Goal: Communication & Community: Answer question/provide support

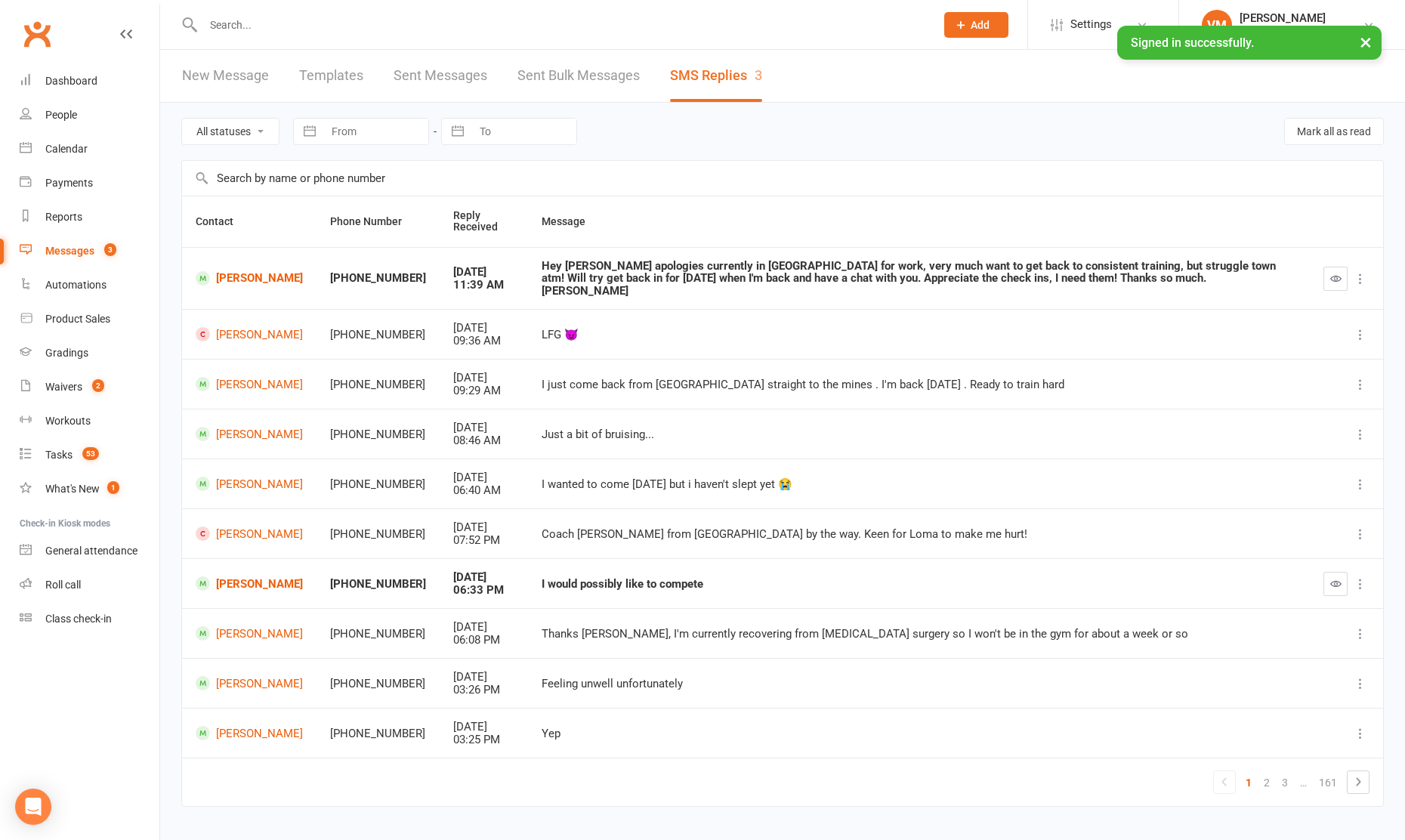
click at [76, 245] on div "Messages" at bounding box center [70, 251] width 49 height 12
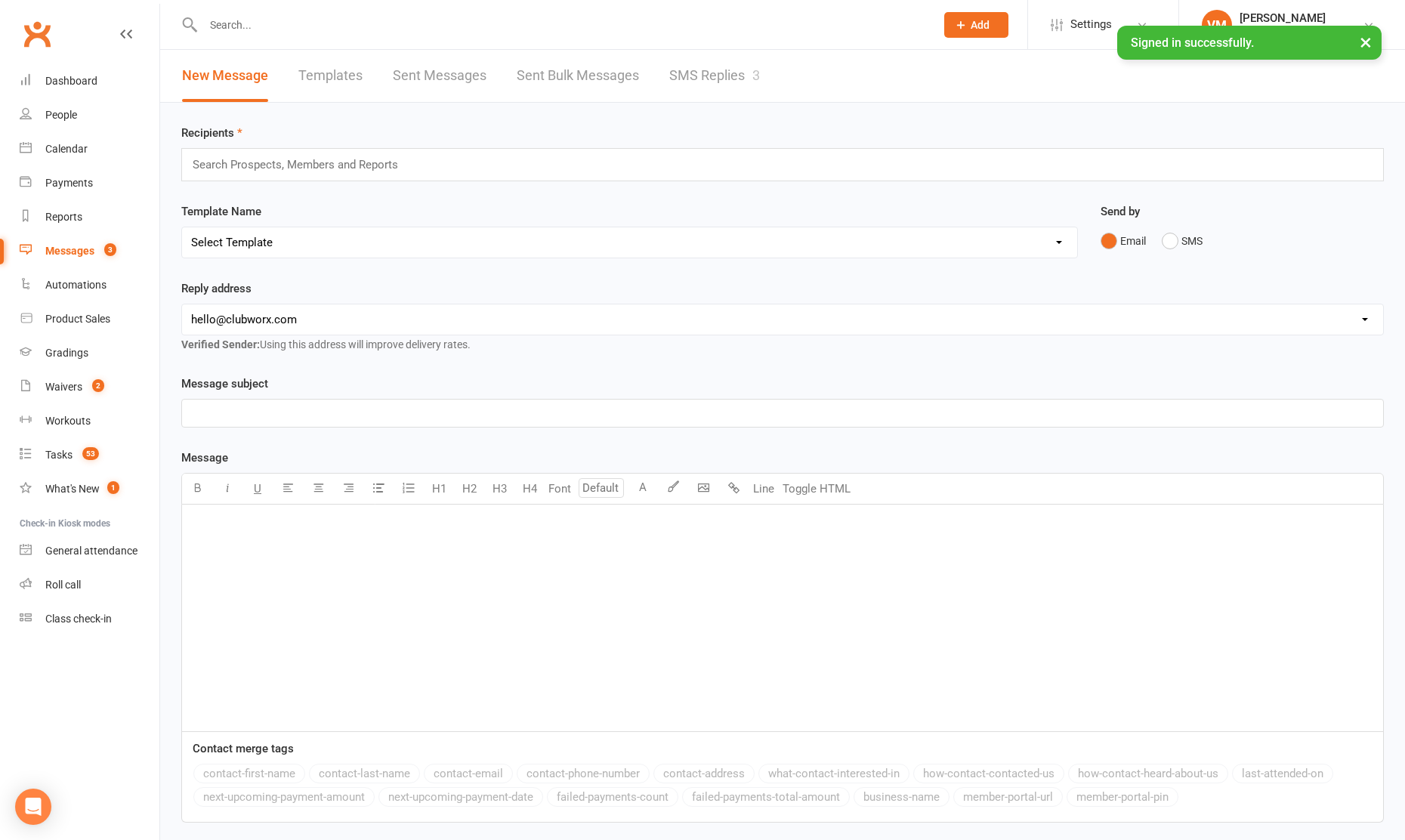
click at [68, 252] on div "Messages" at bounding box center [70, 251] width 49 height 12
click at [293, 26] on input "text" at bounding box center [562, 25] width 726 height 21
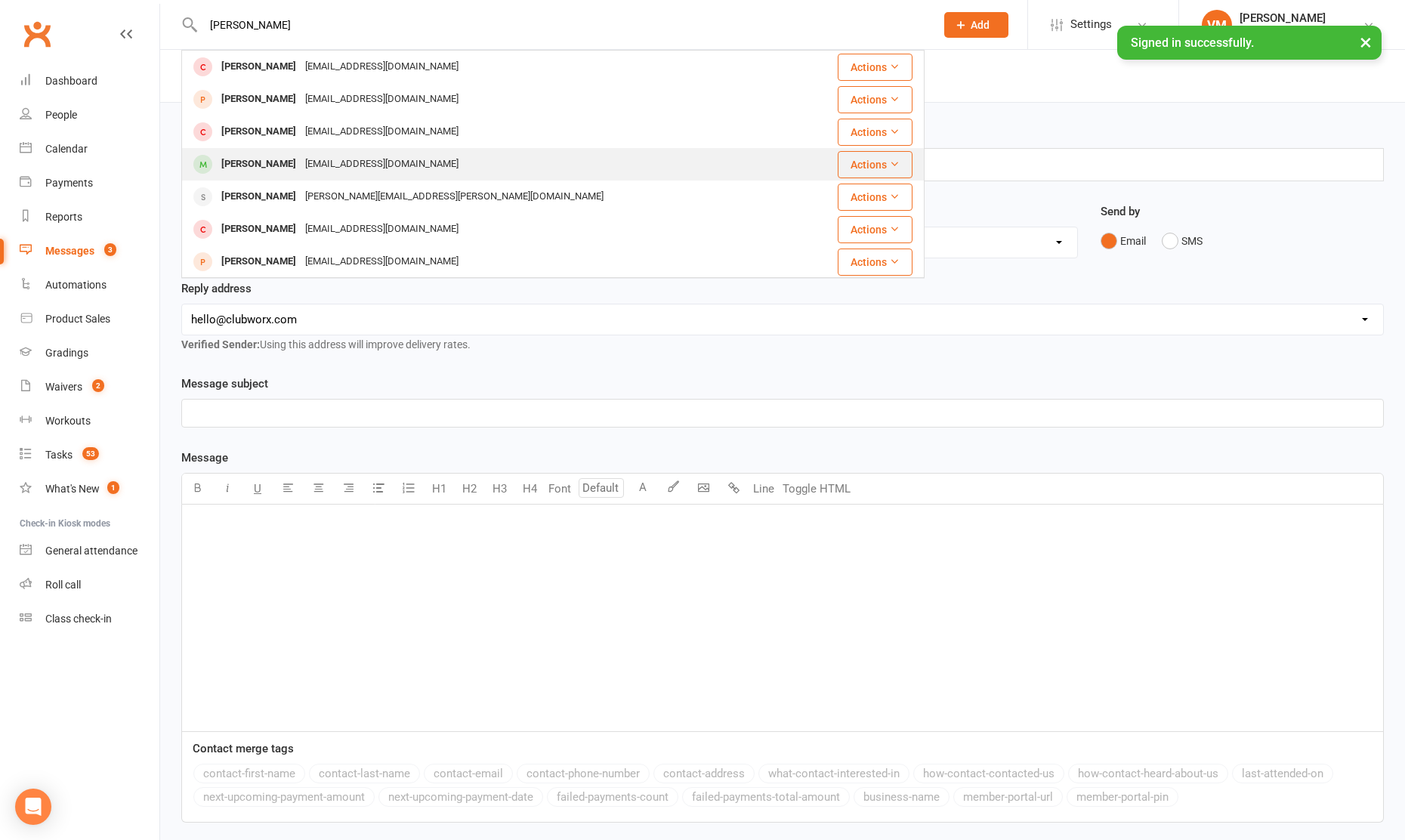
type input "[PERSON_NAME]"
click at [289, 157] on div "[PERSON_NAME]" at bounding box center [259, 164] width 84 height 22
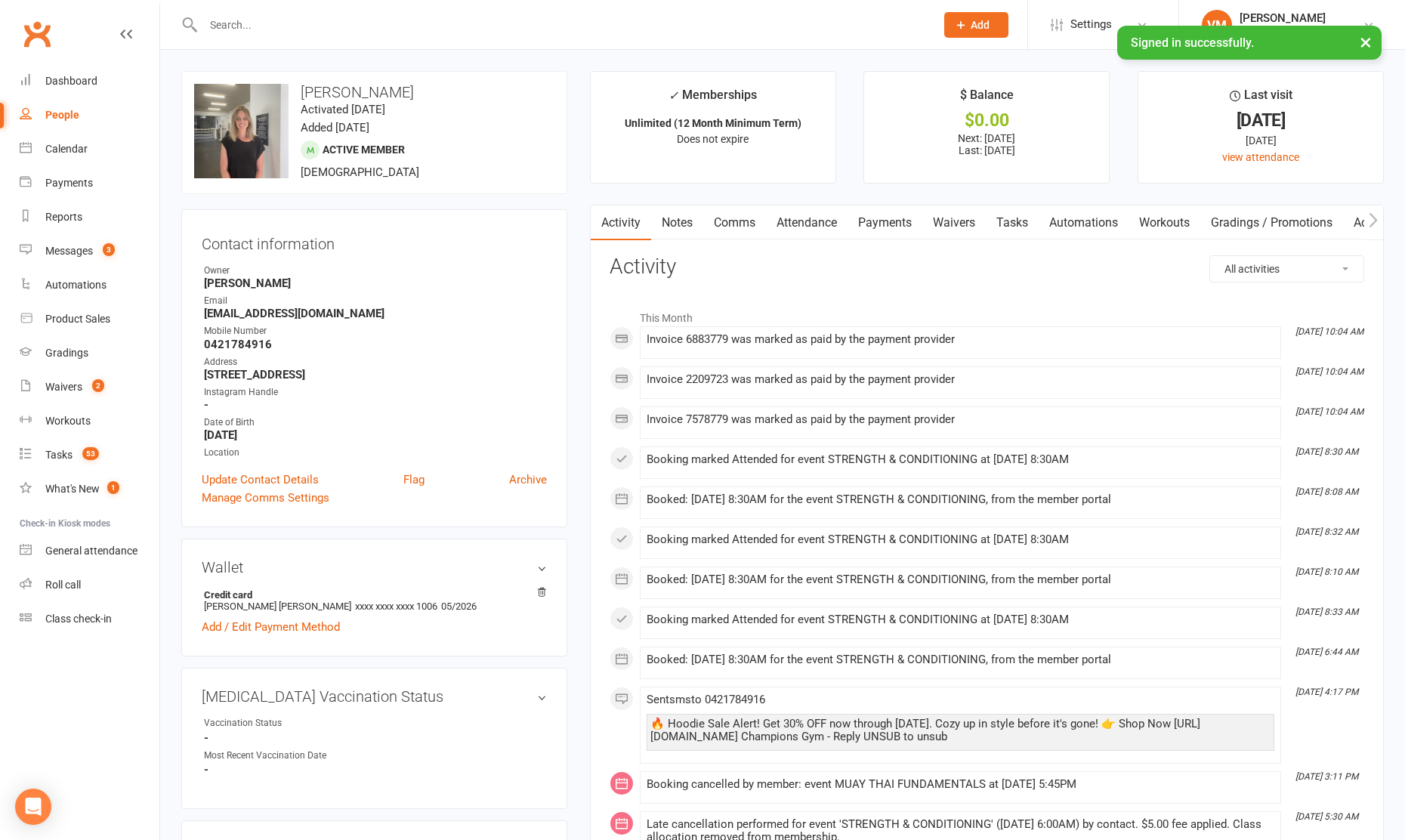
click at [746, 222] on link "Comms" at bounding box center [734, 223] width 63 height 35
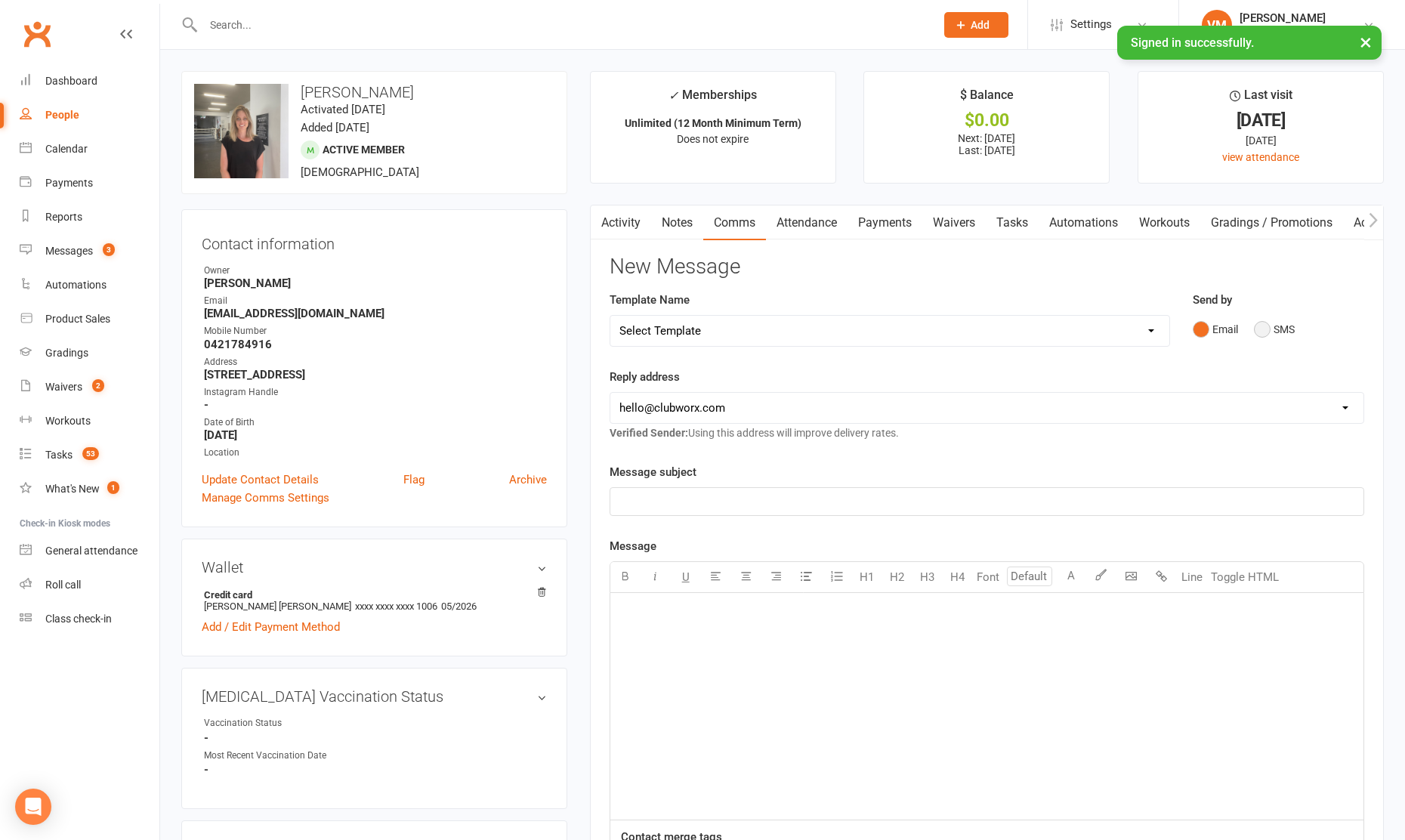
click at [1254, 321] on button "SMS" at bounding box center [1274, 330] width 41 height 29
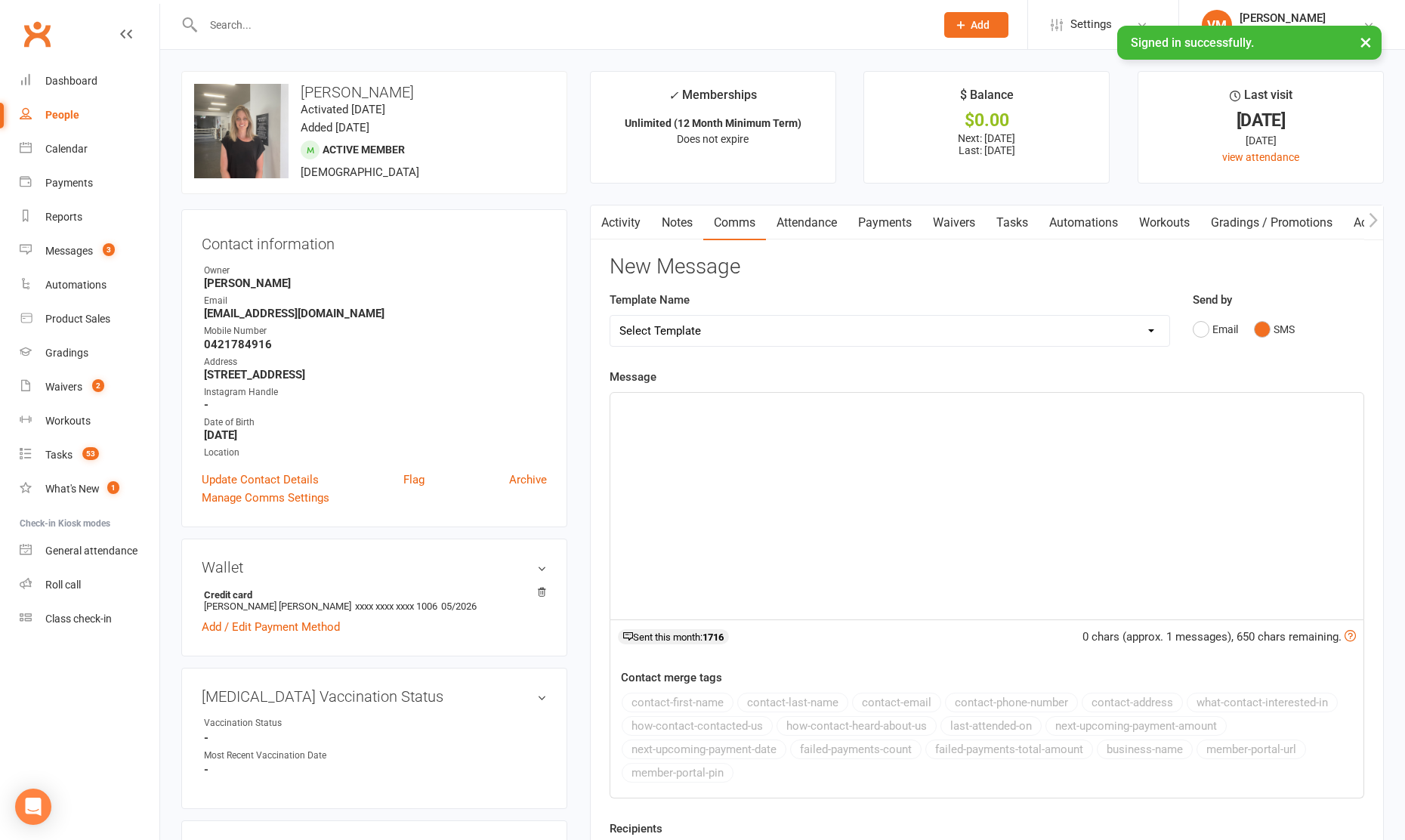
click at [798, 452] on div "﻿" at bounding box center [987, 506] width 753 height 227
paste div
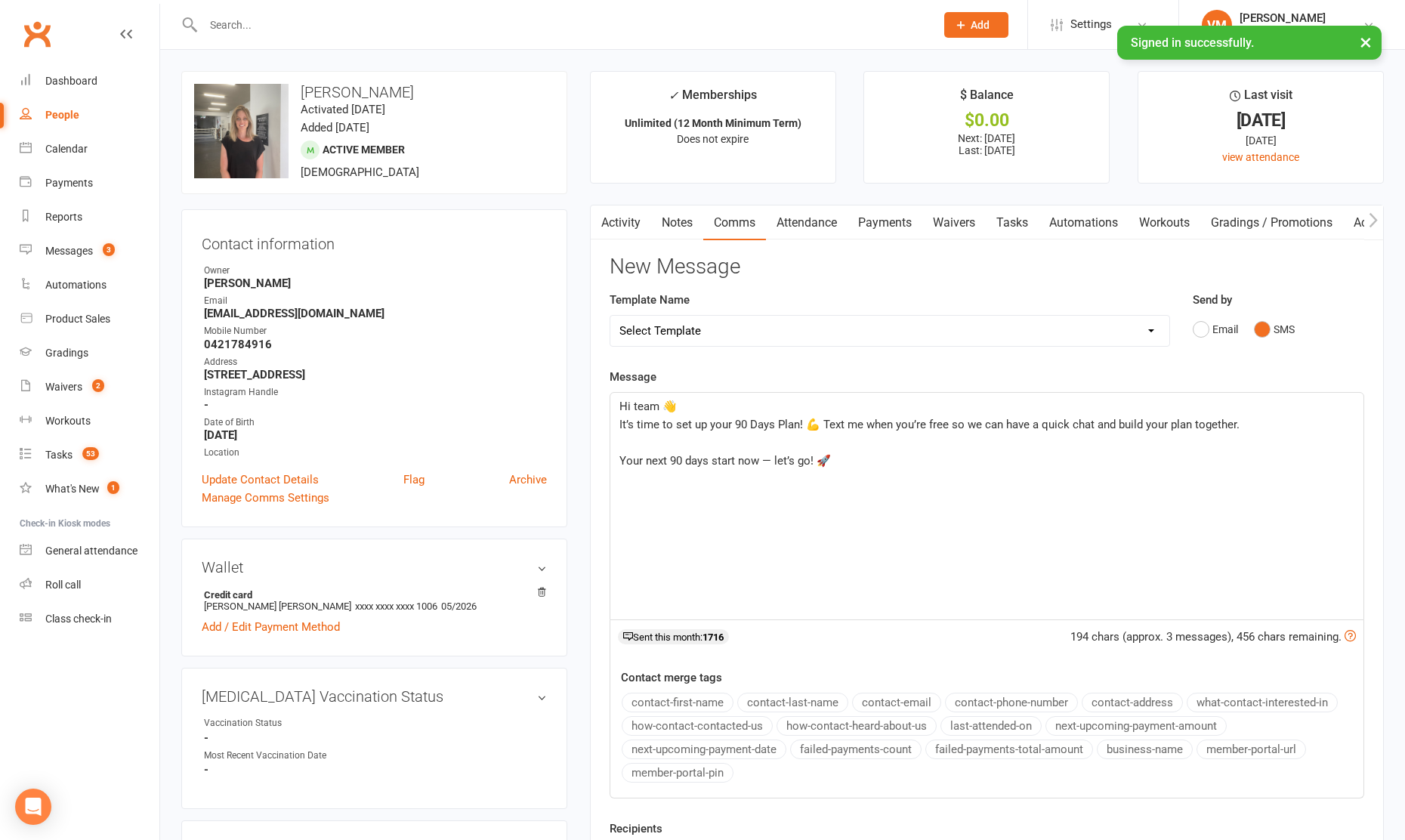
click at [644, 405] on span "Hi team 👋" at bounding box center [648, 406] width 57 height 14
click at [848, 457] on p "Your next 90 days start now — let’s go! 🚀" at bounding box center [987, 460] width 735 height 18
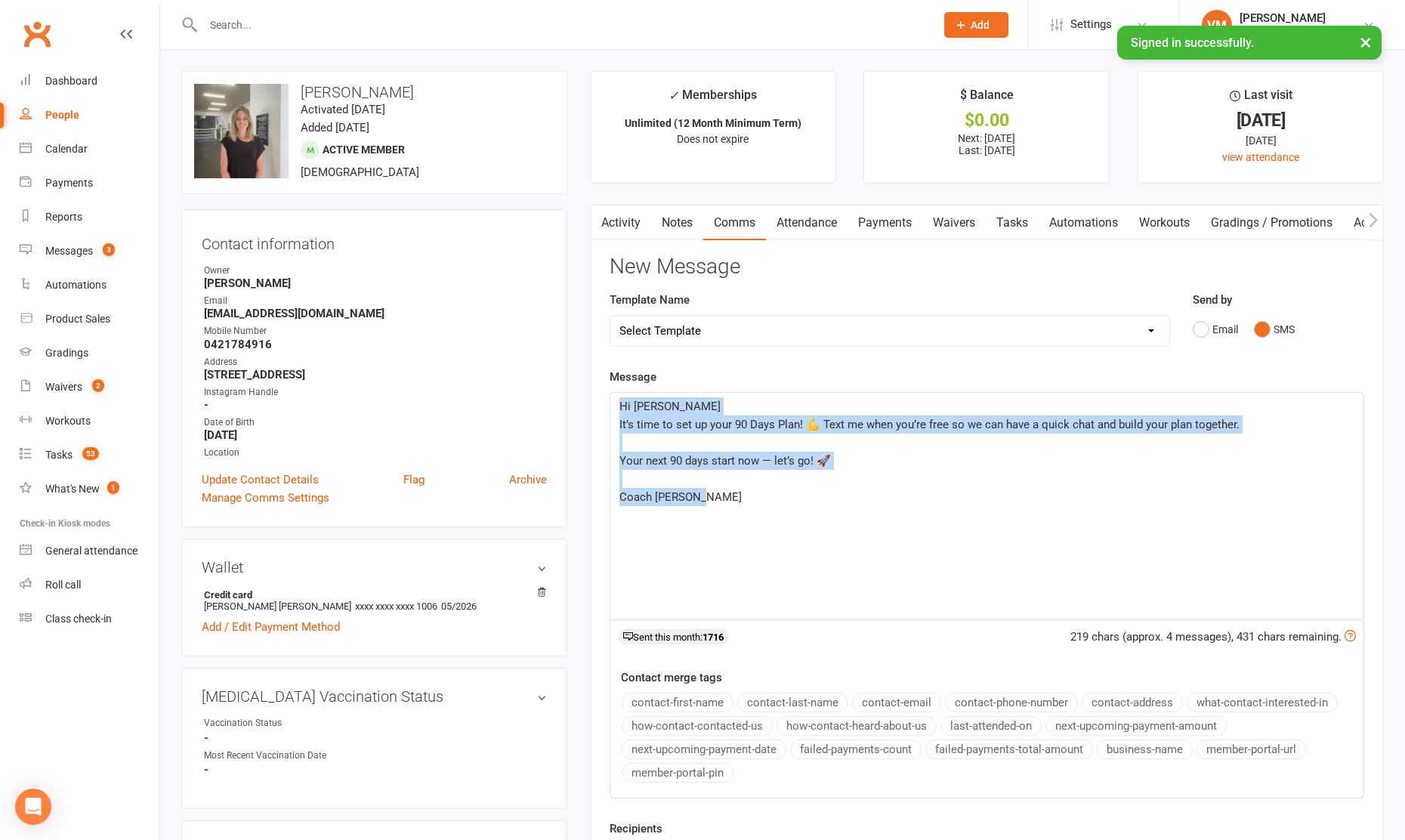
drag, startPoint x: 717, startPoint y: 500, endPoint x: 607, endPoint y: 401, distance: 148.0
click at [607, 401] on div "Activity Notes Comms Attendance Payments Waivers Tasks Automations Workouts Gra…" at bounding box center [987, 571] width 794 height 733
copy div "Hi [PERSON_NAME] 👋 It’s time to set up your 90 Days Plan! 💪 Text me when you’re…"
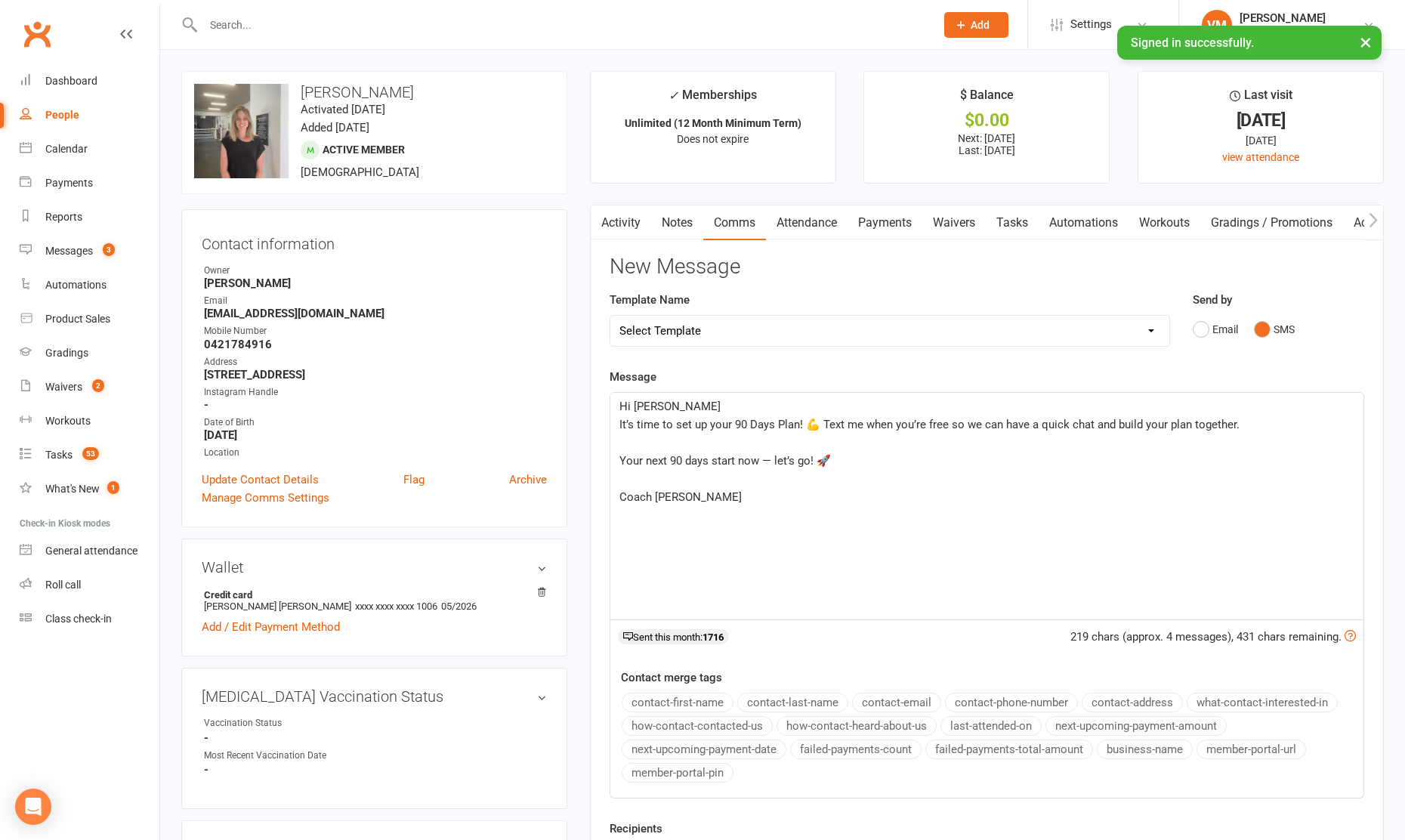
click at [774, 540] on div "Hi [PERSON_NAME] 👋 It’s time to set up your 90 Days Plan! 💪 Text me when you’re…" at bounding box center [987, 506] width 753 height 227
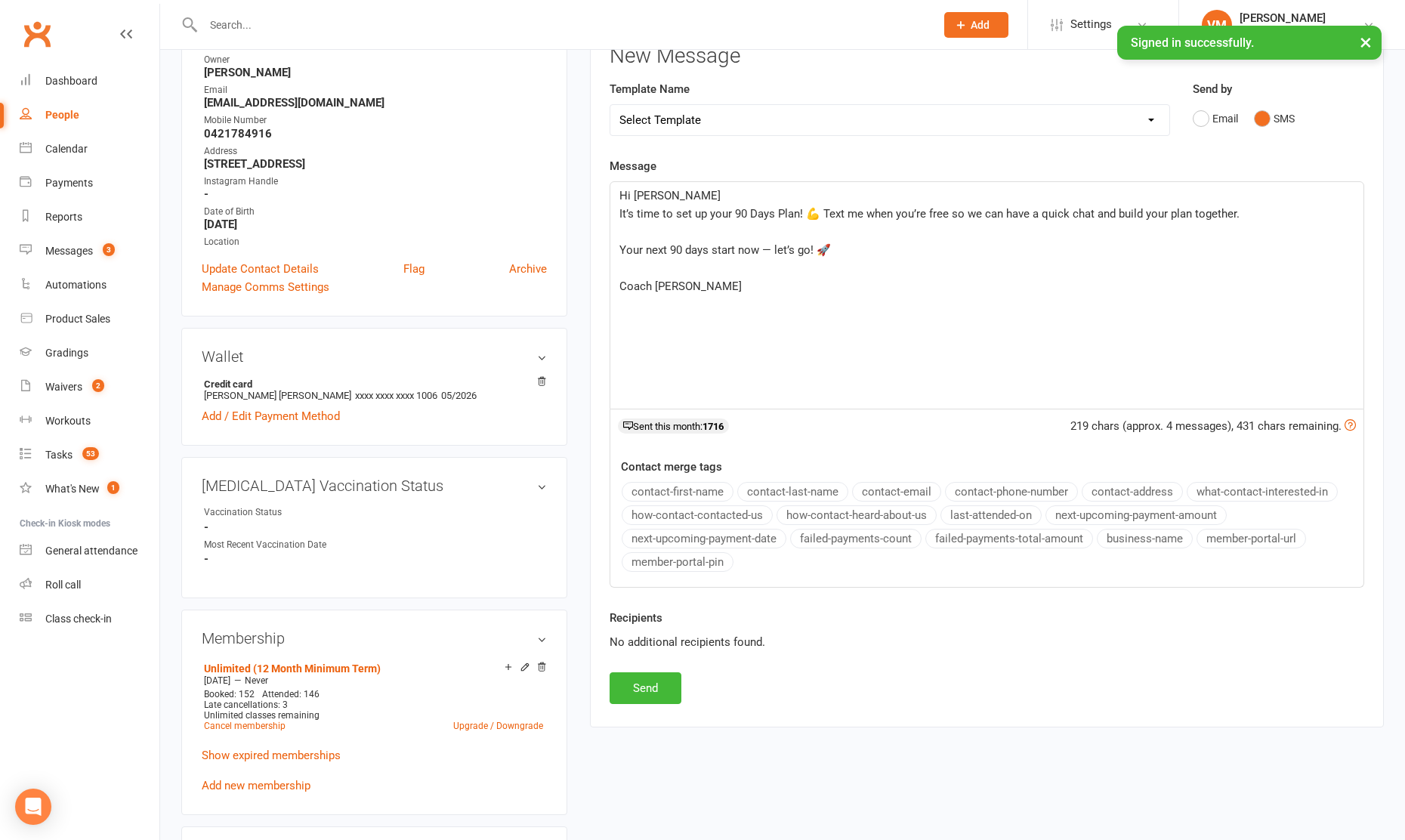
scroll to position [194, 0]
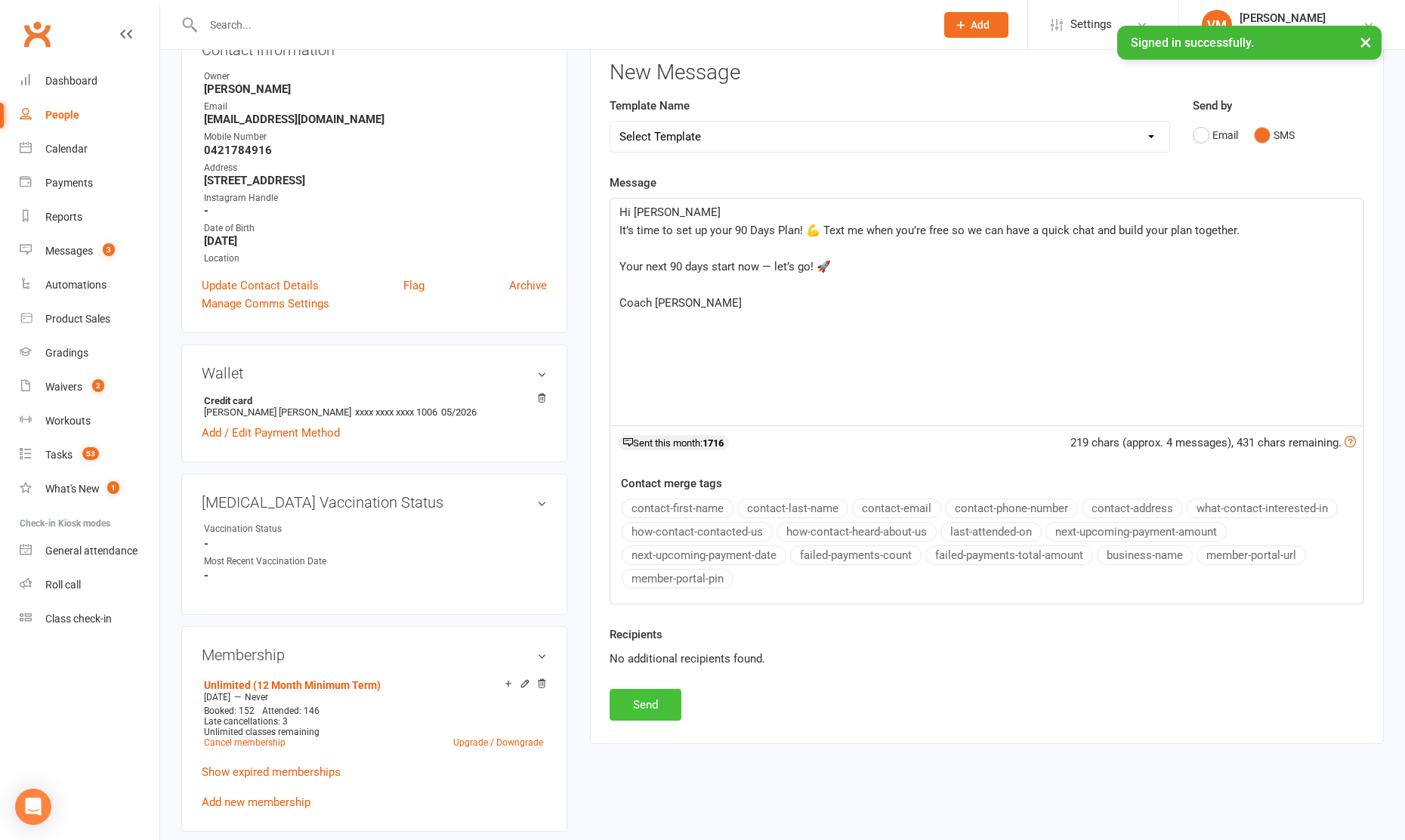
click at [644, 706] on button "Send" at bounding box center [645, 705] width 72 height 32
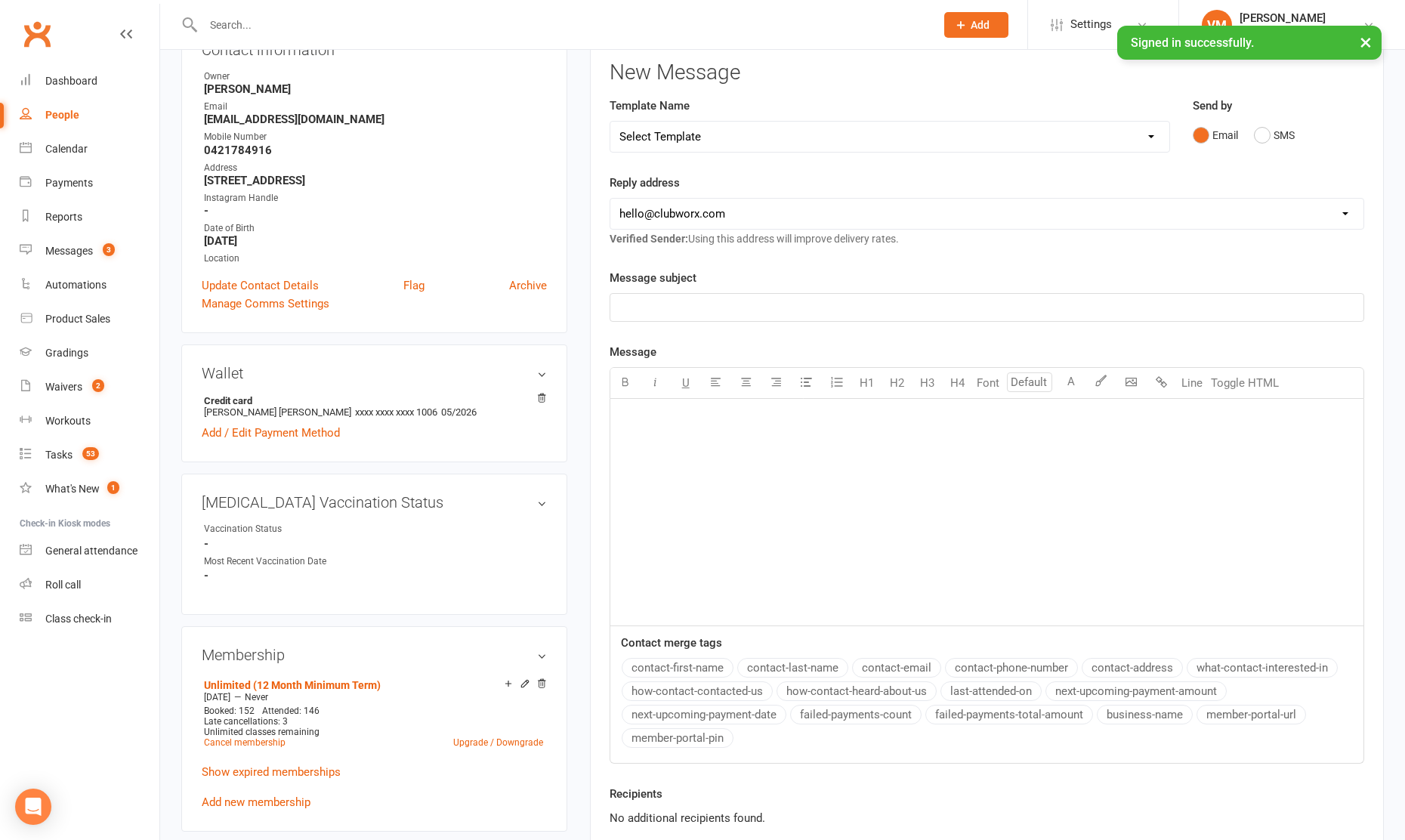
click at [73, 109] on div "People" at bounding box center [62, 115] width 34 height 12
select select "100"
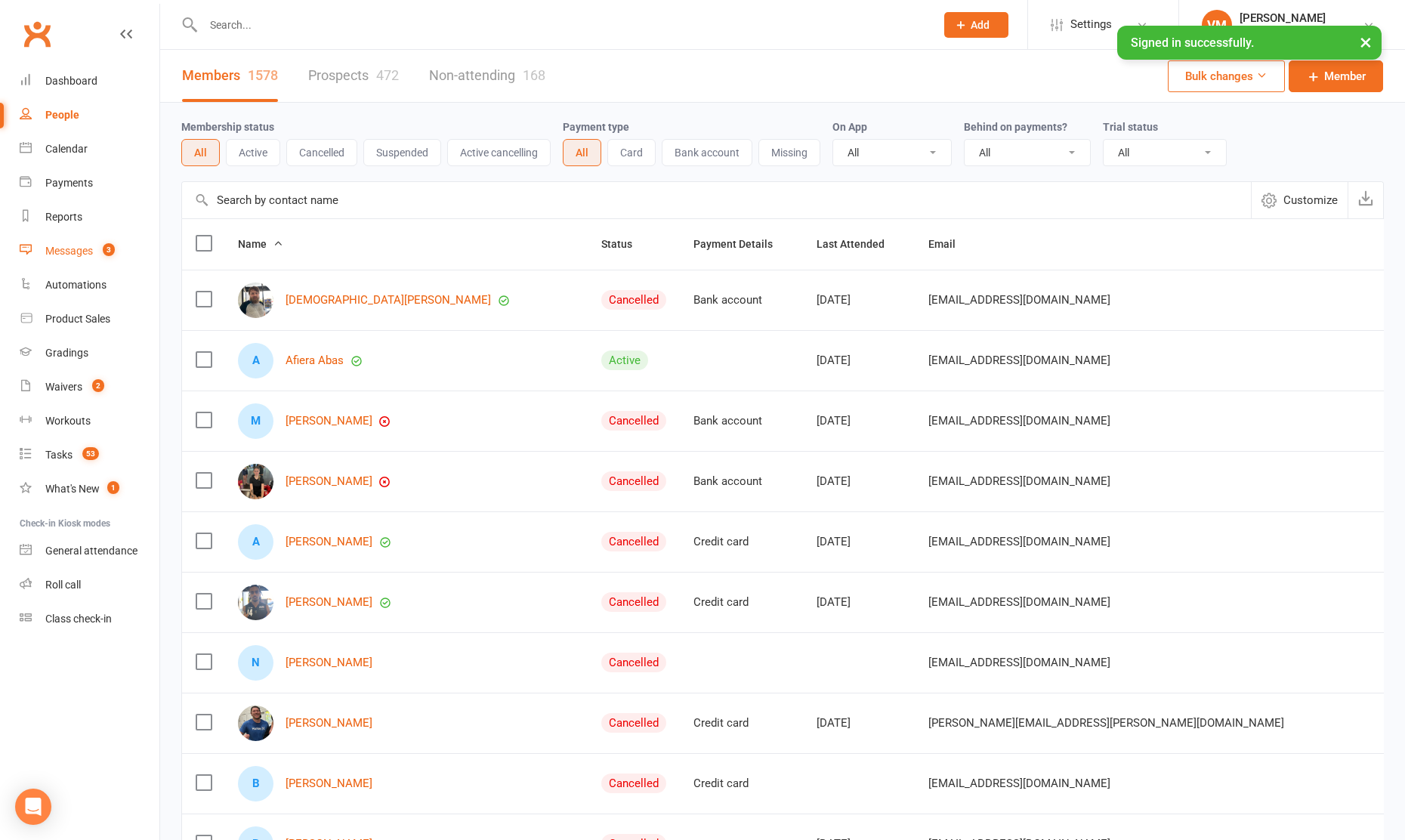
click at [76, 248] on div "Messages" at bounding box center [69, 251] width 48 height 12
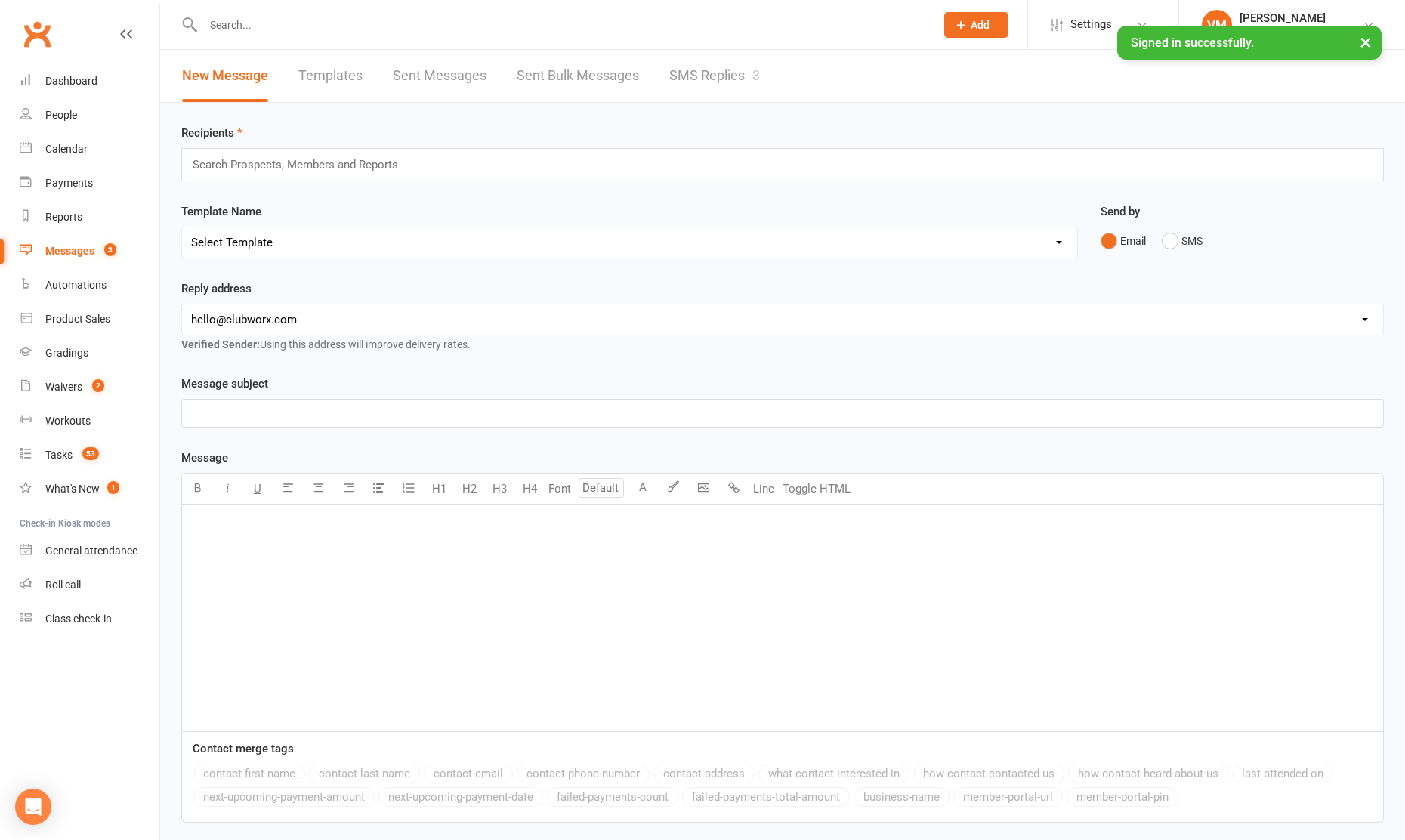
click at [709, 74] on link "SMS Replies 3" at bounding box center [715, 76] width 91 height 52
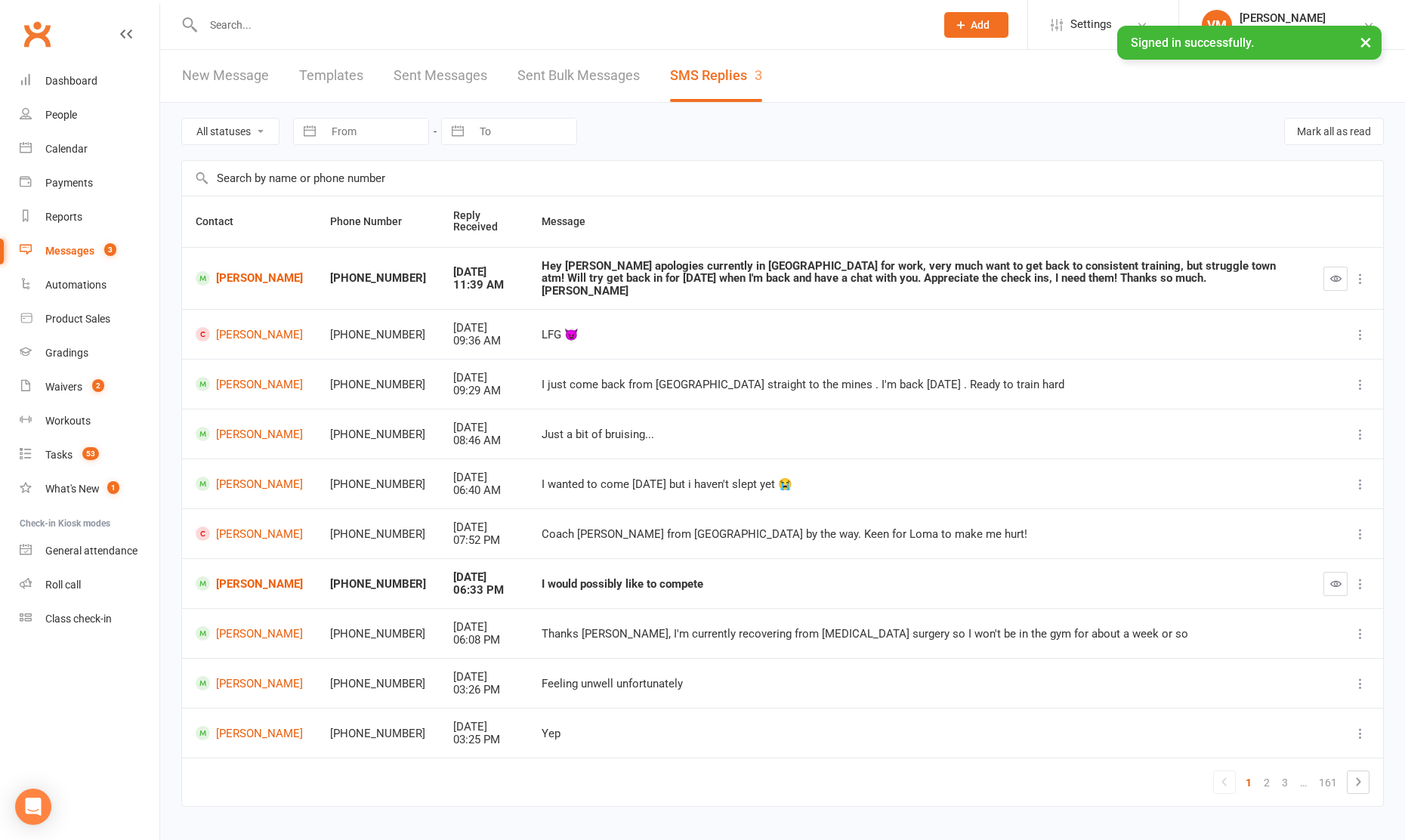
click at [79, 253] on div "Messages" at bounding box center [70, 251] width 49 height 12
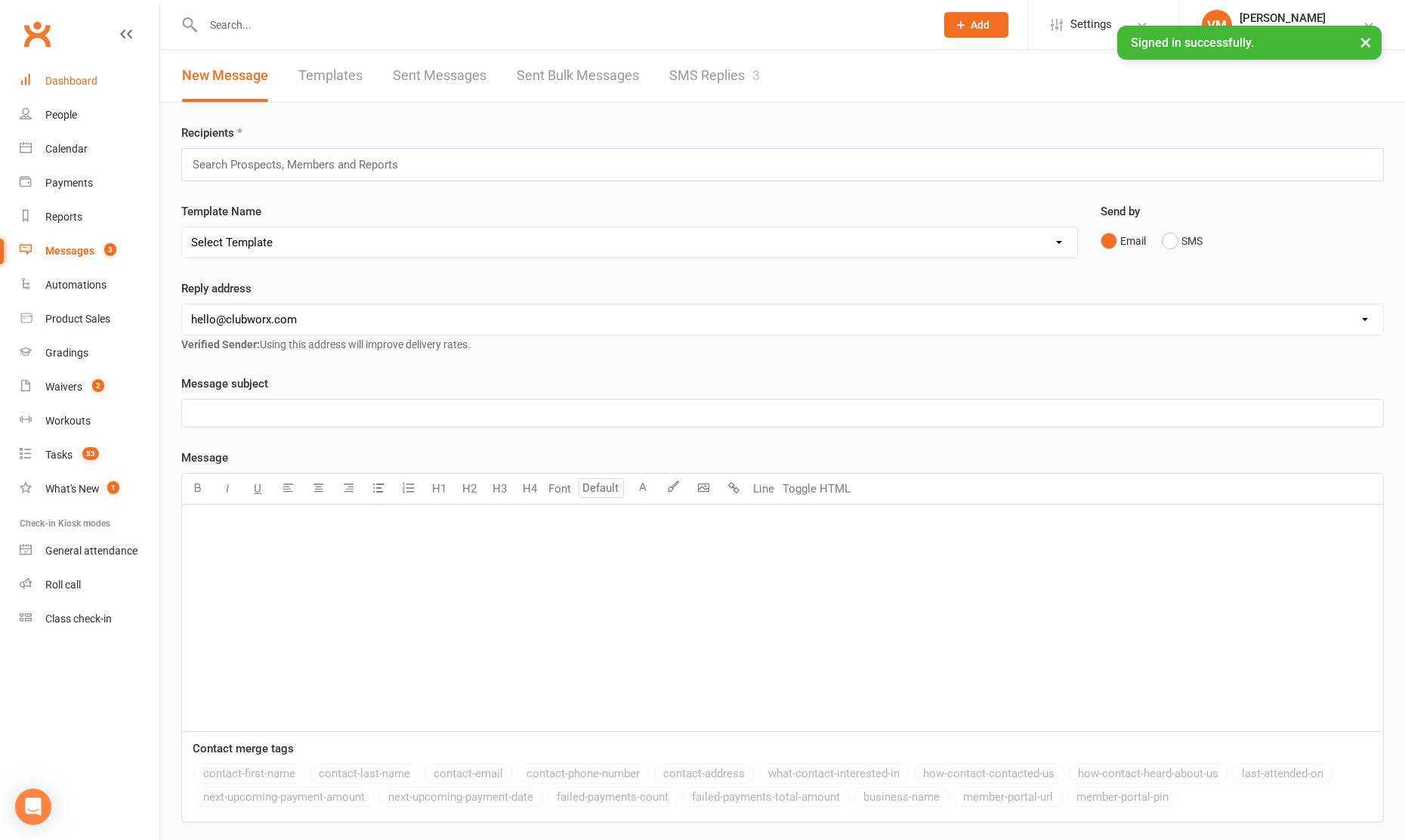
click at [88, 93] on link "Dashboard" at bounding box center [89, 81] width 140 height 34
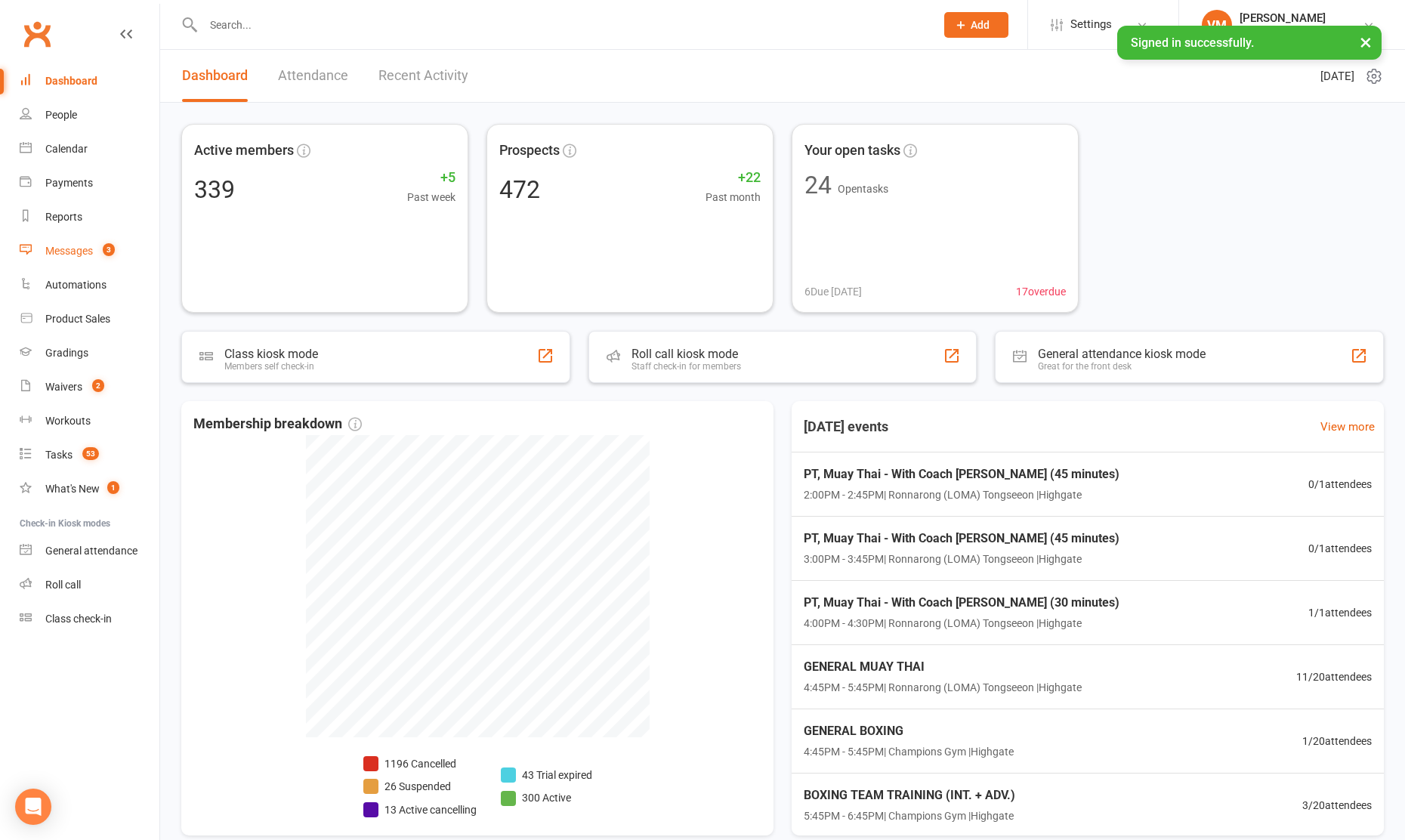
click at [85, 250] on div "Messages" at bounding box center [69, 251] width 48 height 12
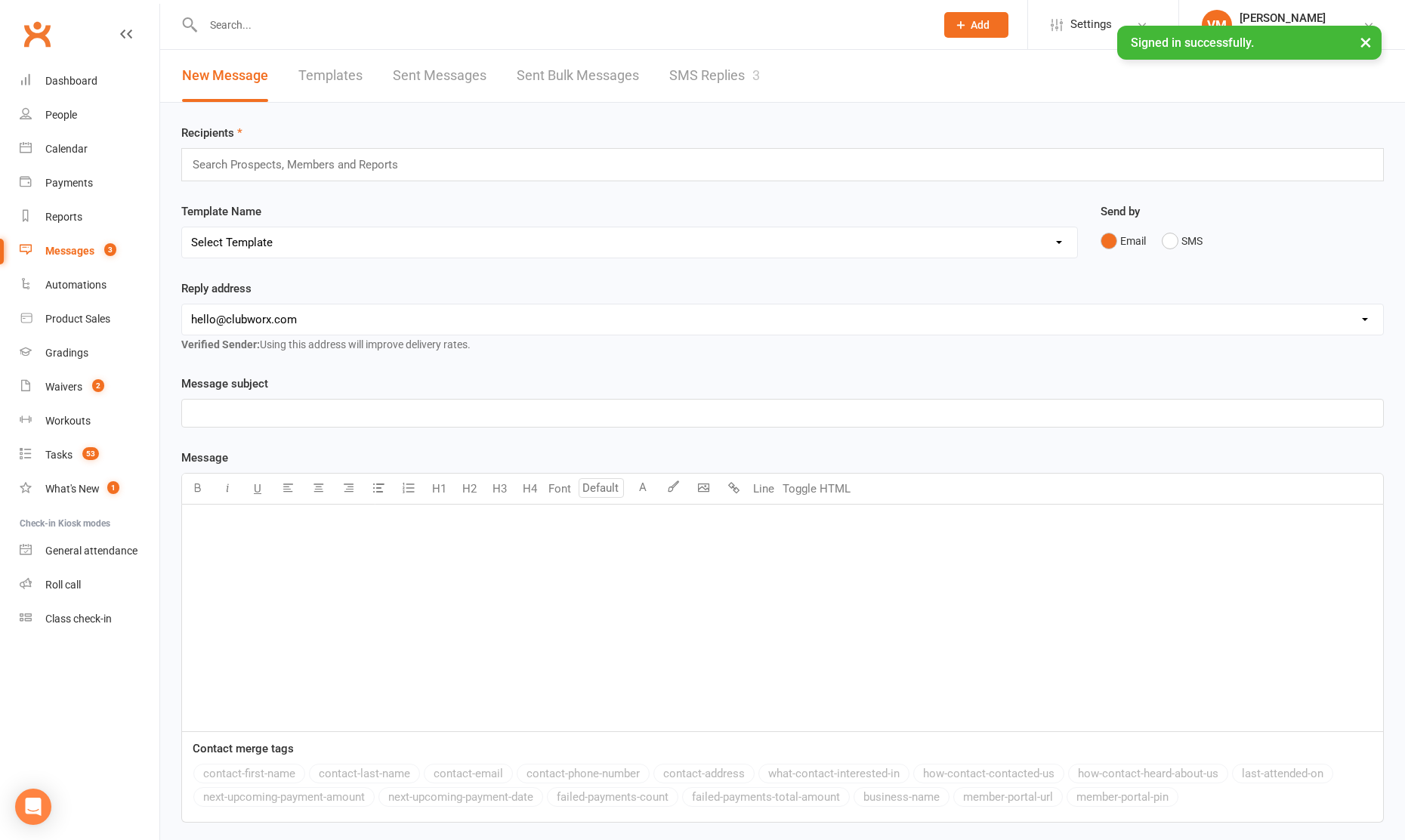
click at [1362, 45] on button "×" at bounding box center [1366, 42] width 27 height 33
click at [91, 75] on div "Dashboard" at bounding box center [71, 81] width 52 height 12
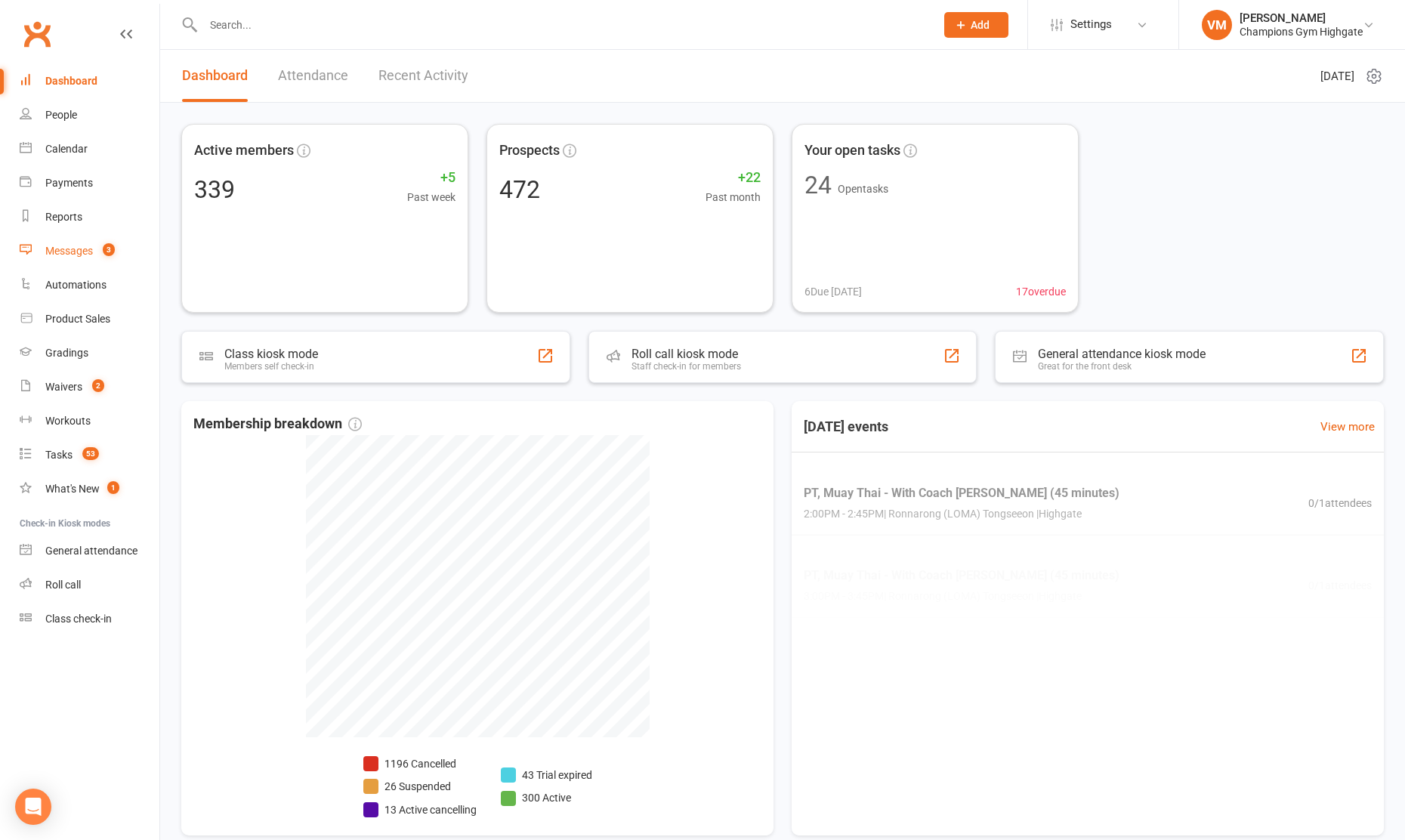
click at [76, 245] on div "Messages" at bounding box center [69, 251] width 48 height 12
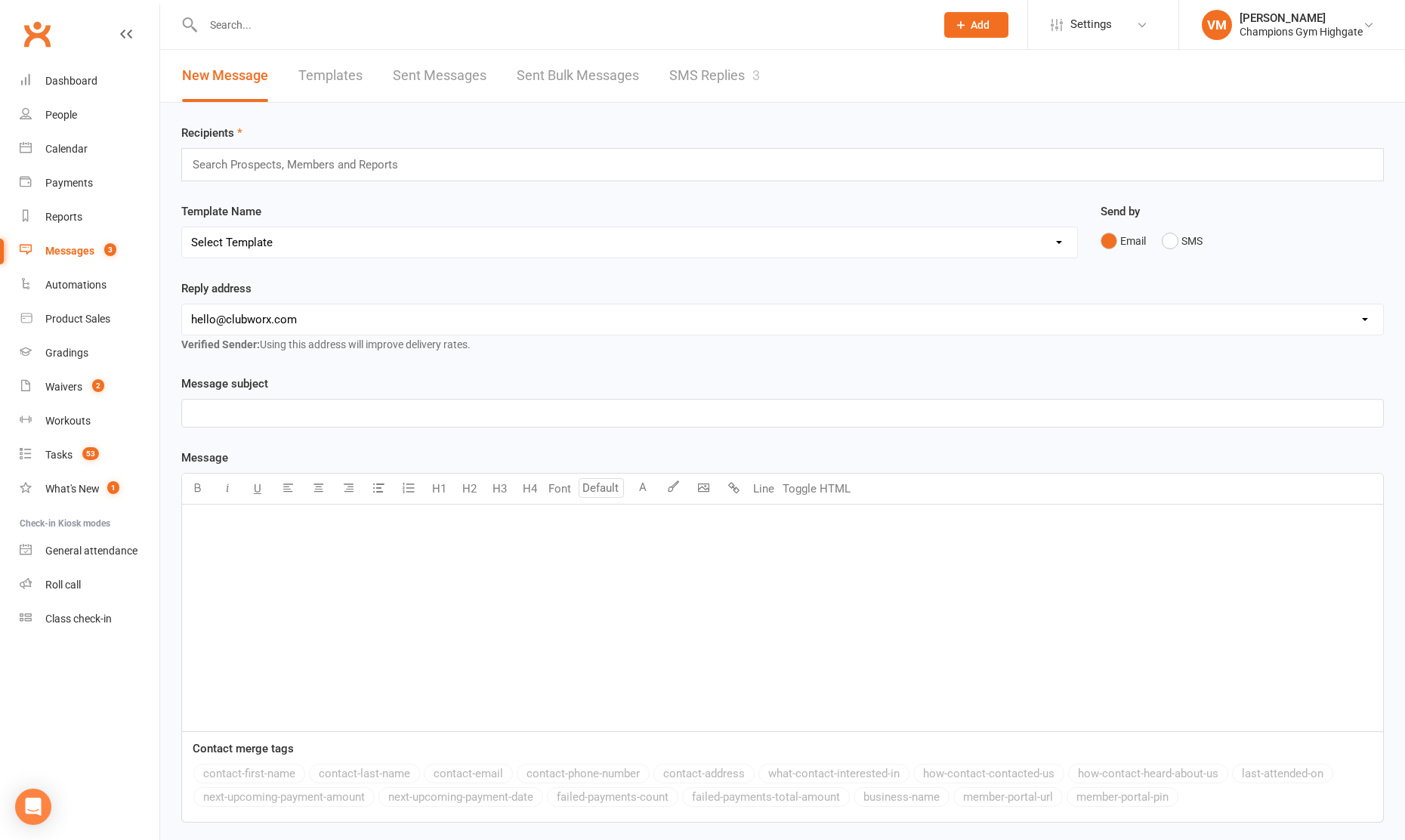
click at [726, 72] on link "SMS Replies 3" at bounding box center [715, 76] width 91 height 52
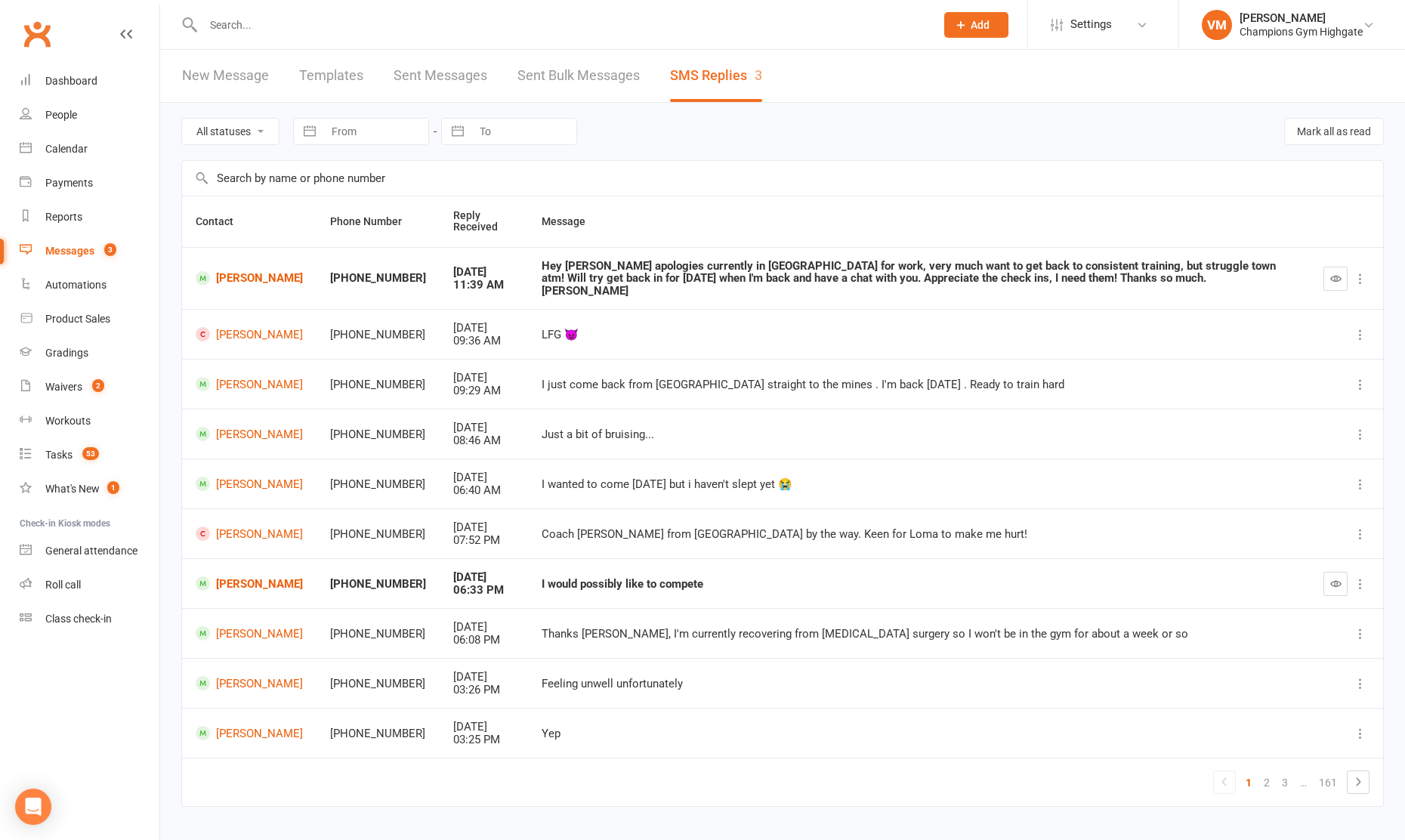
click at [278, 17] on input "text" at bounding box center [562, 25] width 726 height 21
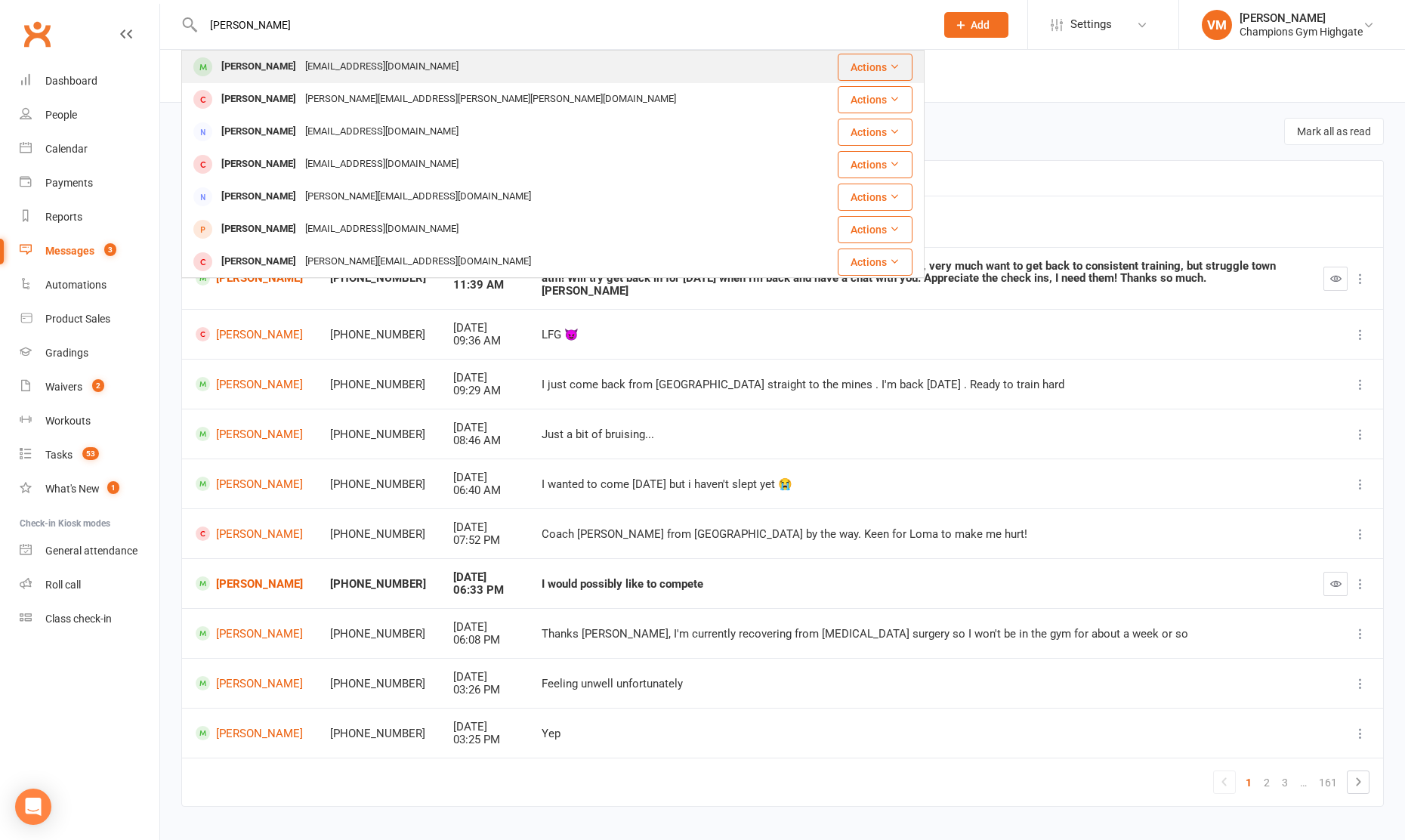
type input "[PERSON_NAME]"
click at [261, 69] on div "[PERSON_NAME]" at bounding box center [259, 67] width 84 height 22
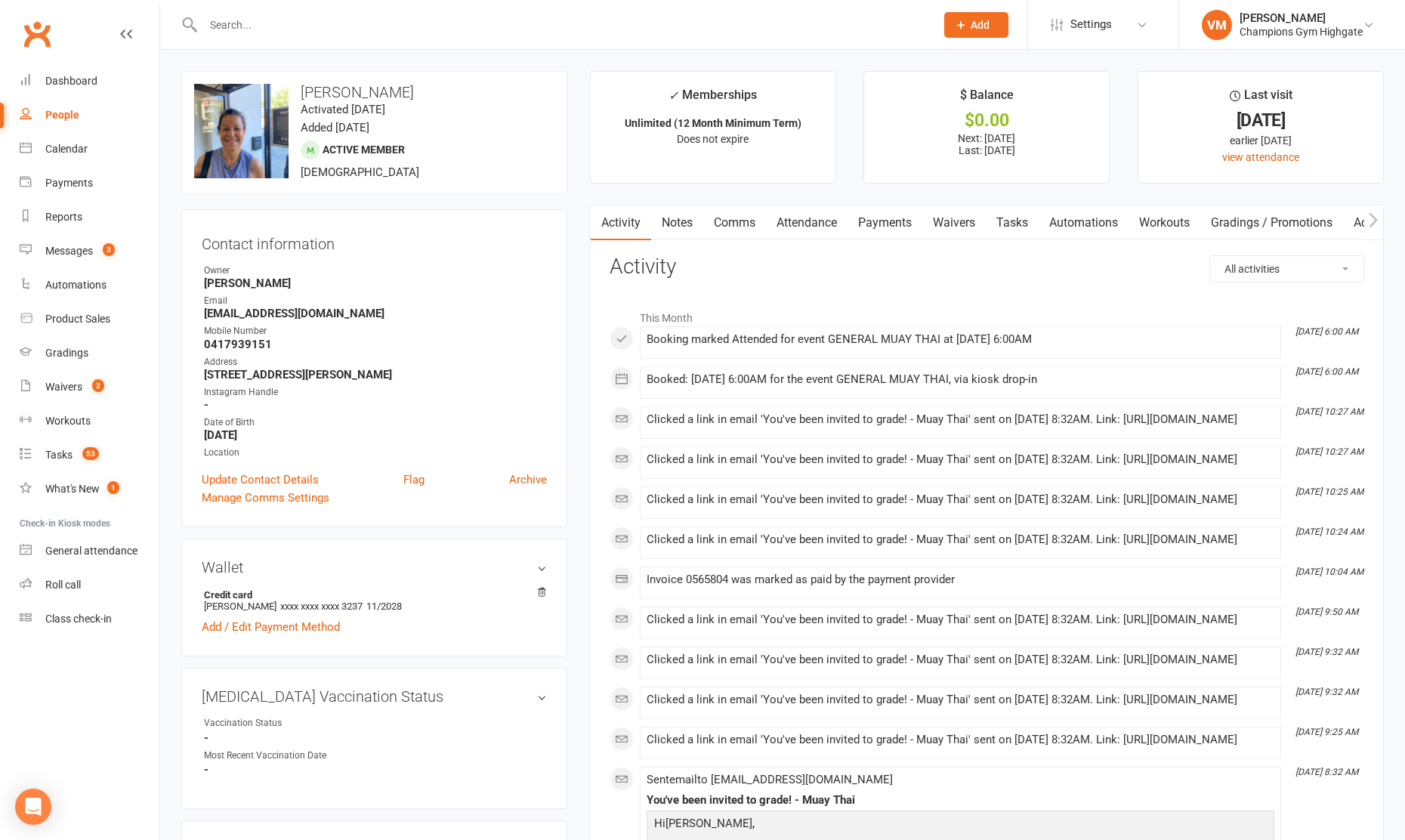
click at [740, 226] on link "Comms" at bounding box center [734, 223] width 63 height 35
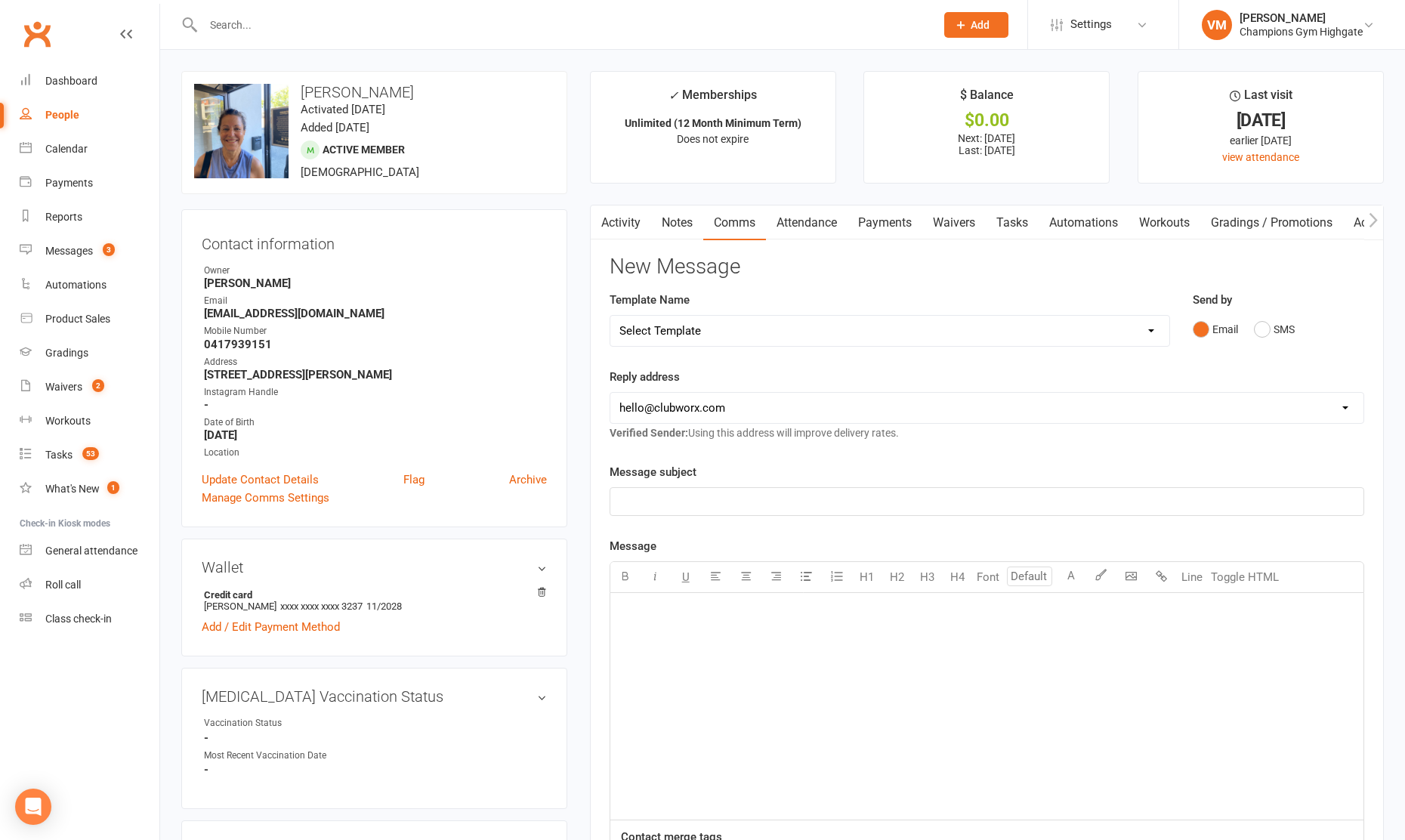
click at [1253, 321] on div "Email SMS" at bounding box center [1278, 330] width 172 height 29
click at [1258, 323] on button "SMS" at bounding box center [1274, 330] width 41 height 29
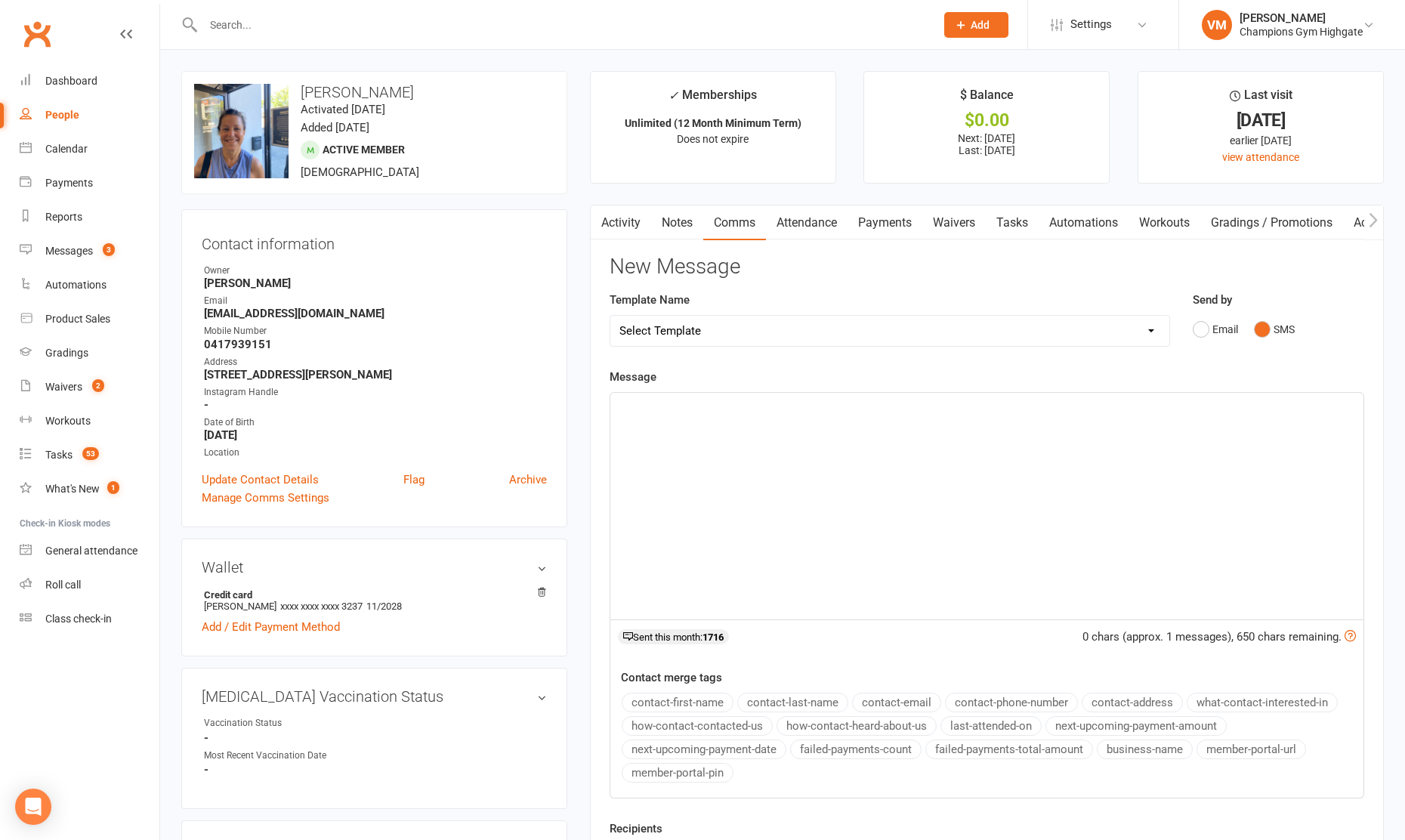
click at [749, 424] on div "﻿" at bounding box center [987, 506] width 753 height 227
paste div
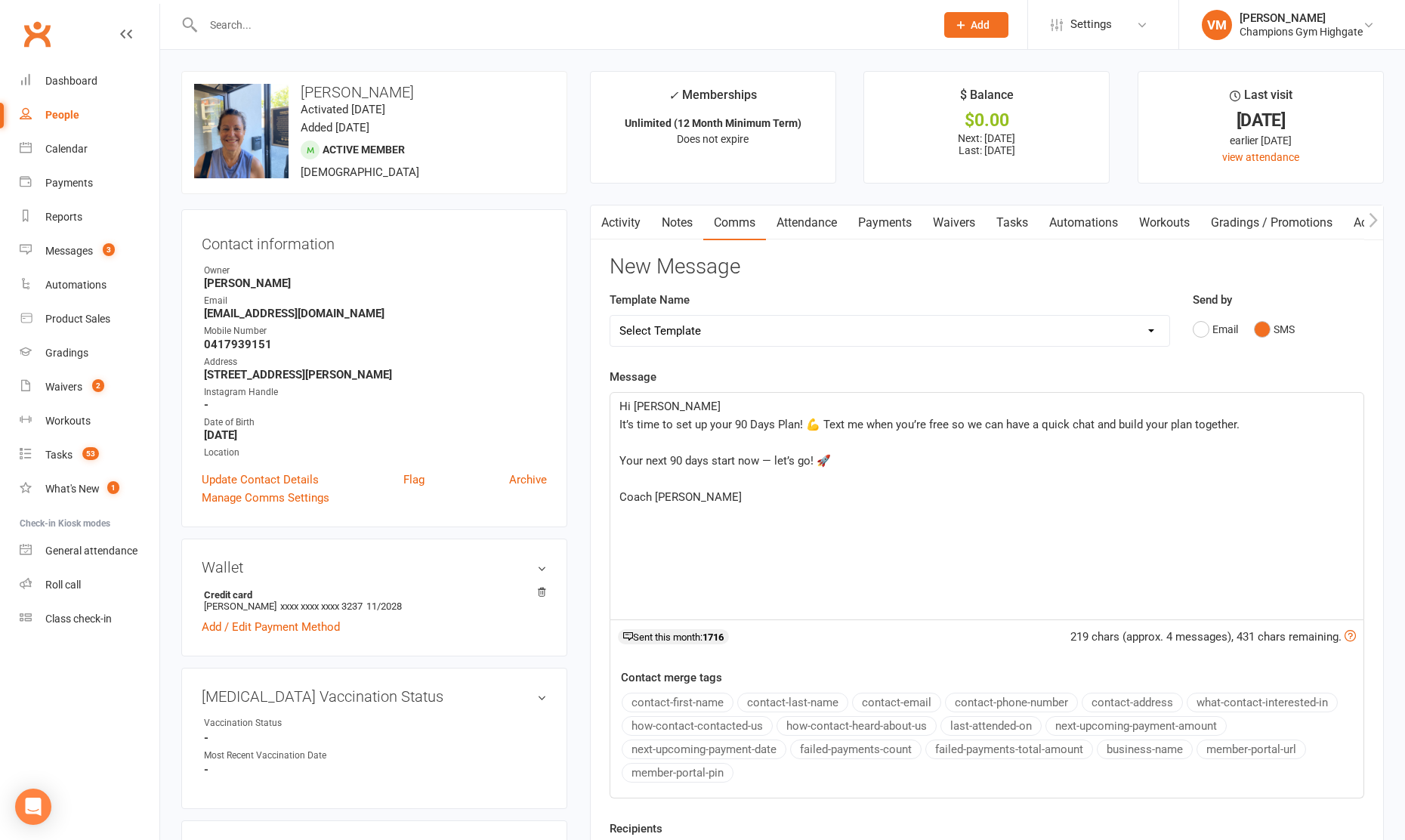
click at [637, 404] on span "Hi [PERSON_NAME]" at bounding box center [670, 406] width 101 height 14
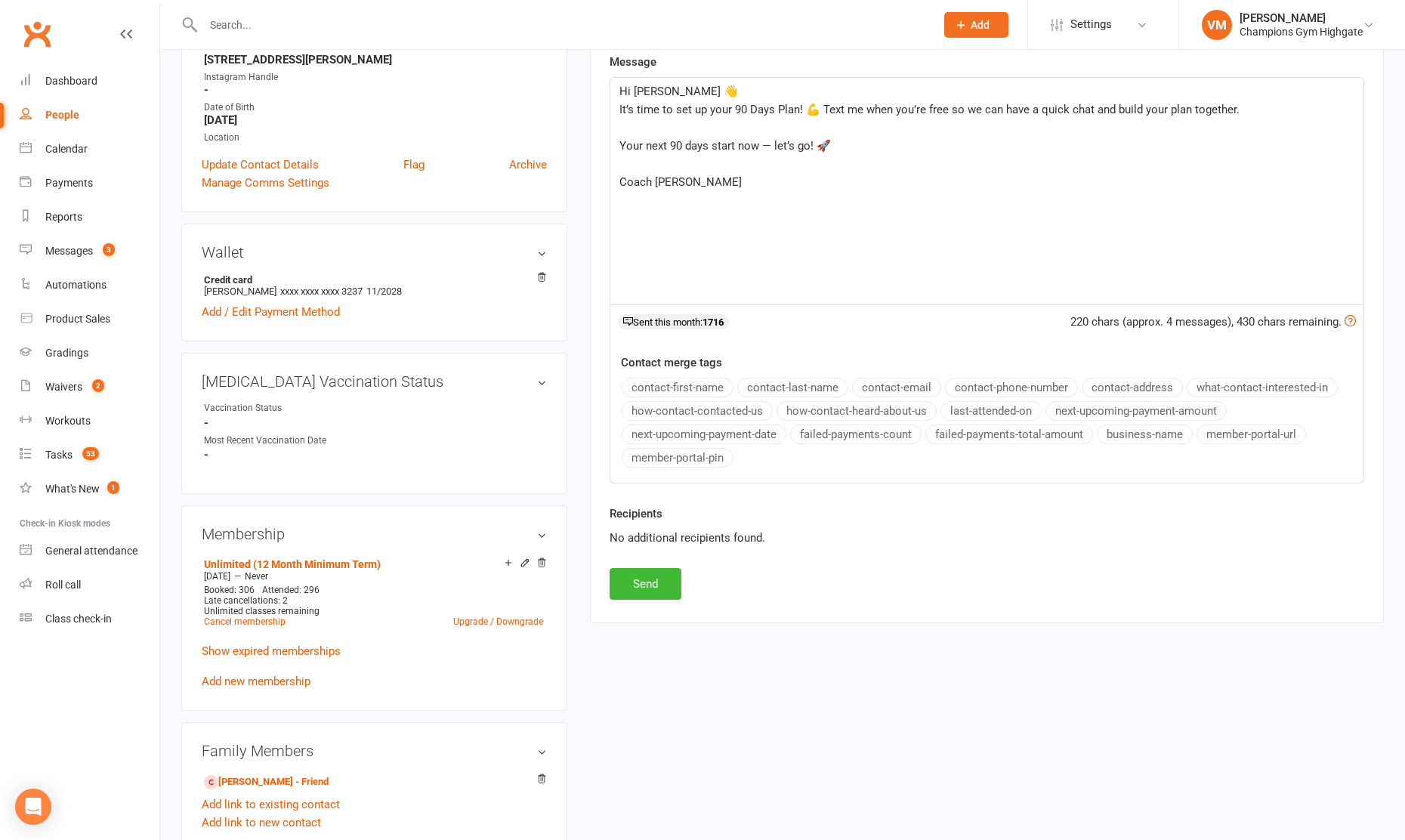
scroll to position [332, 0]
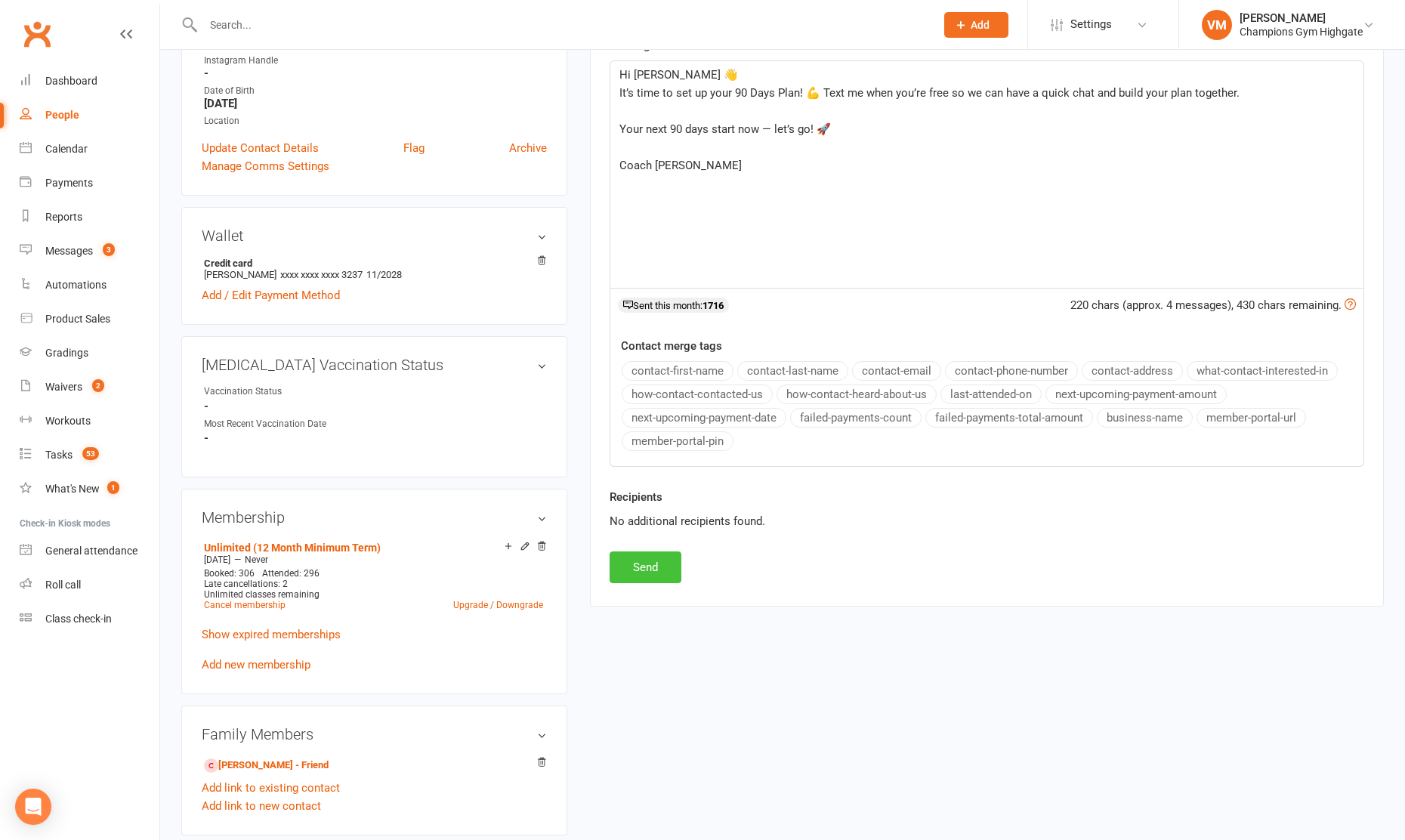
click at [646, 568] on button "Send" at bounding box center [645, 567] width 72 height 32
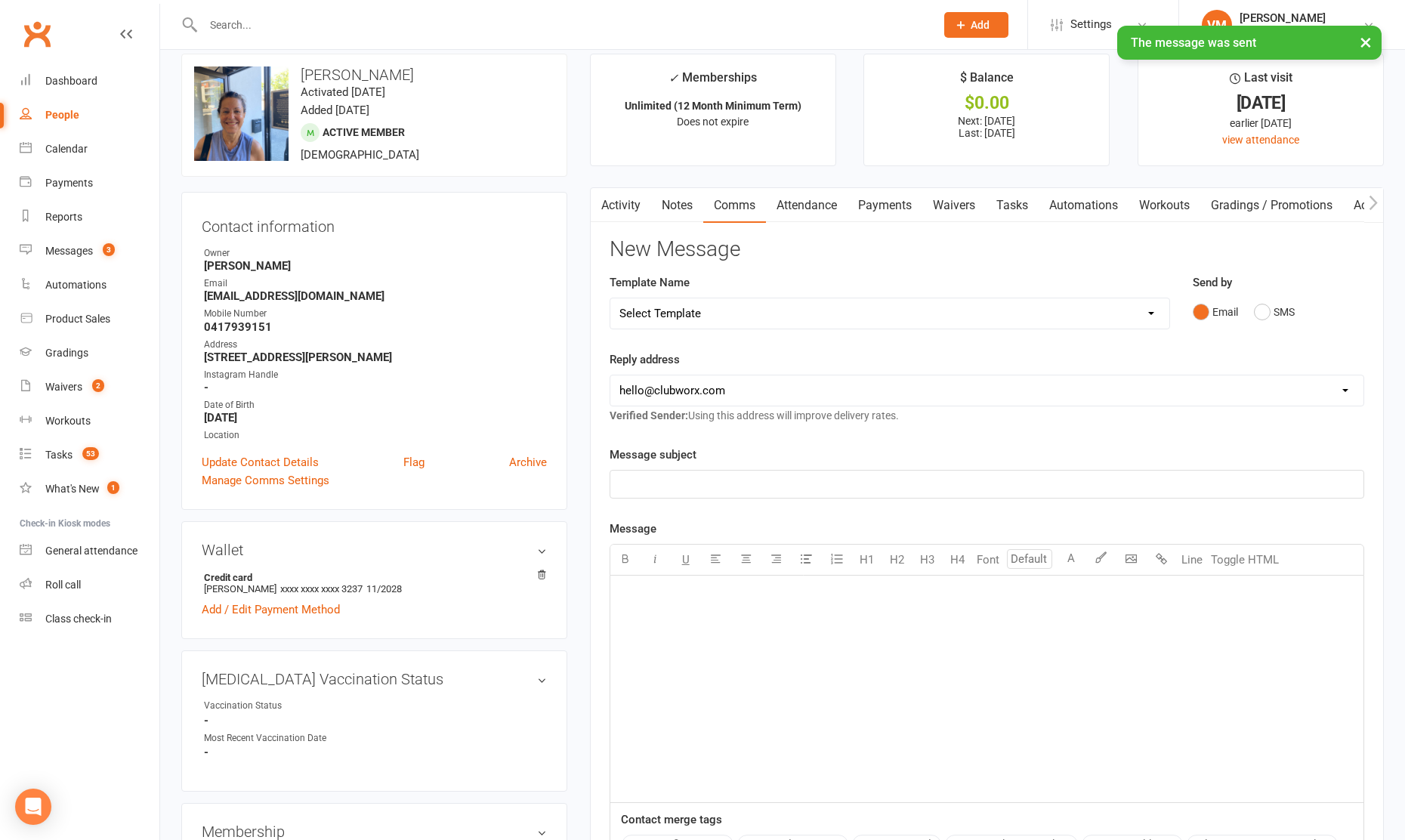
scroll to position [0, 0]
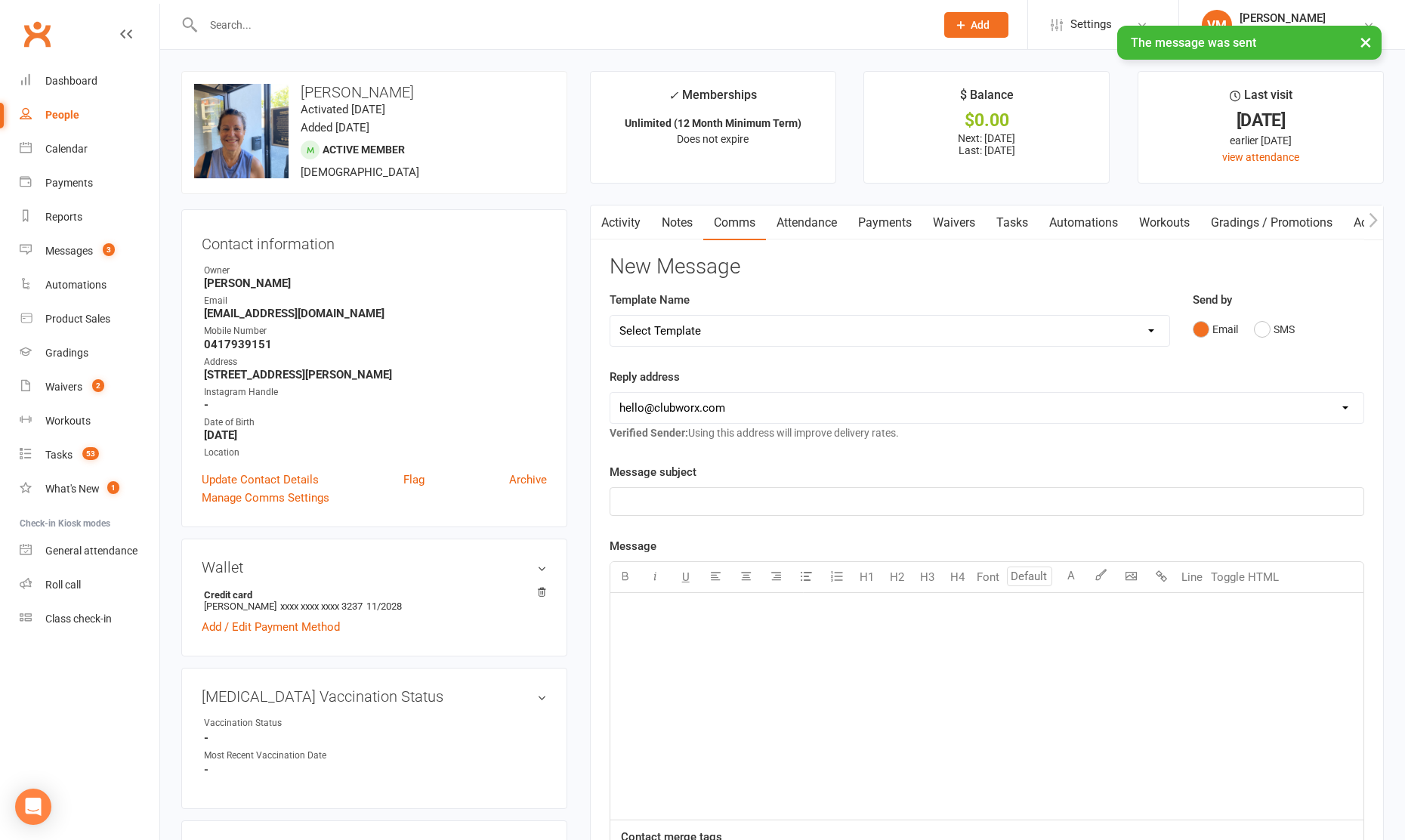
click at [681, 222] on link "Notes" at bounding box center [677, 223] width 52 height 35
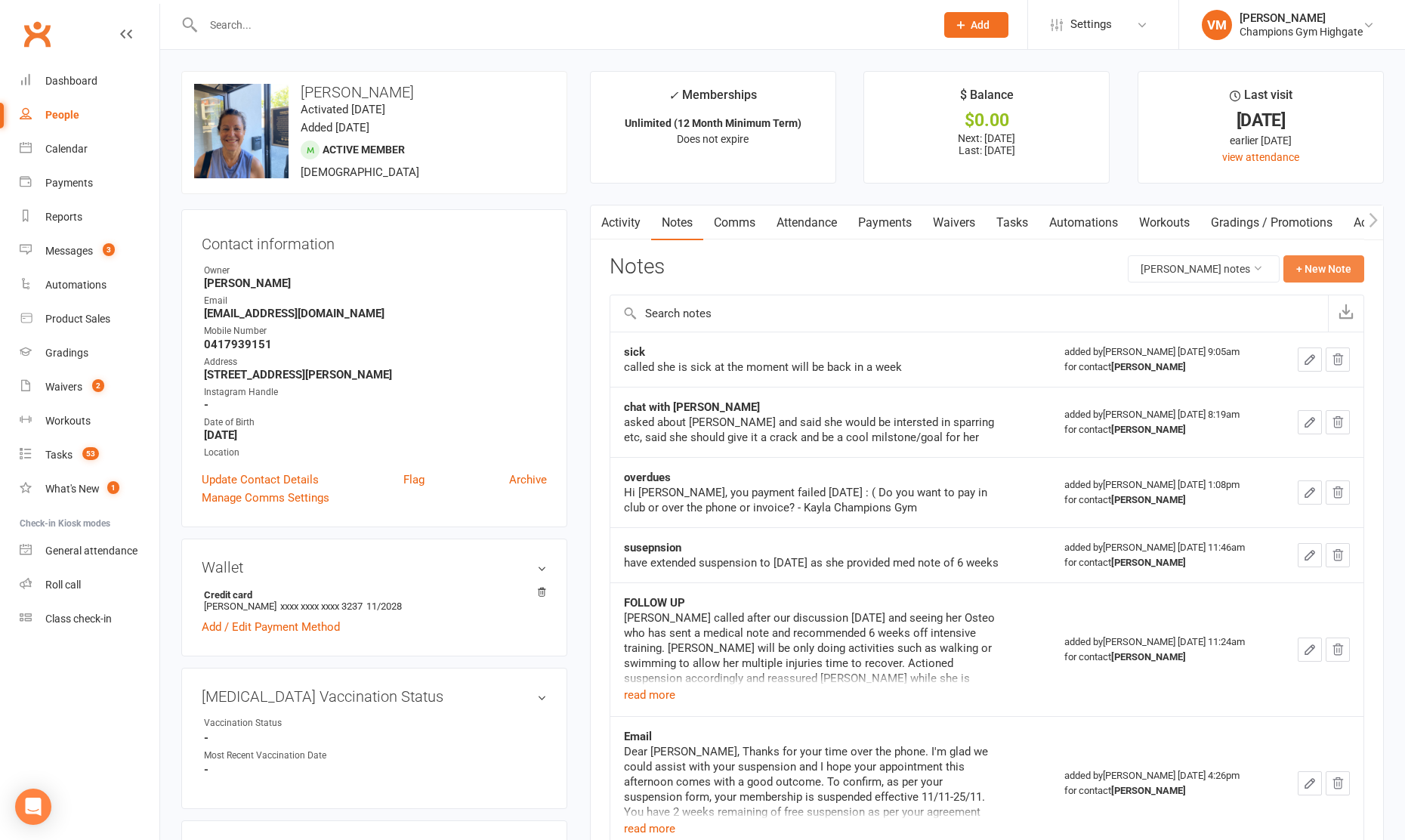
click at [1310, 265] on button "+ New Note" at bounding box center [1323, 269] width 81 height 27
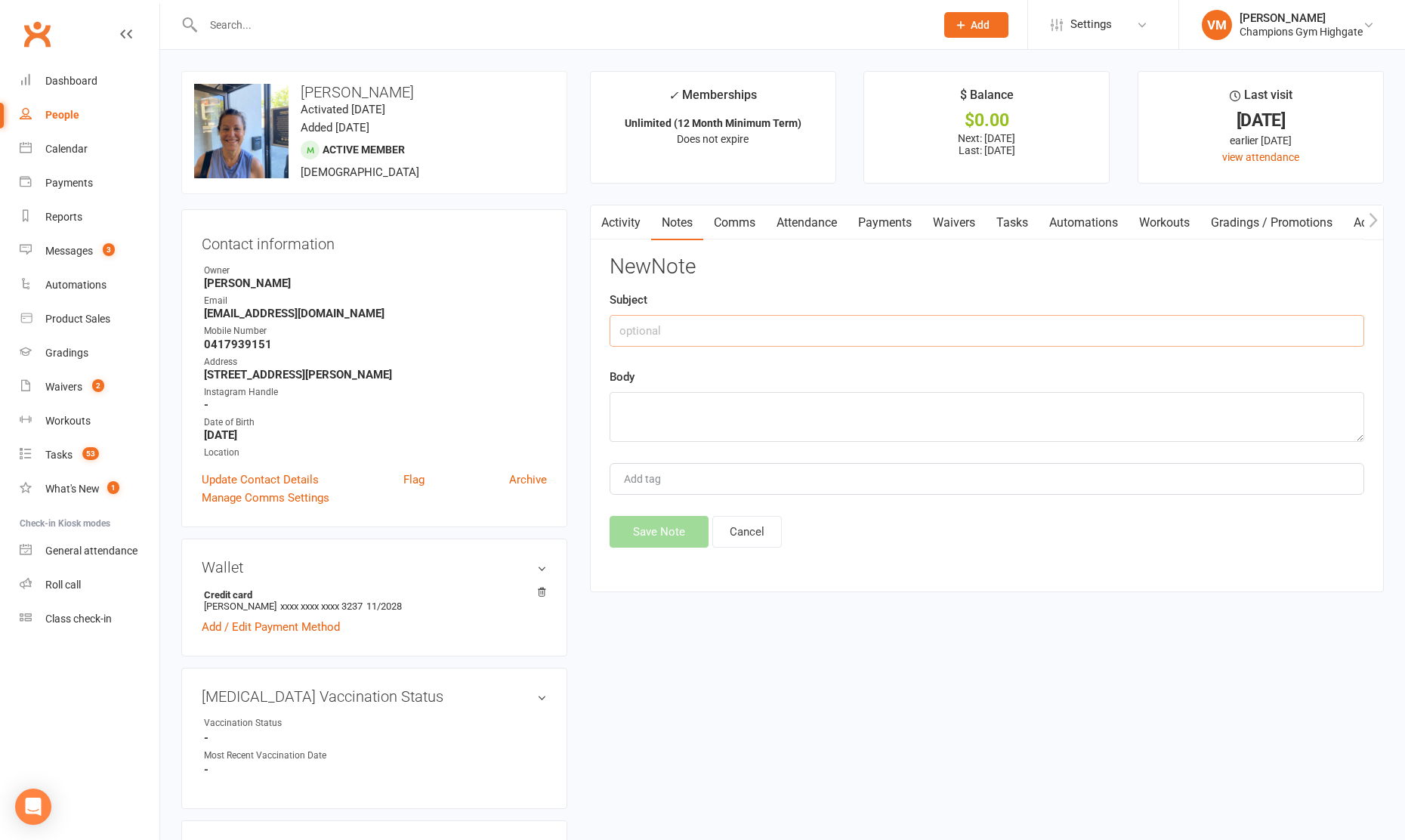
click at [772, 340] on input "text" at bounding box center [987, 331] width 755 height 32
type input "text 90 days plan"
click at [729, 414] on textarea at bounding box center [987, 417] width 755 height 50
paste textarea "Hi [PERSON_NAME] 👋 It’s time to set up your 90 Days Plan! 💪 Text me when you’re…"
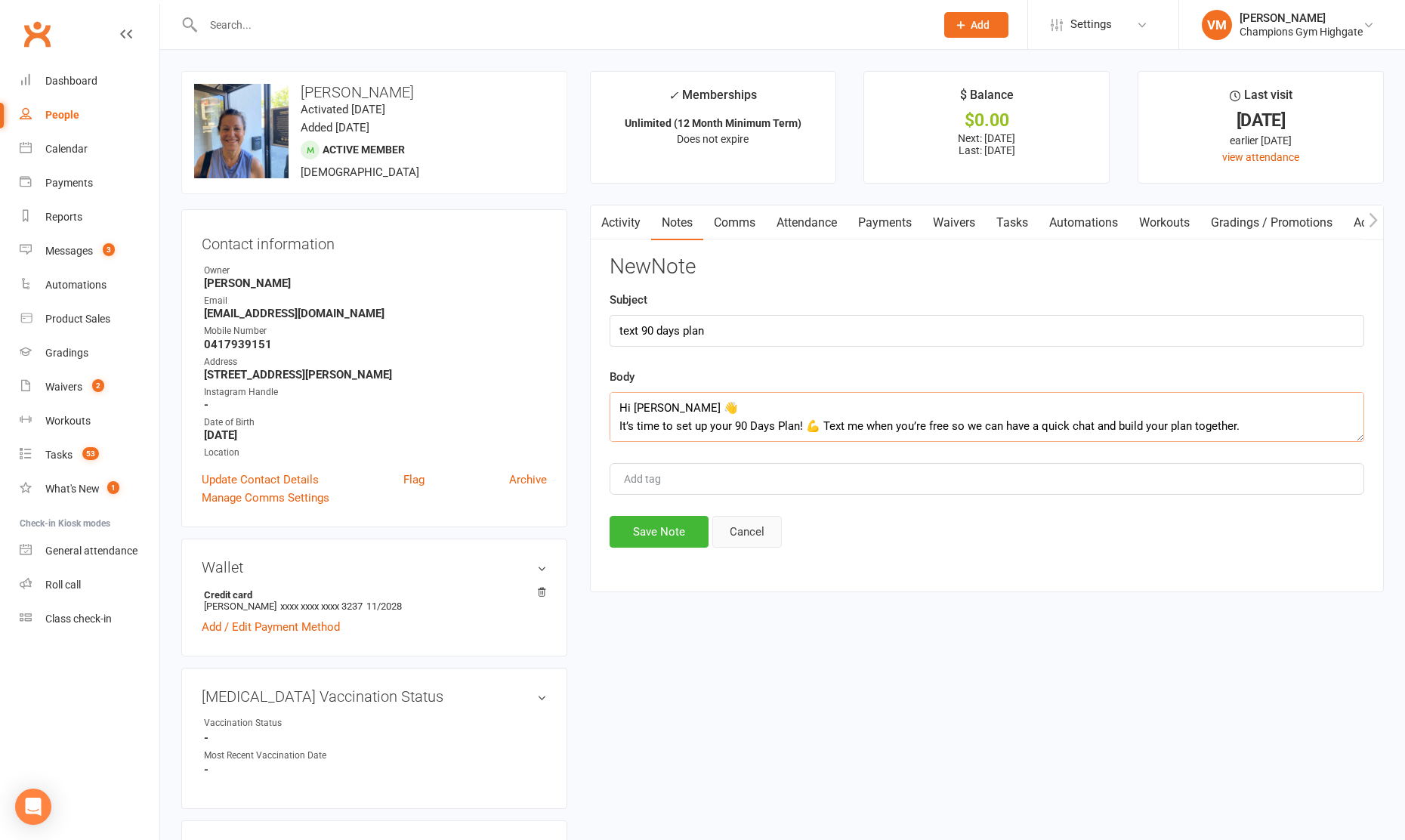
scroll to position [118, 0]
type textarea "Hi [PERSON_NAME] 👋 It’s time to set up your 90 Days Plan! 💪 Text me when you’re…"
click at [675, 528] on button "Save Note" at bounding box center [659, 532] width 99 height 32
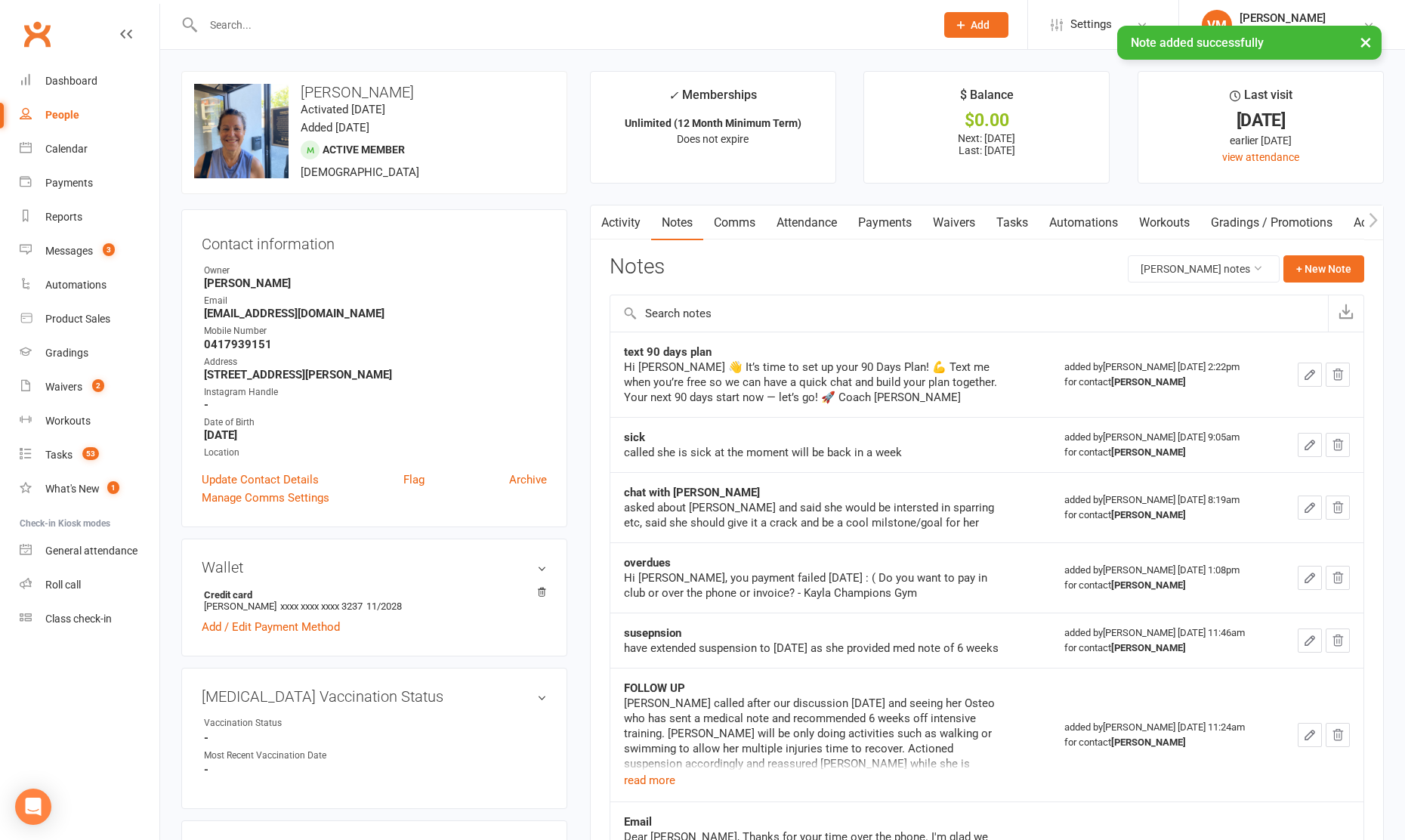
click at [1311, 370] on icon "button" at bounding box center [1310, 374] width 9 height 9
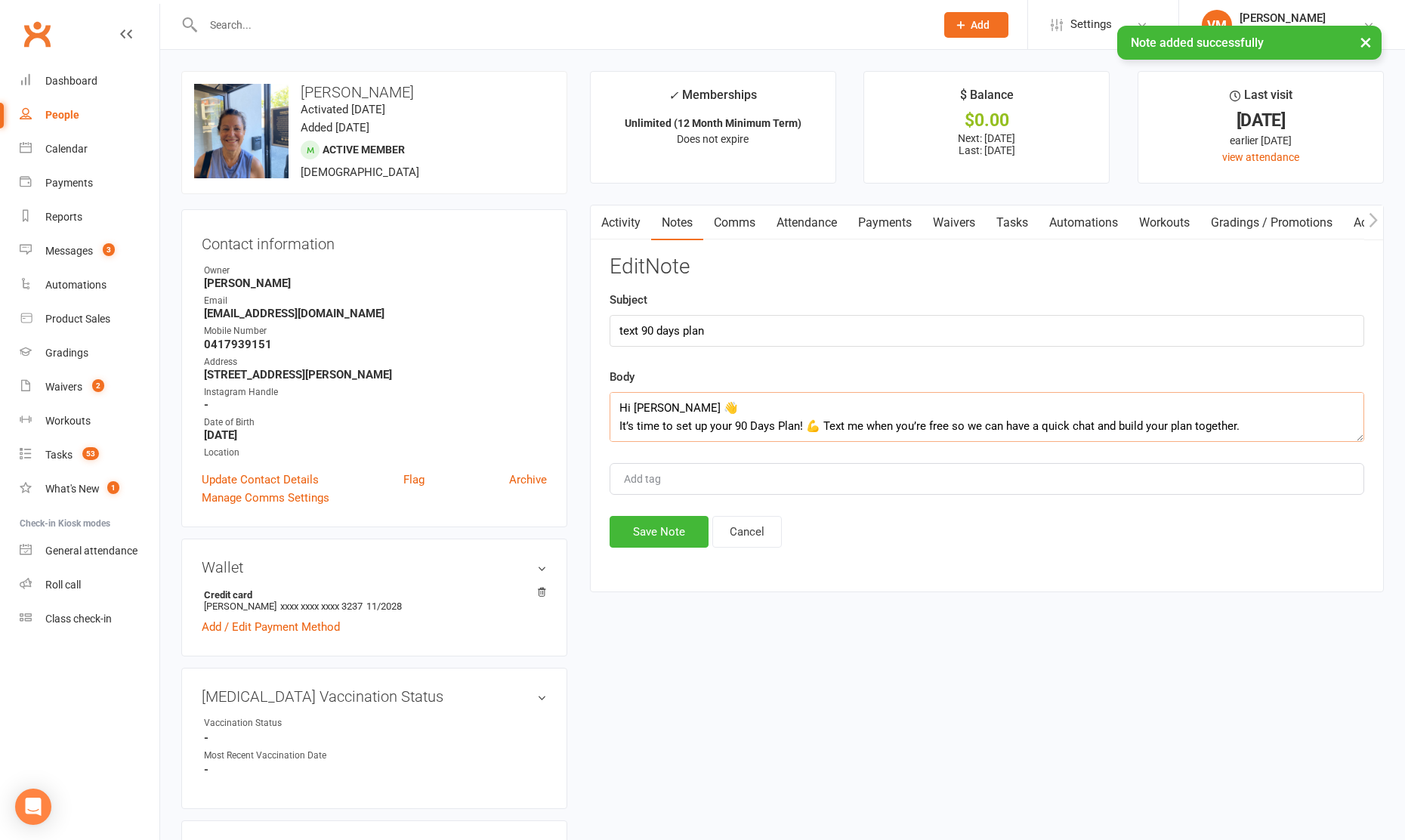
click at [646, 408] on textarea "Hi [PERSON_NAME] 👋 It’s time to set up your 90 Days Plan! 💪 Text me when you’re…" at bounding box center [987, 417] width 755 height 50
type textarea "Hi [PERSON_NAME] 👋 It’s time to set up your 90 Days Plan! 💪 Text me when you’re…"
click at [644, 519] on button "Save Note" at bounding box center [659, 532] width 99 height 32
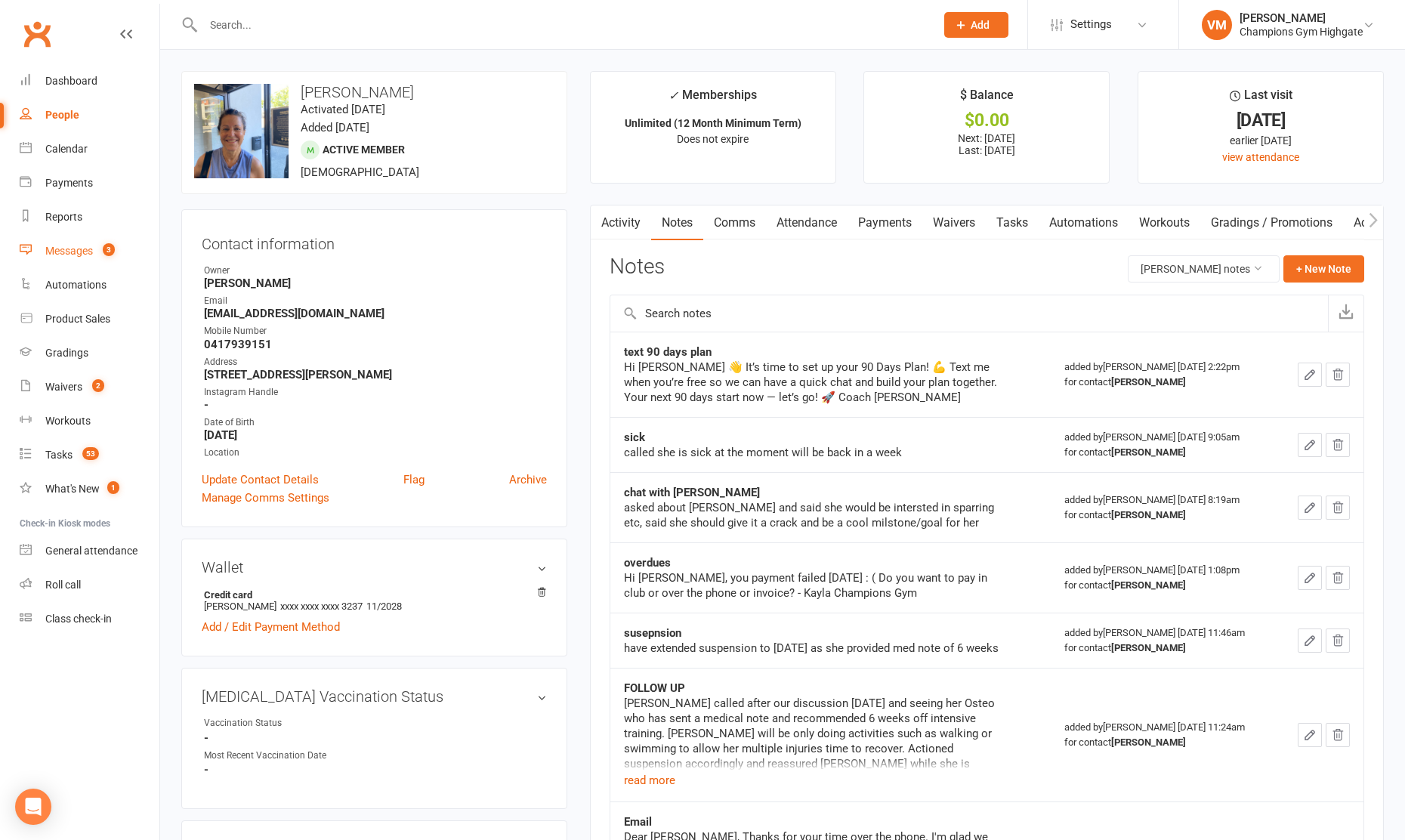
click at [80, 246] on div "Messages" at bounding box center [69, 251] width 48 height 12
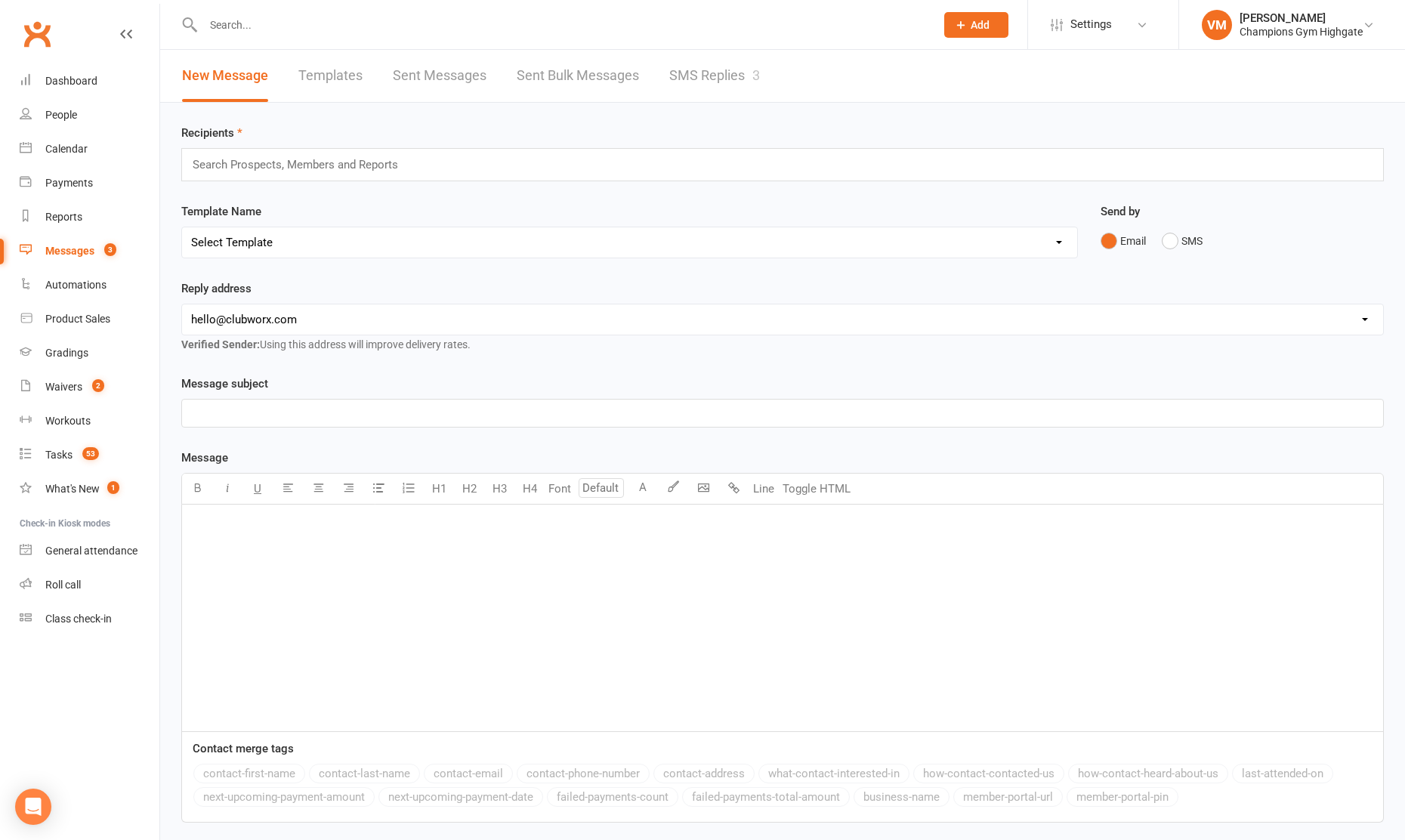
click at [62, 246] on div "Messages" at bounding box center [70, 251] width 49 height 12
click at [73, 454] on div "Tasks" at bounding box center [59, 454] width 27 height 12
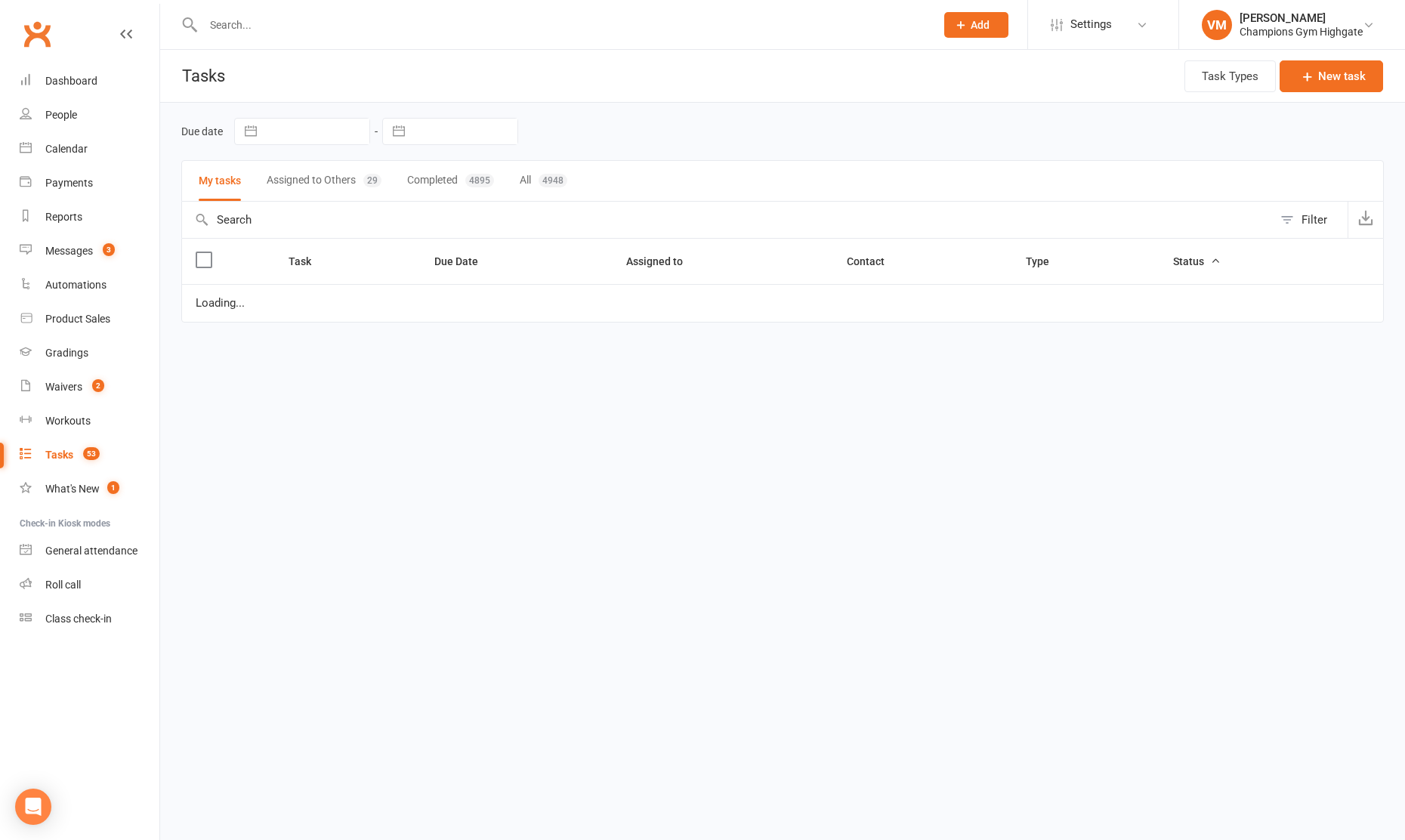
select select "started"
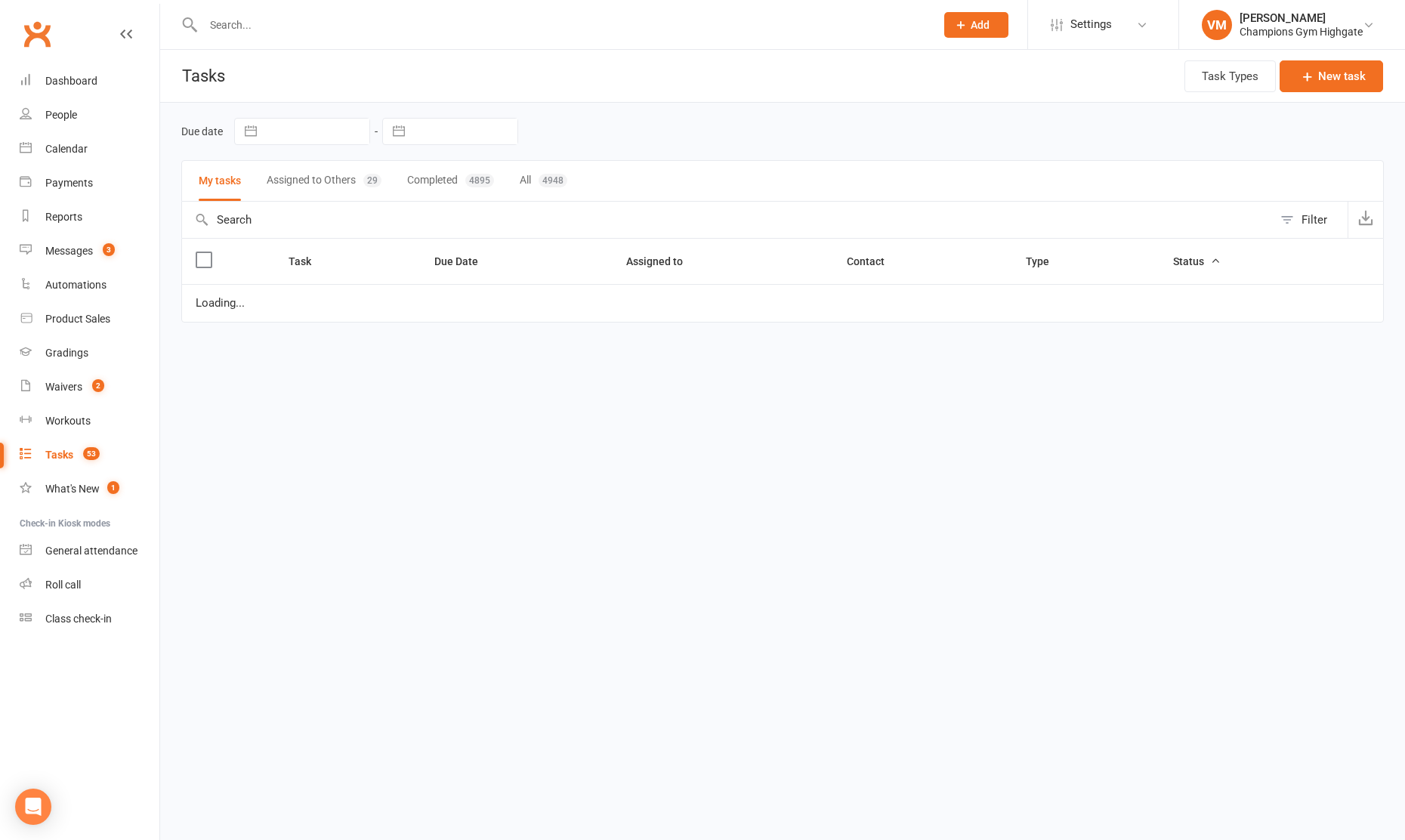
select select "started"
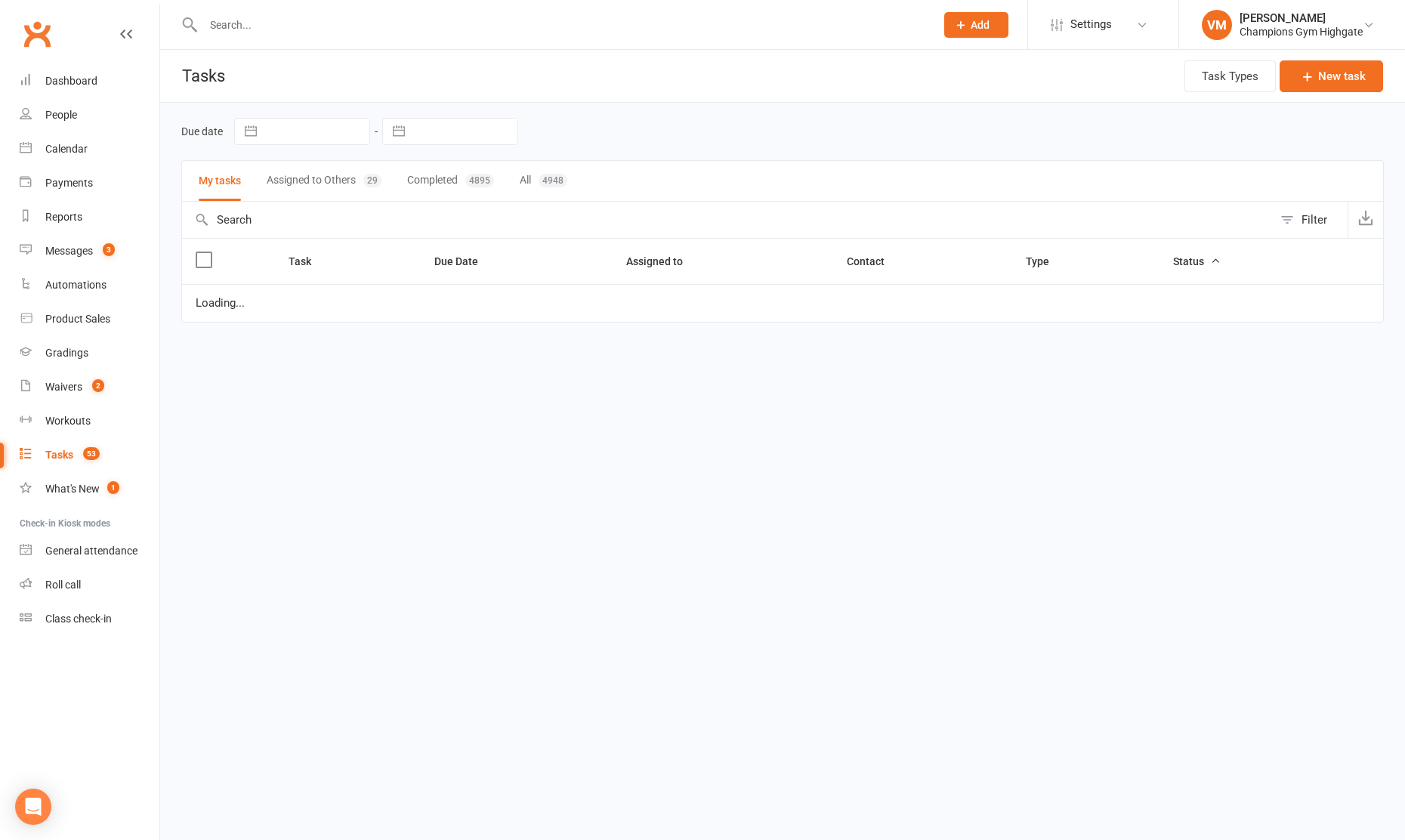
select select "started"
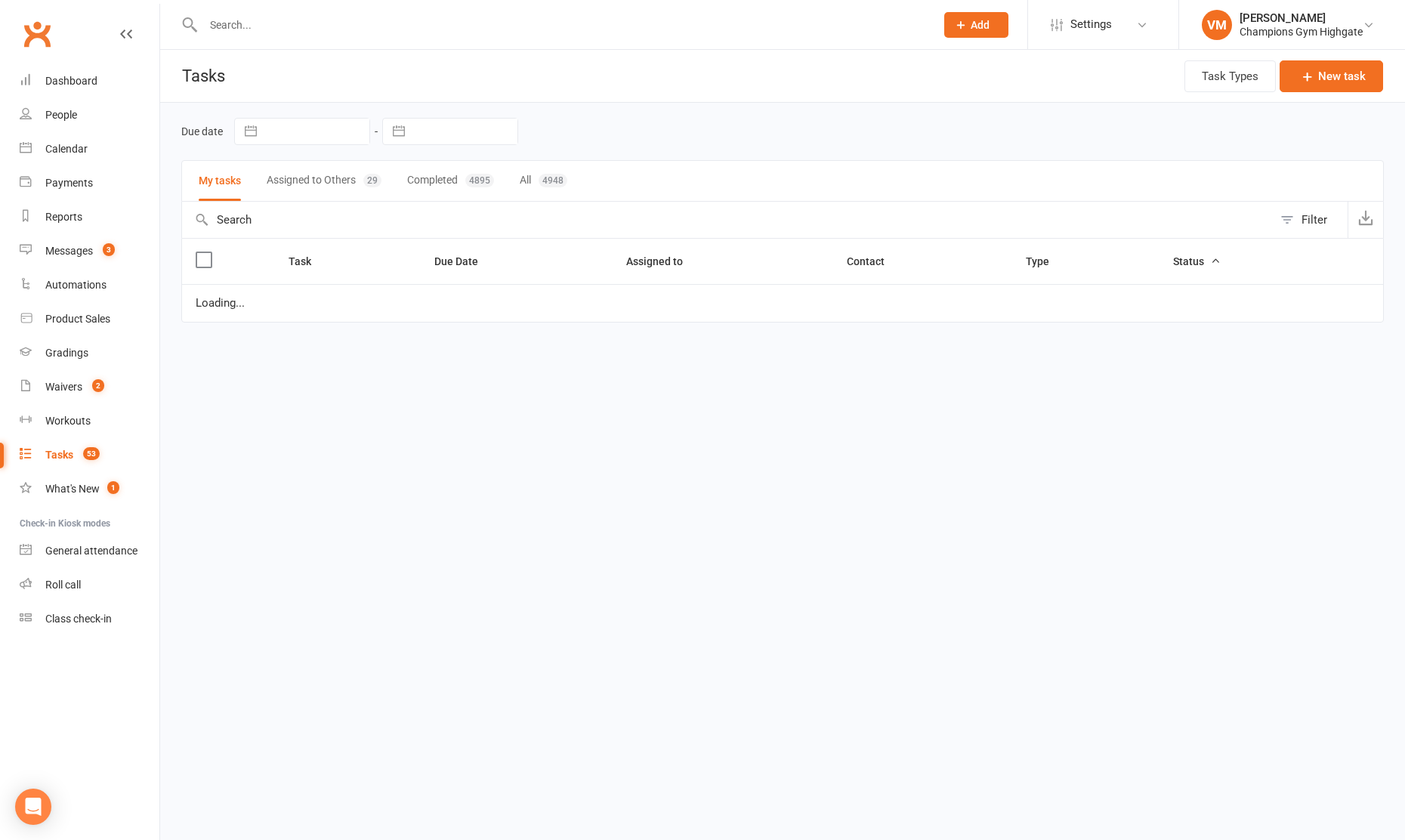
select select "started"
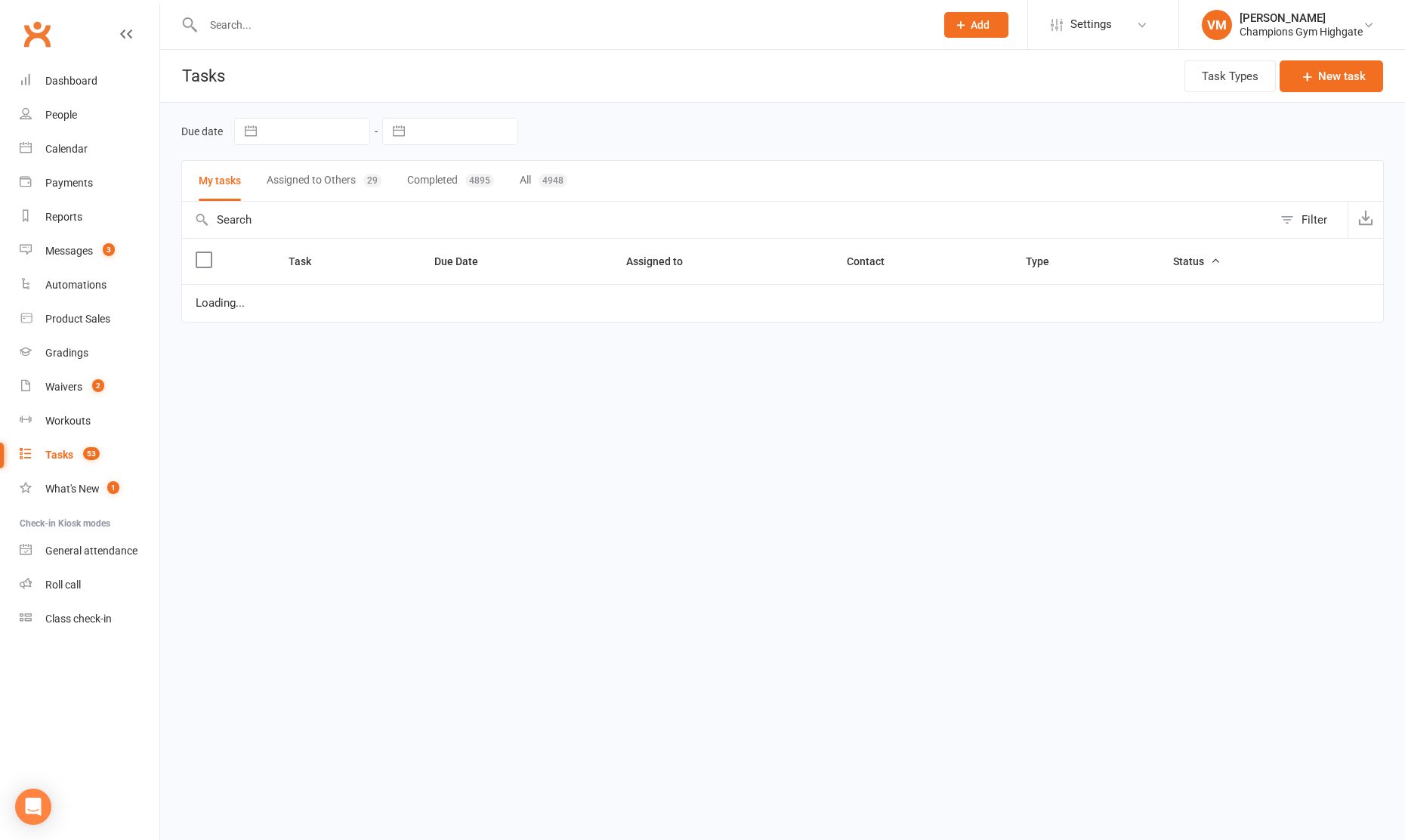
select select "started"
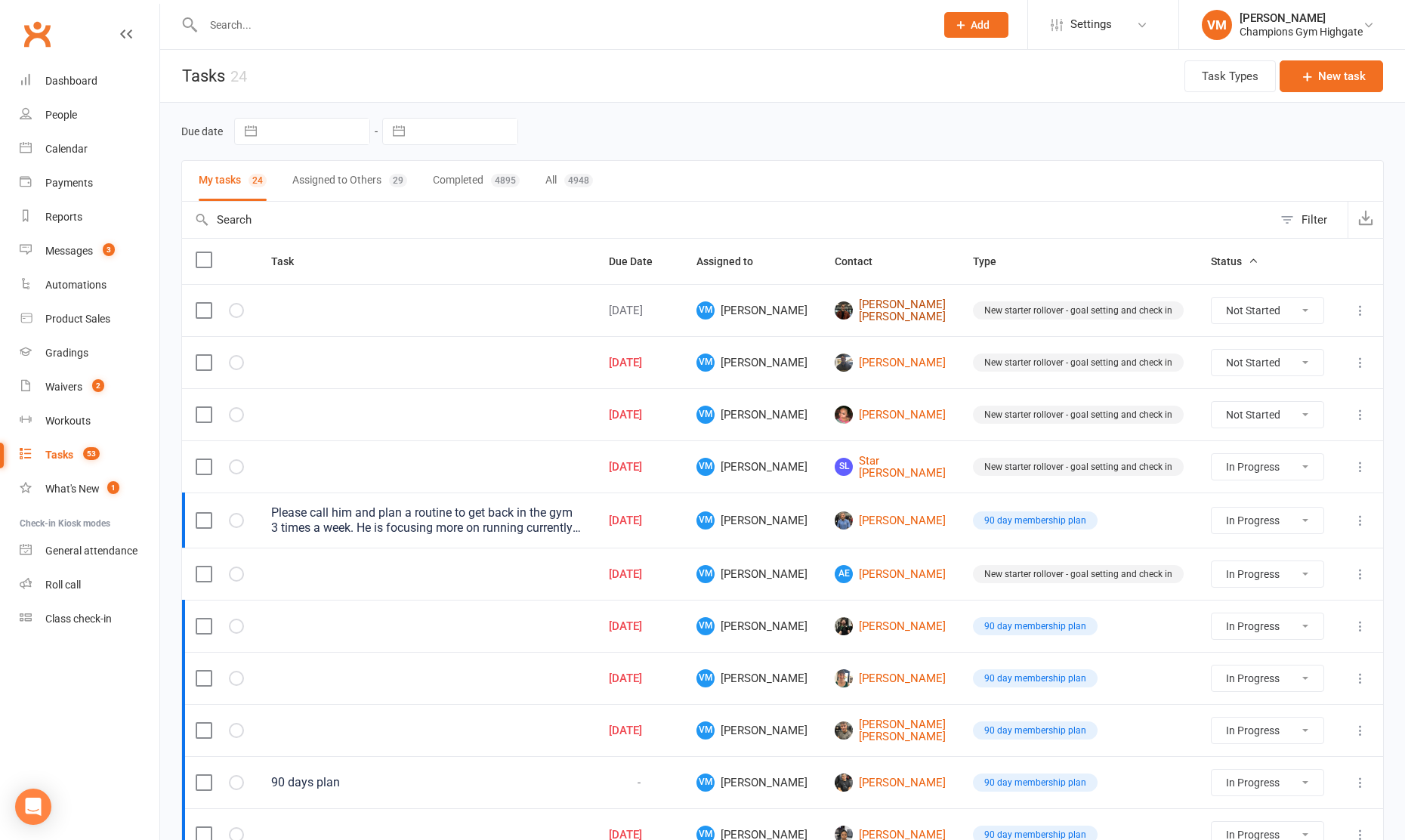
click at [904, 312] on link "[PERSON_NAME] [PERSON_NAME]" at bounding box center [890, 311] width 111 height 25
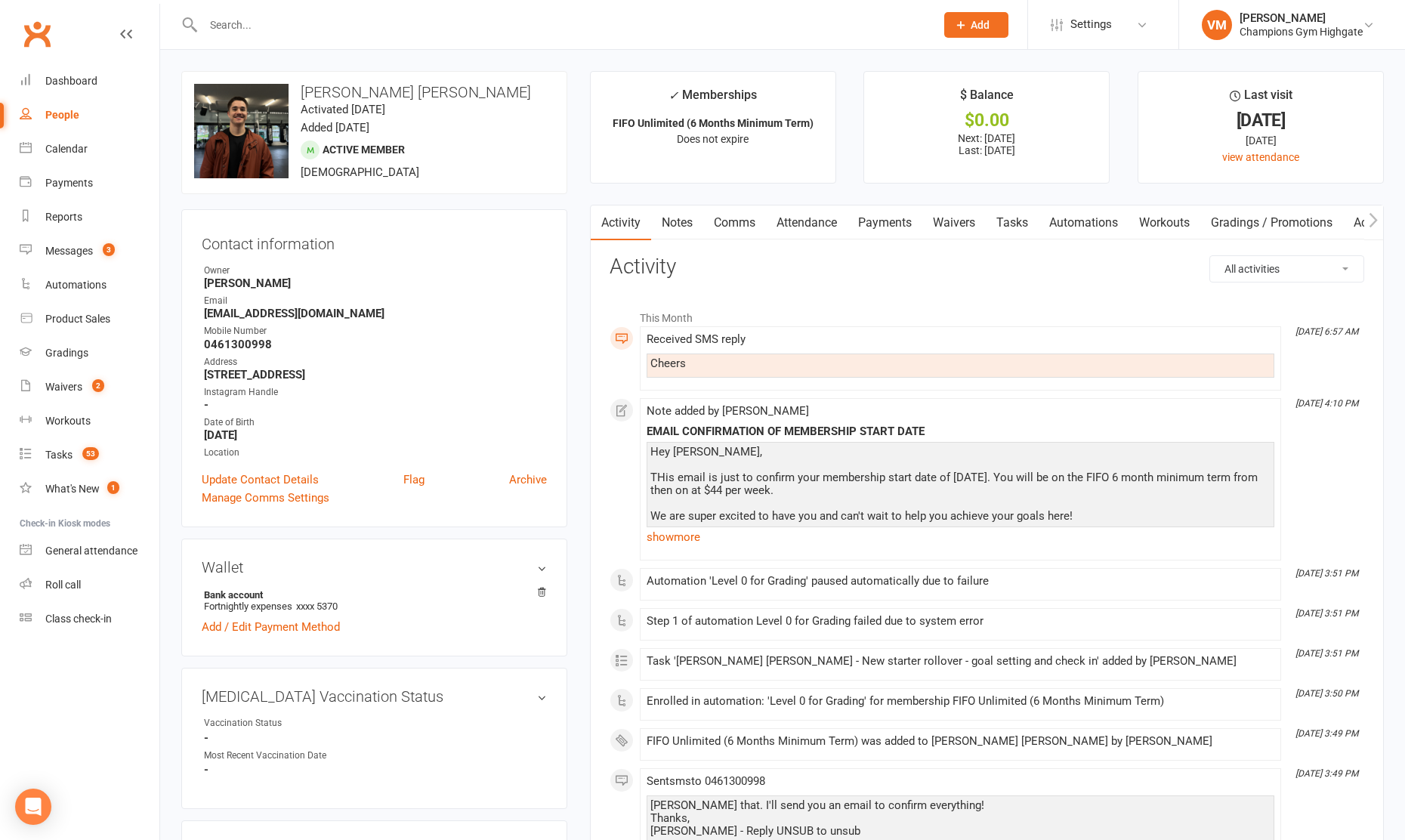
click at [681, 226] on link "Notes" at bounding box center [677, 223] width 52 height 35
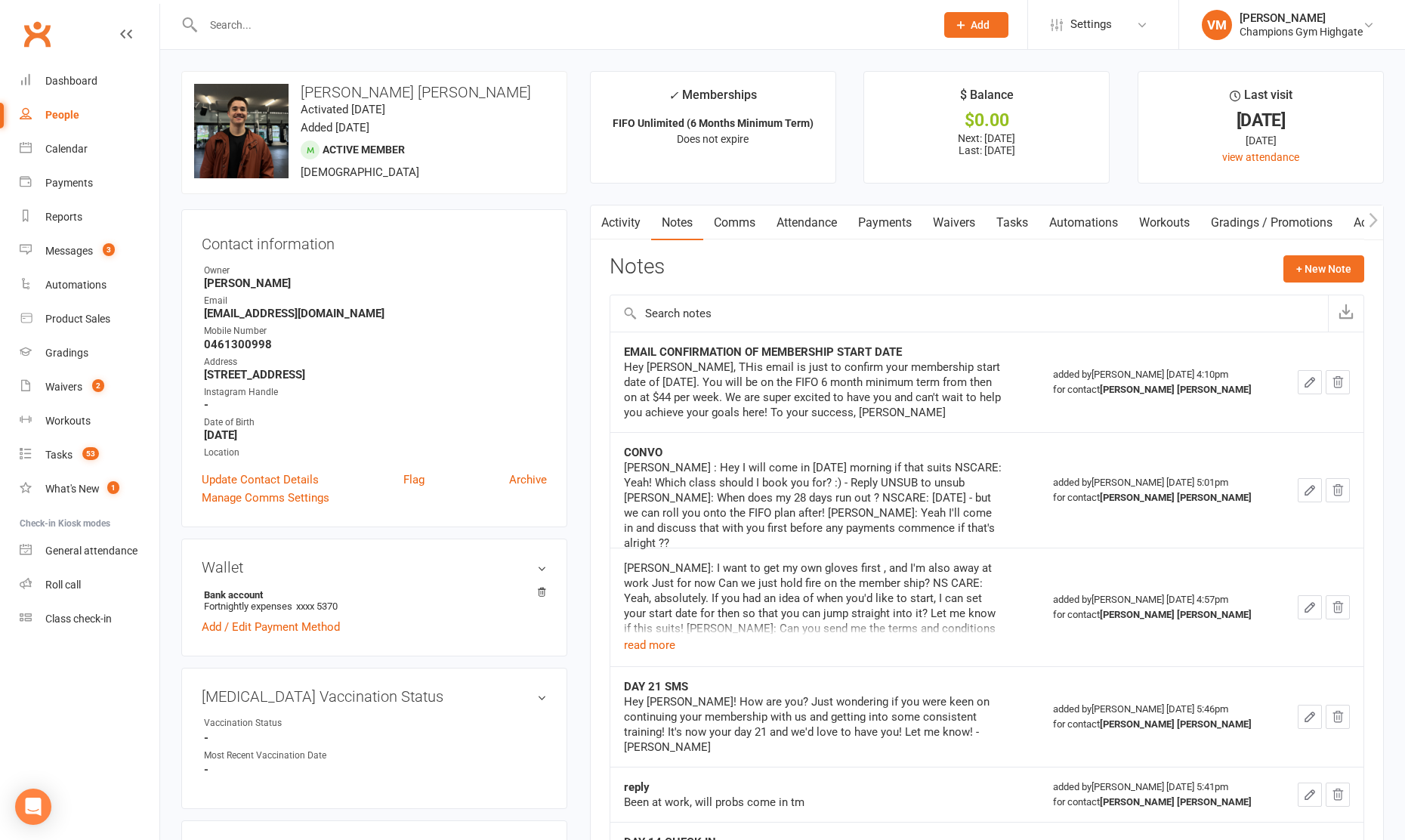
click at [746, 221] on link "Comms" at bounding box center [734, 223] width 63 height 35
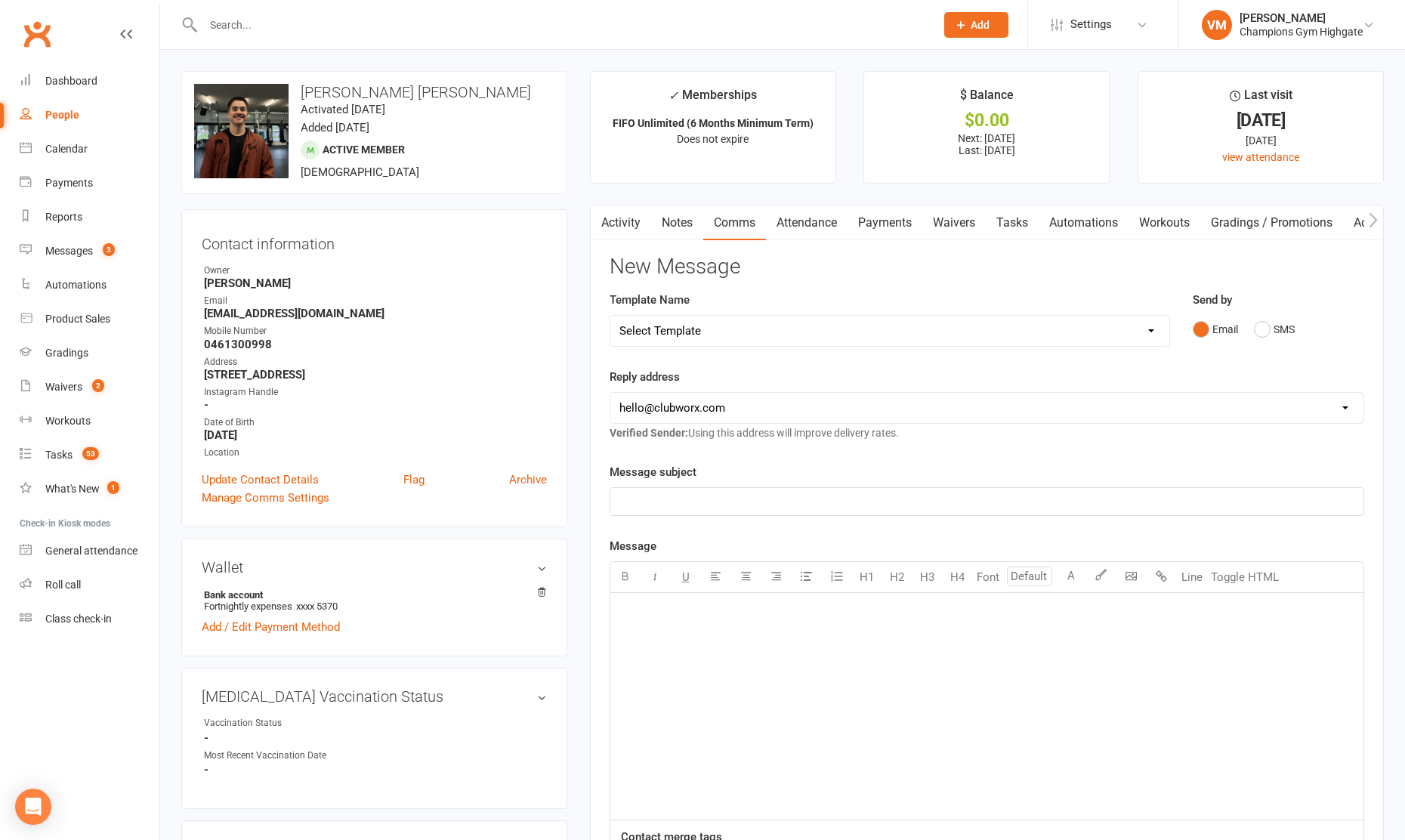
click at [609, 222] on button "button" at bounding box center [600, 222] width 19 height 34
click at [831, 227] on link "Attendance" at bounding box center [807, 223] width 82 height 35
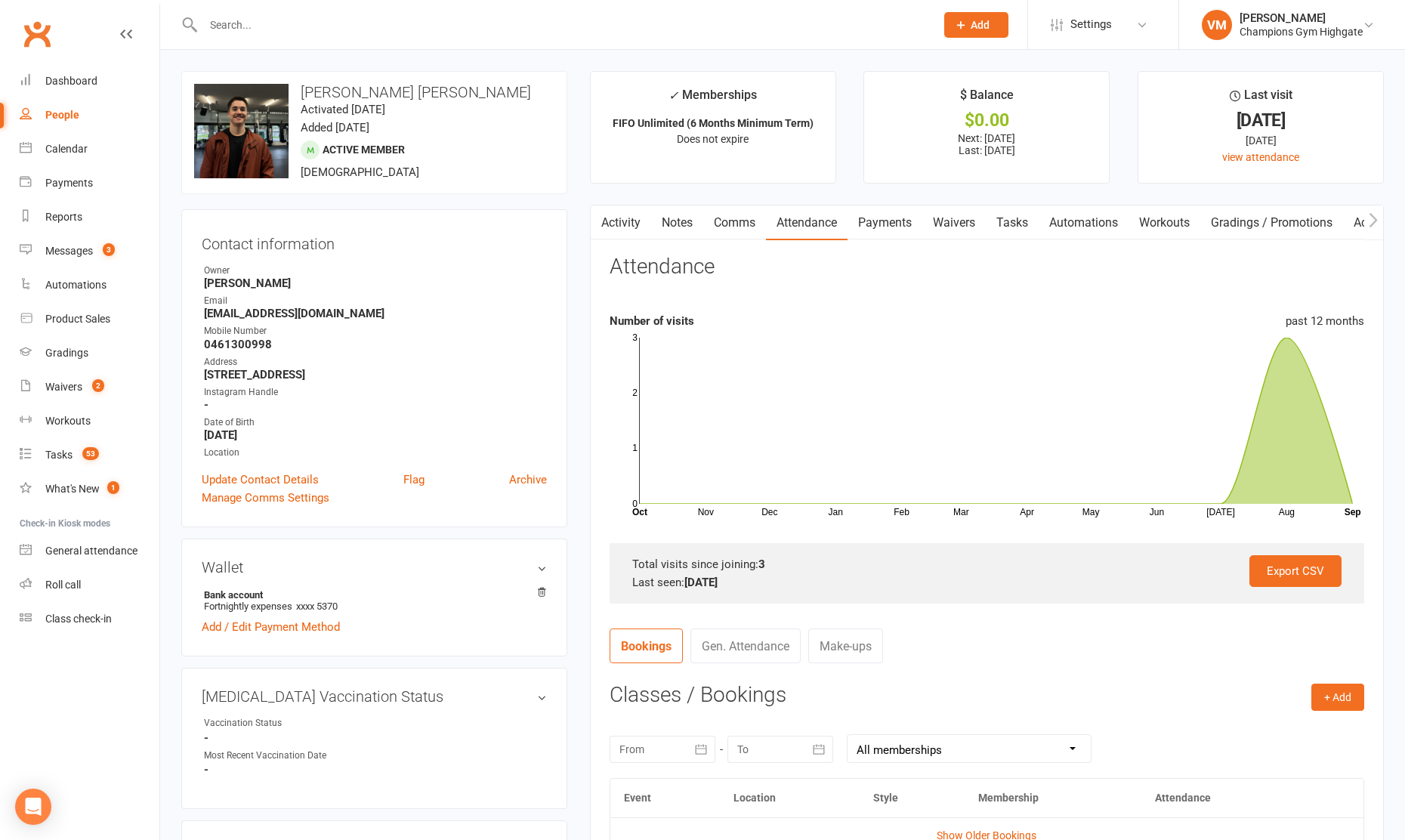
click at [119, 43] on div "Clubworx" at bounding box center [79, 43] width 160 height 56
click at [128, 36] on icon at bounding box center [126, 34] width 12 height 12
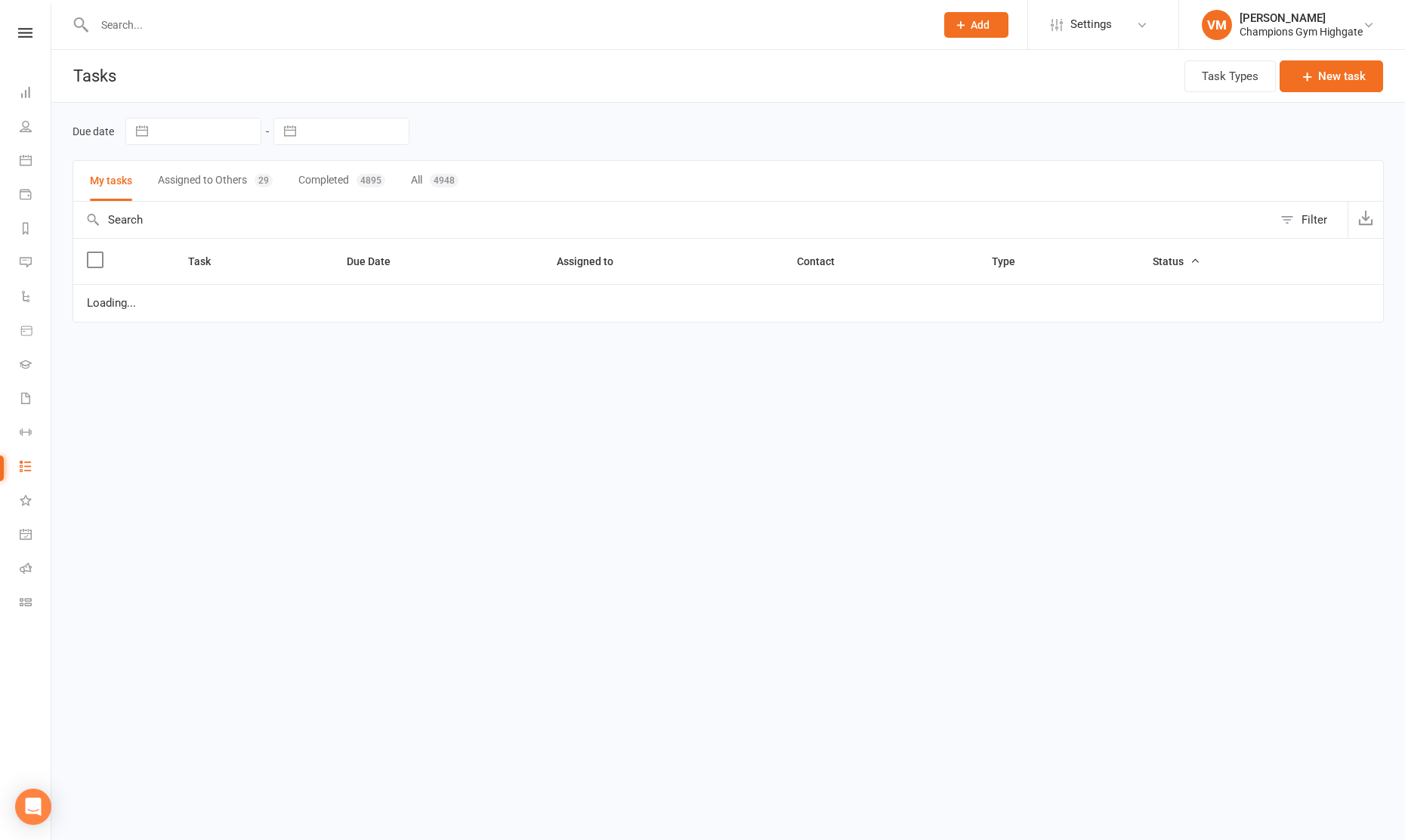
select select "started"
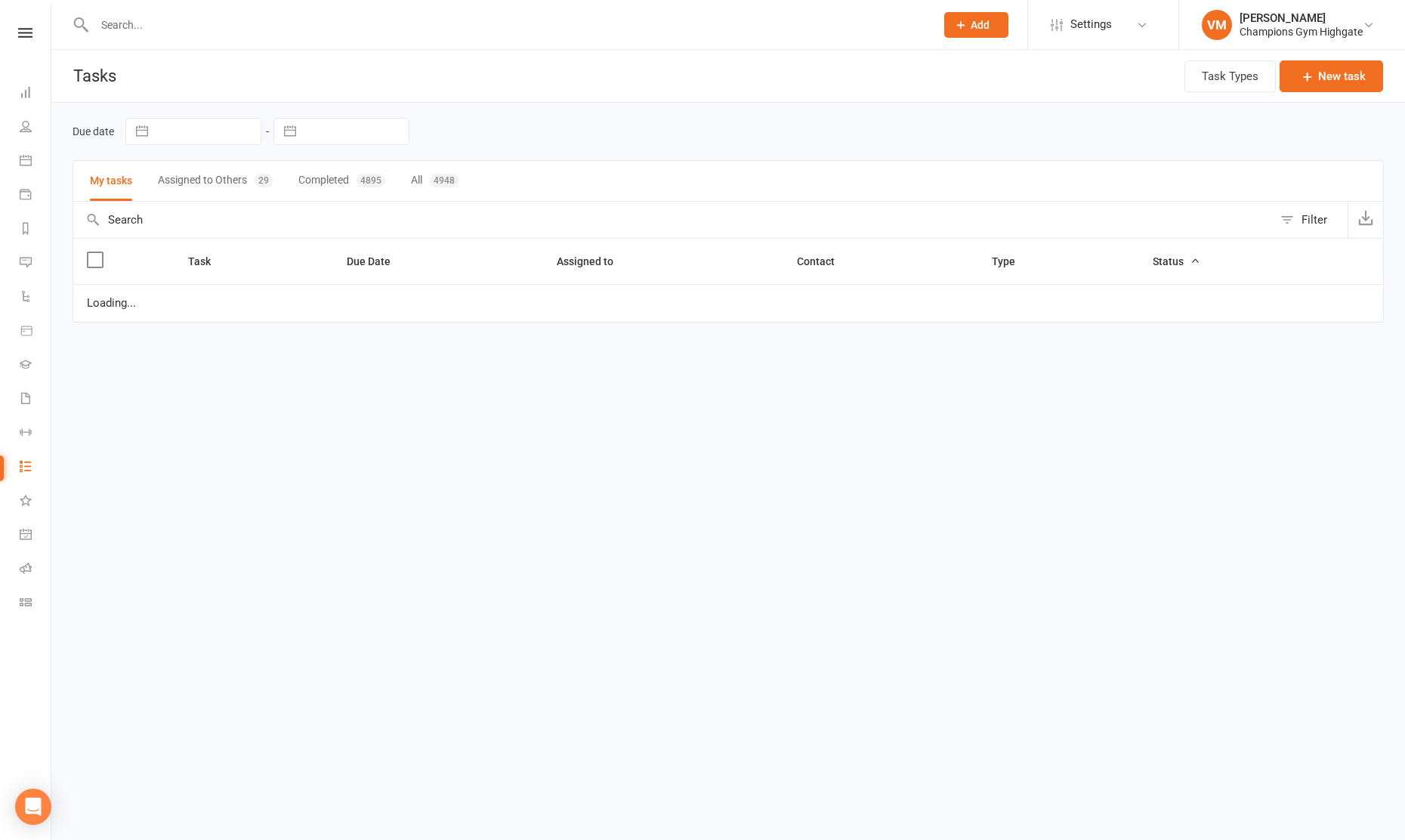
select select "started"
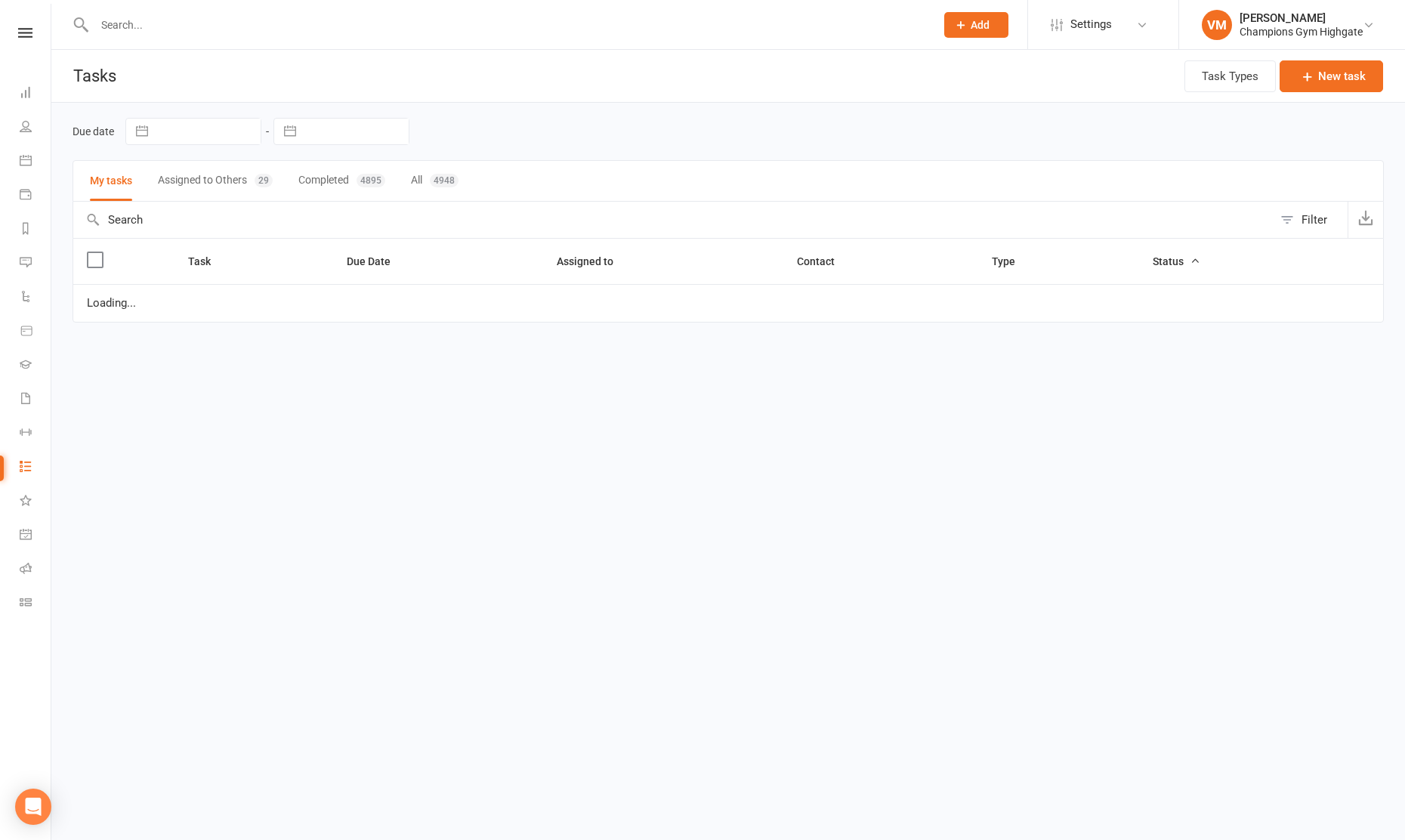
select select "started"
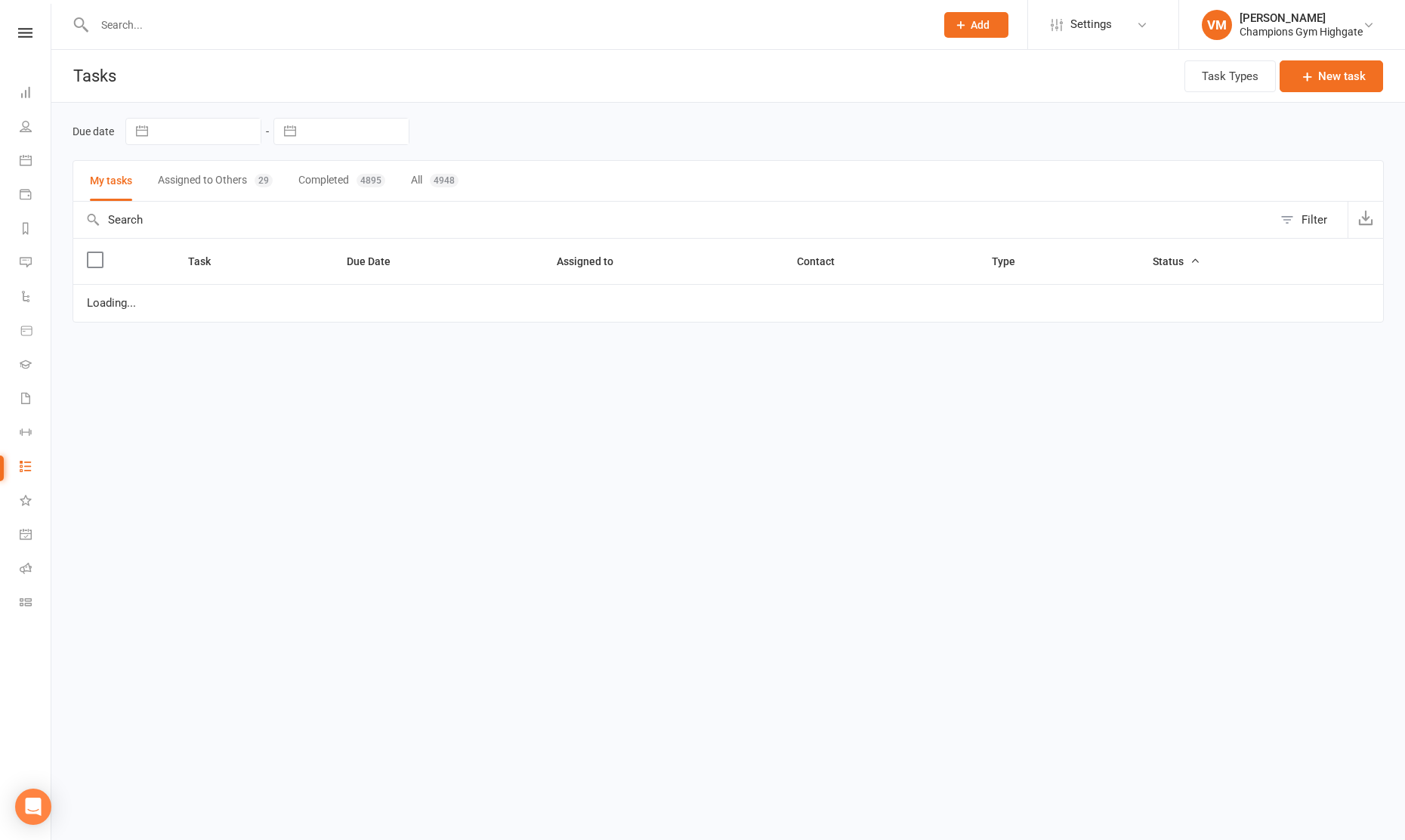
select select "started"
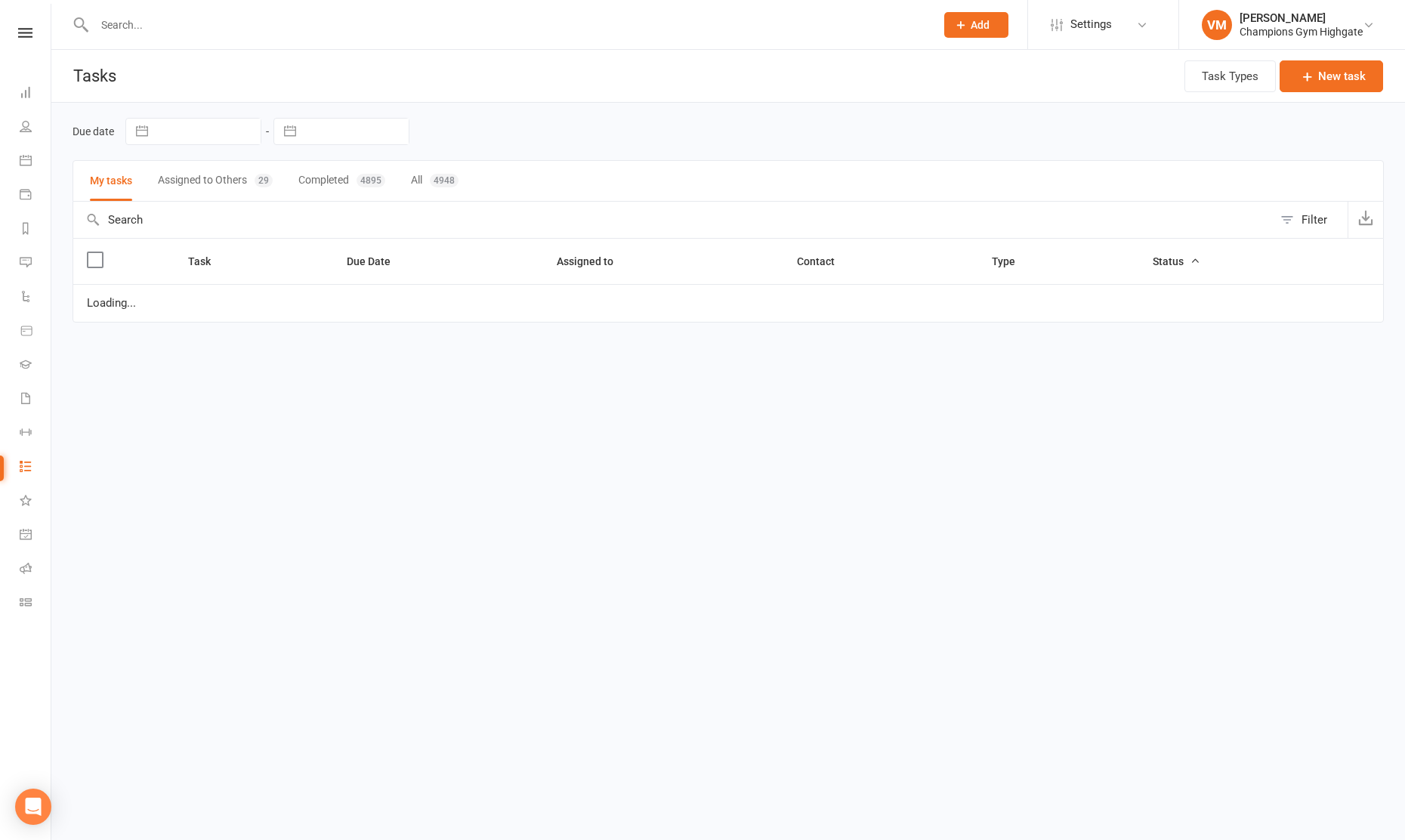
select select "started"
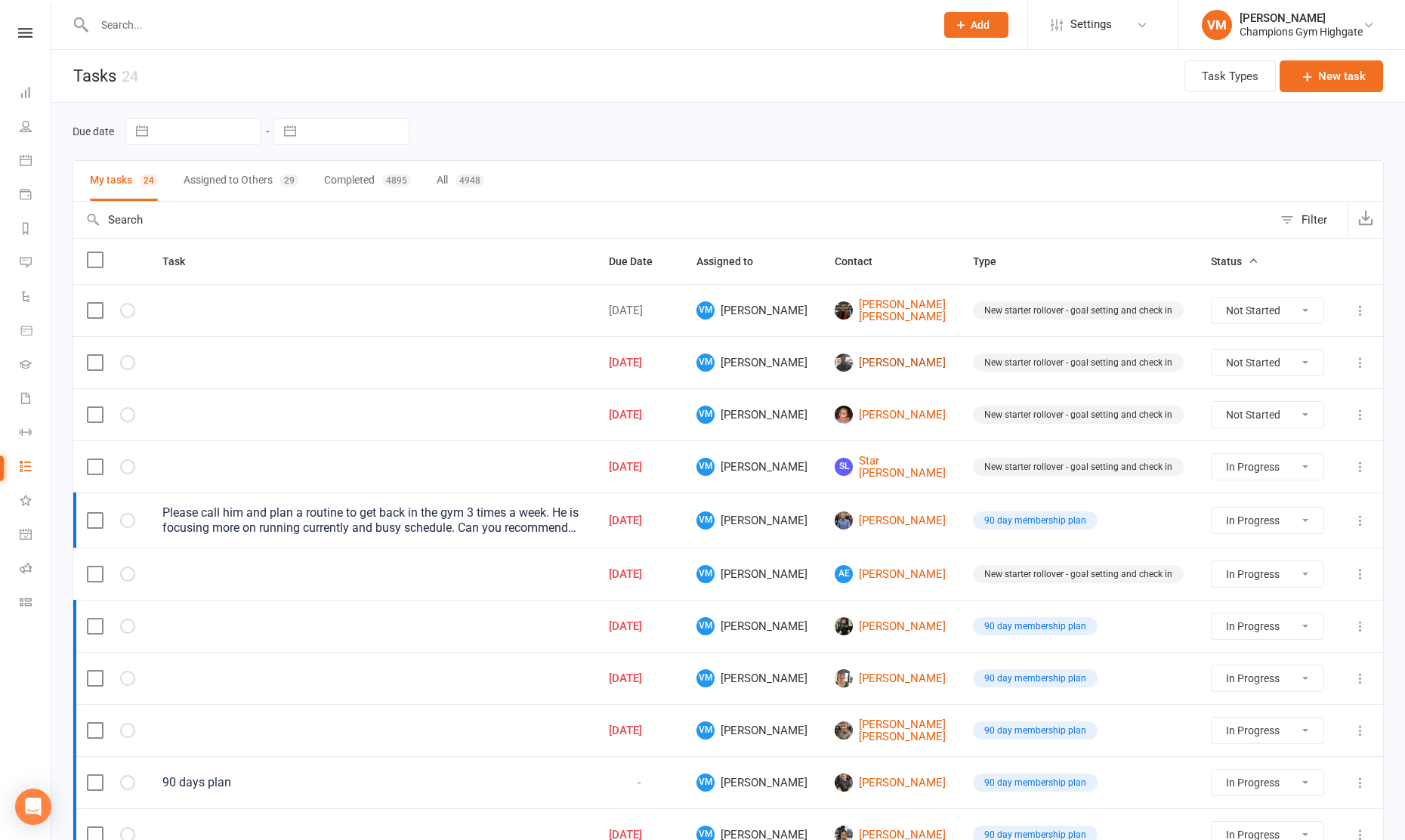
click at [891, 364] on link "[PERSON_NAME]" at bounding box center [890, 363] width 111 height 18
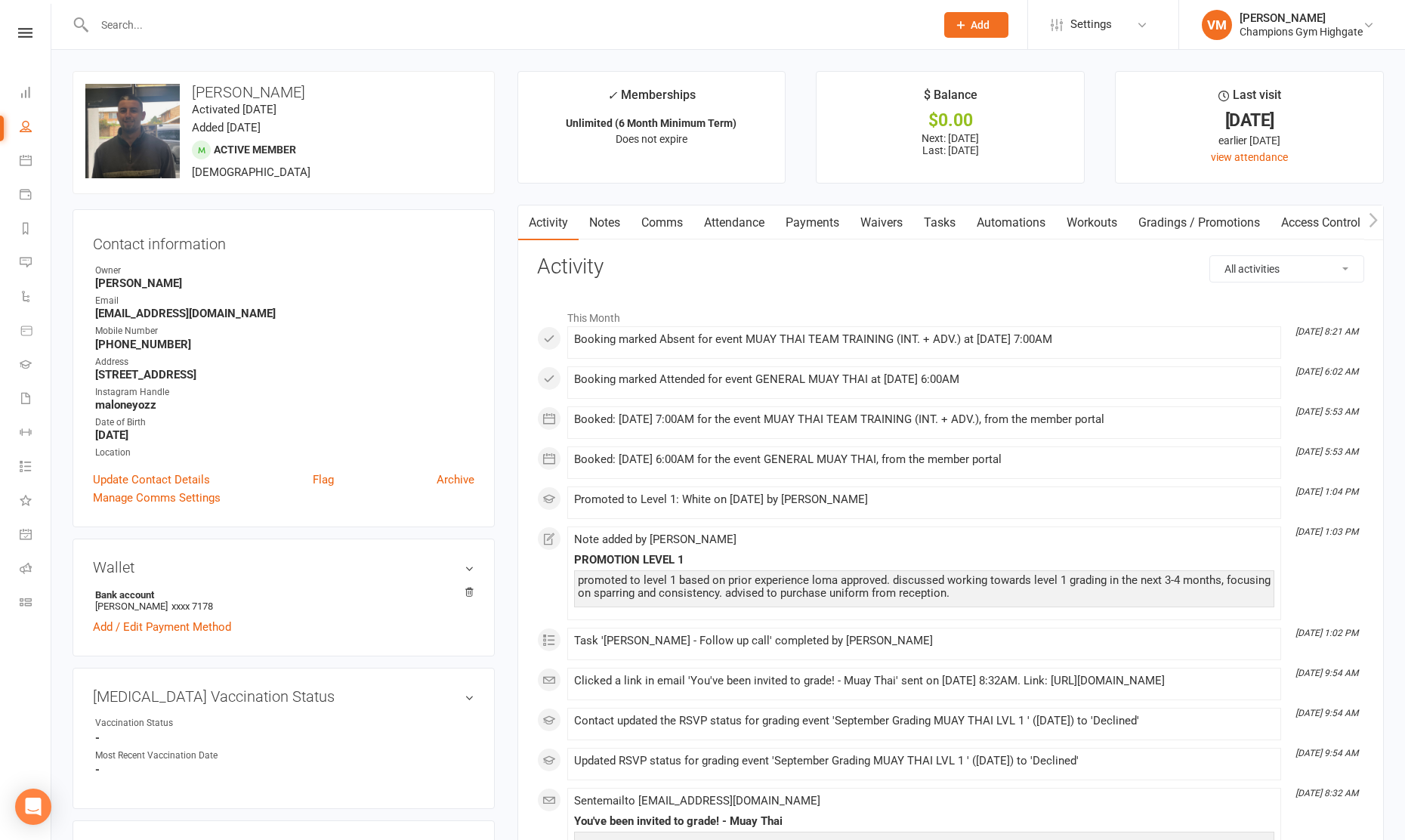
click at [606, 226] on link "Notes" at bounding box center [604, 223] width 52 height 35
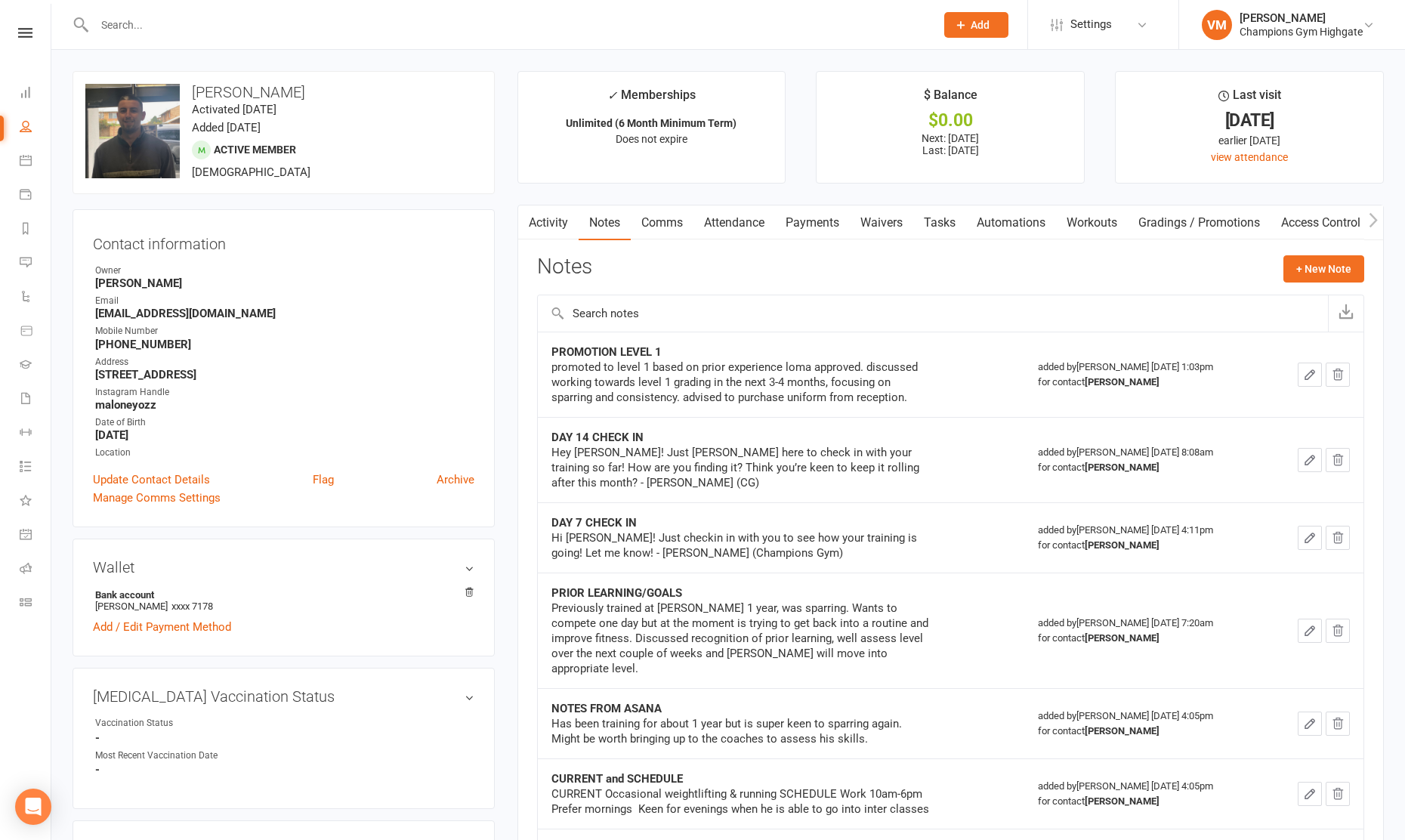
click at [743, 219] on link "Attendance" at bounding box center [734, 223] width 82 height 35
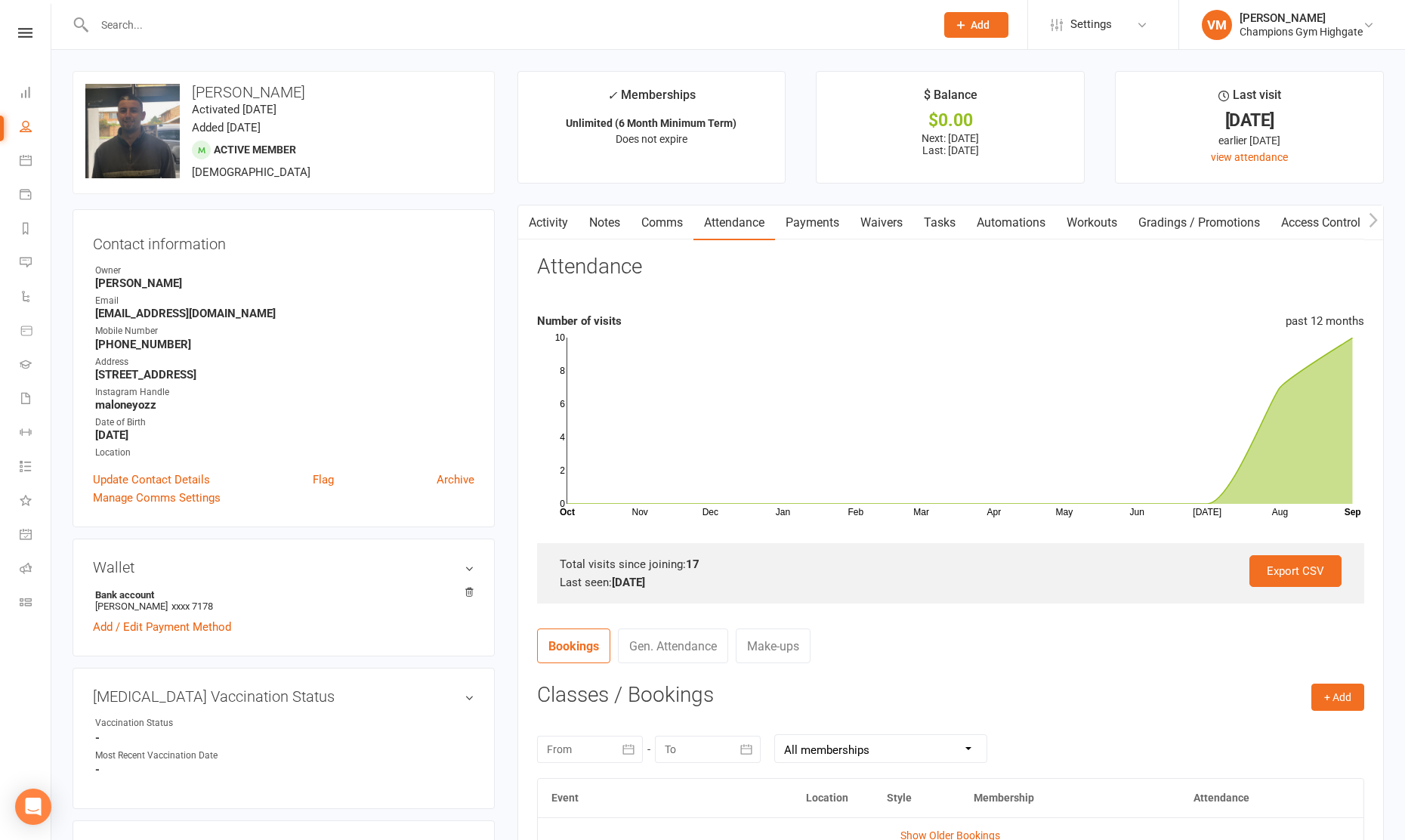
click at [555, 220] on link "Activity" at bounding box center [548, 223] width 60 height 35
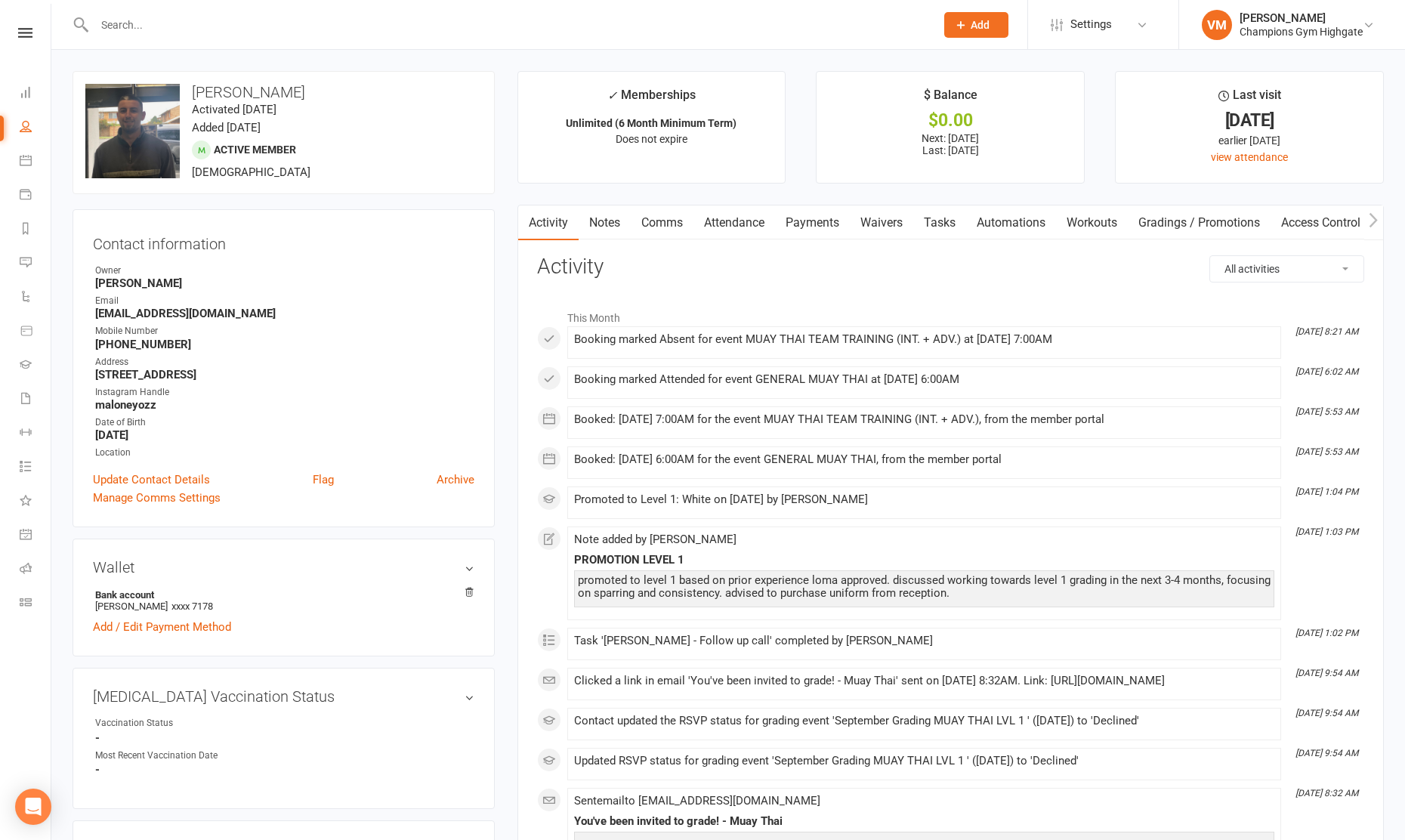
click at [593, 222] on link "Notes" at bounding box center [604, 223] width 52 height 35
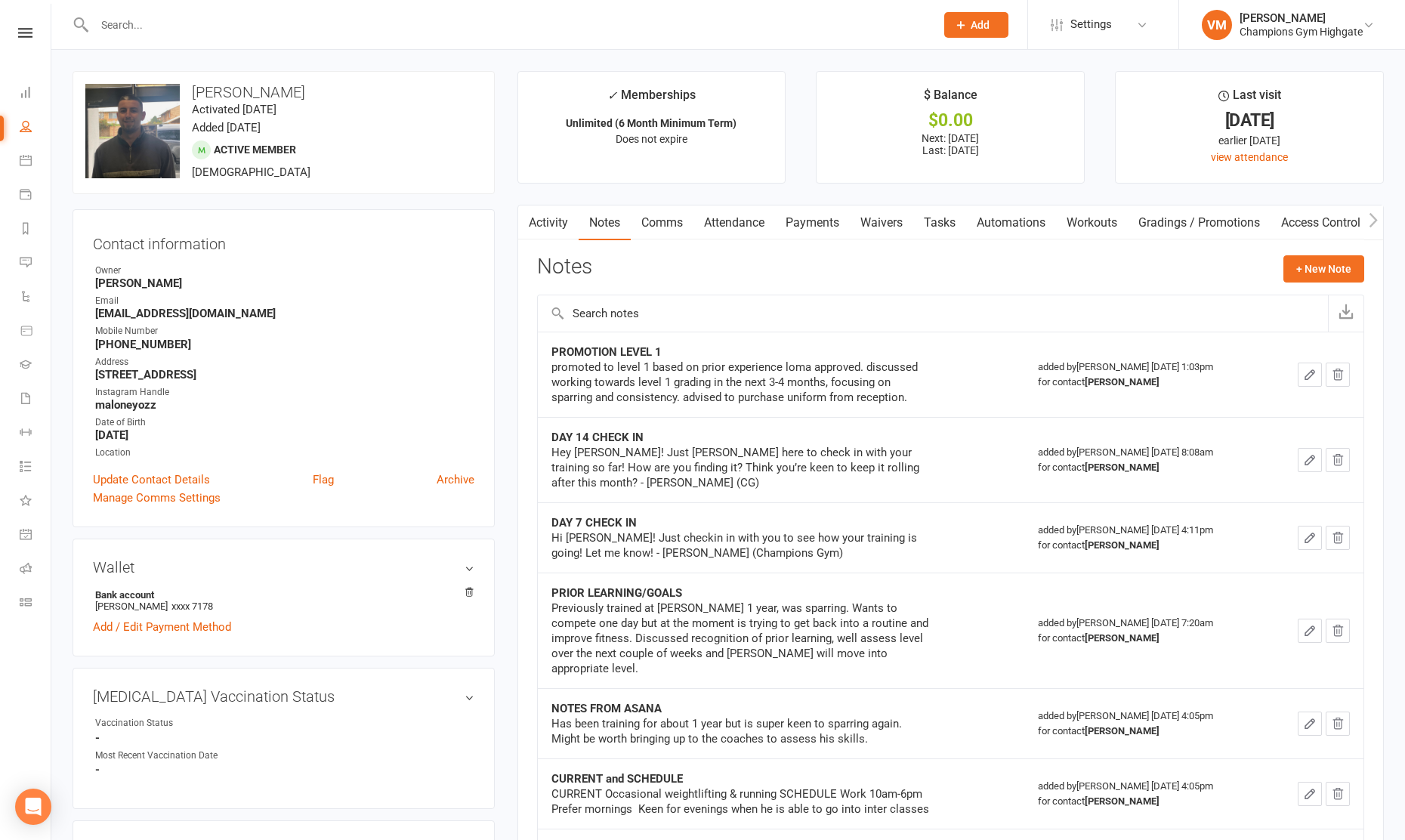
click at [196, 26] on input "text" at bounding box center [507, 25] width 835 height 21
type input "h"
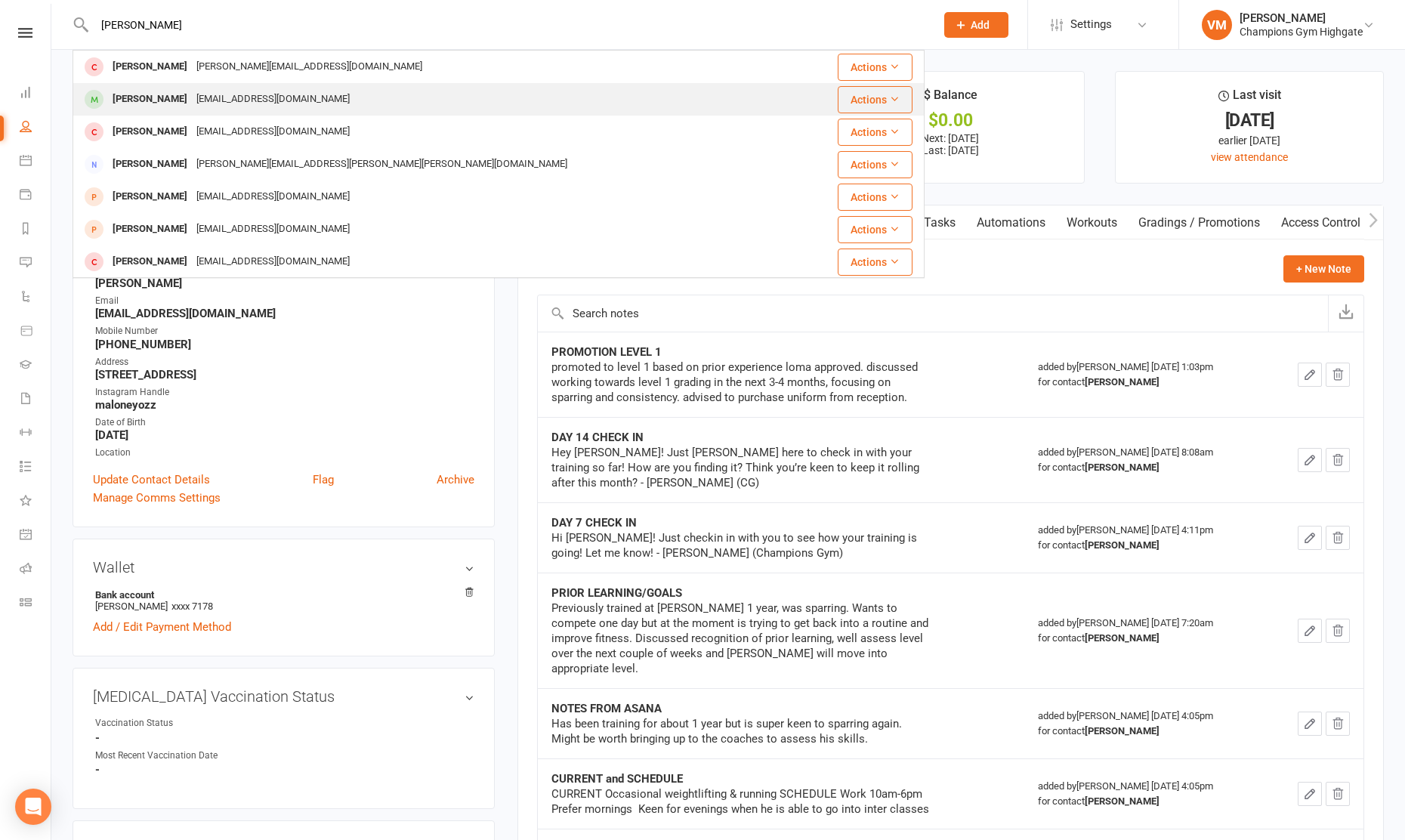
type input "[PERSON_NAME]"
click at [174, 98] on div "[PERSON_NAME]" at bounding box center [150, 99] width 84 height 22
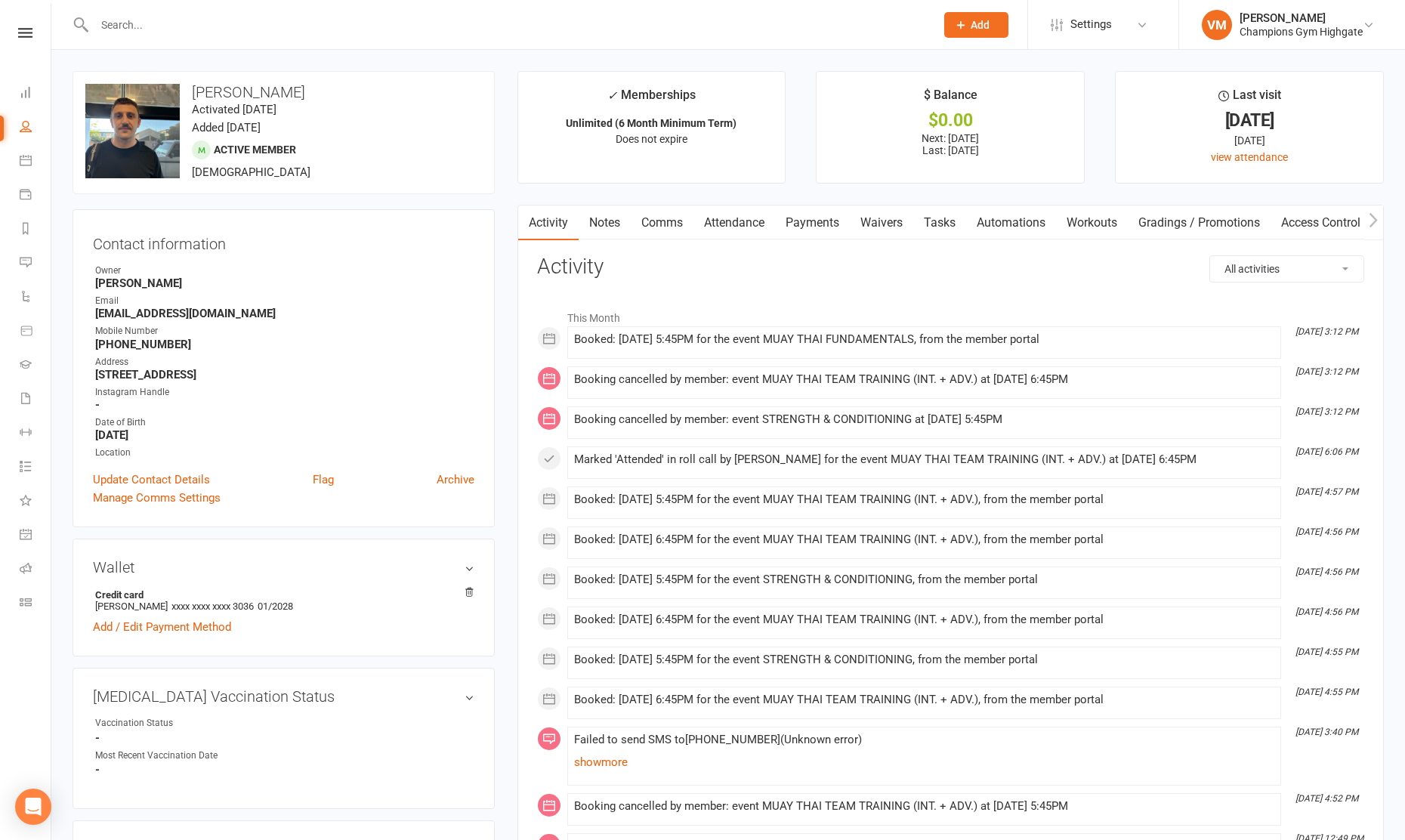
click at [670, 230] on link "Comms" at bounding box center [662, 223] width 63 height 35
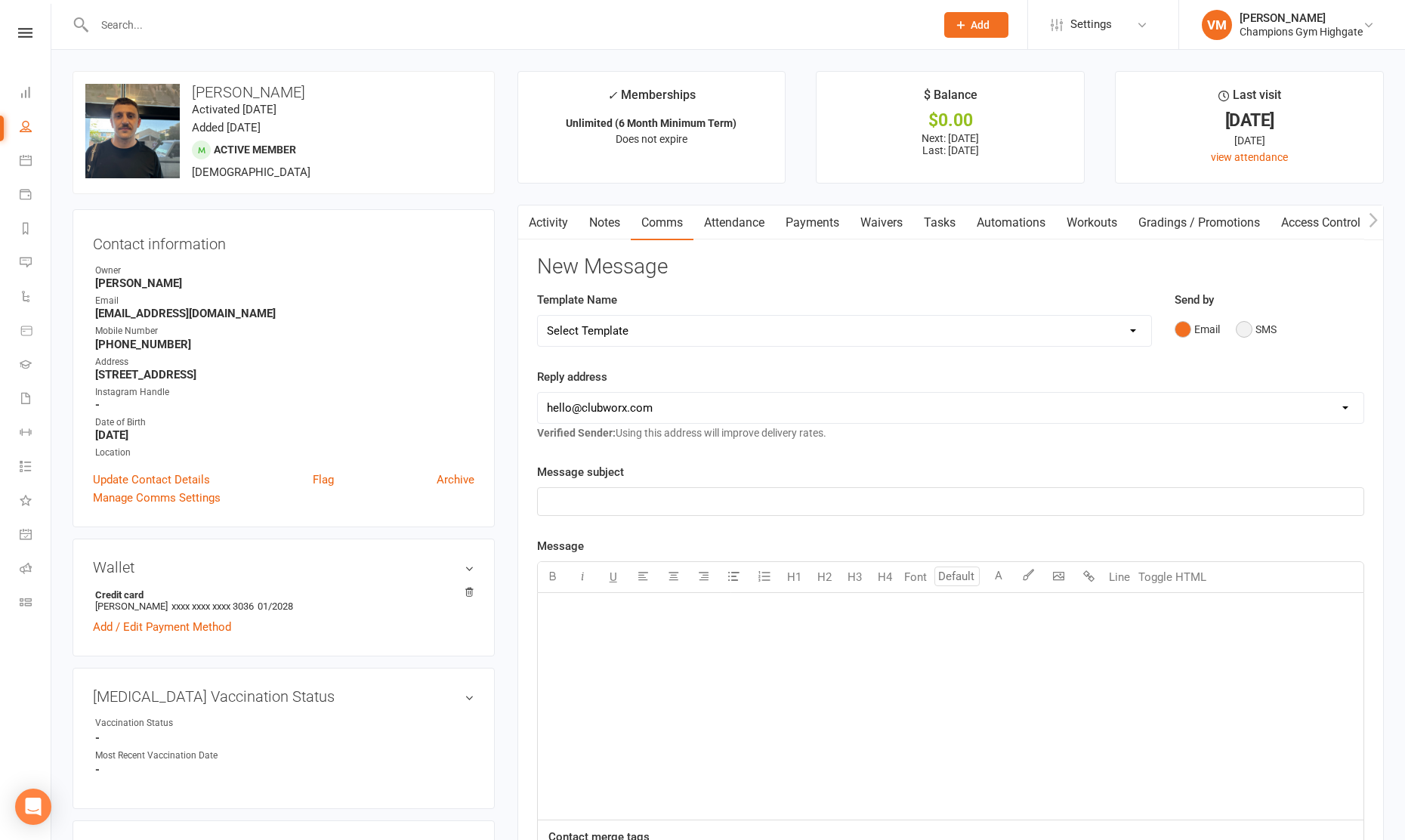
drag, startPoint x: 1241, startPoint y: 323, endPoint x: 1184, endPoint y: 281, distance: 70.8
click at [1187, 284] on div "New Message Template Name Select Template [SMS] 14 days non-attendance sms [Ema…" at bounding box center [951, 653] width 827 height 795
click at [682, 653] on div "﻿" at bounding box center [951, 706] width 826 height 227
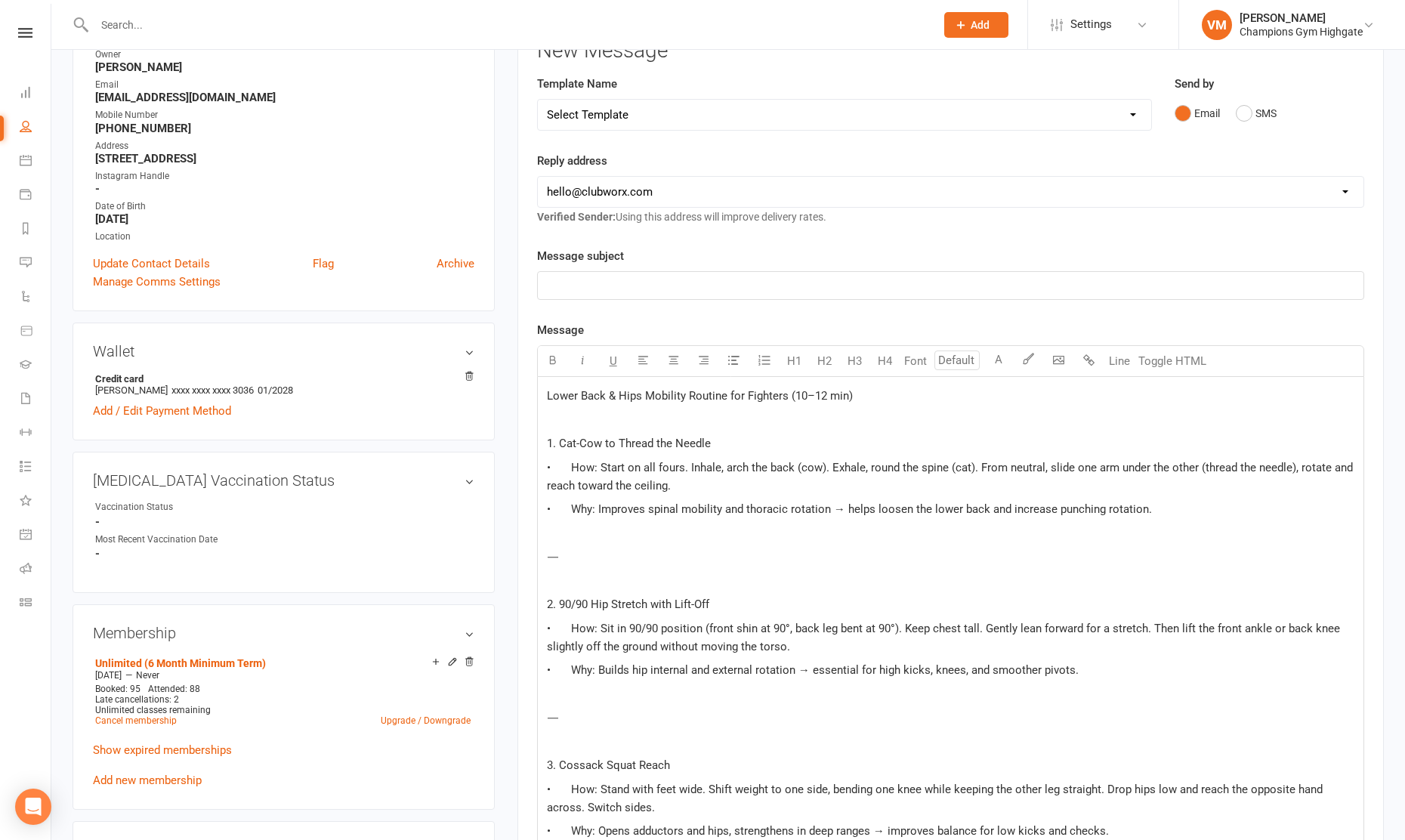
scroll to position [153, 0]
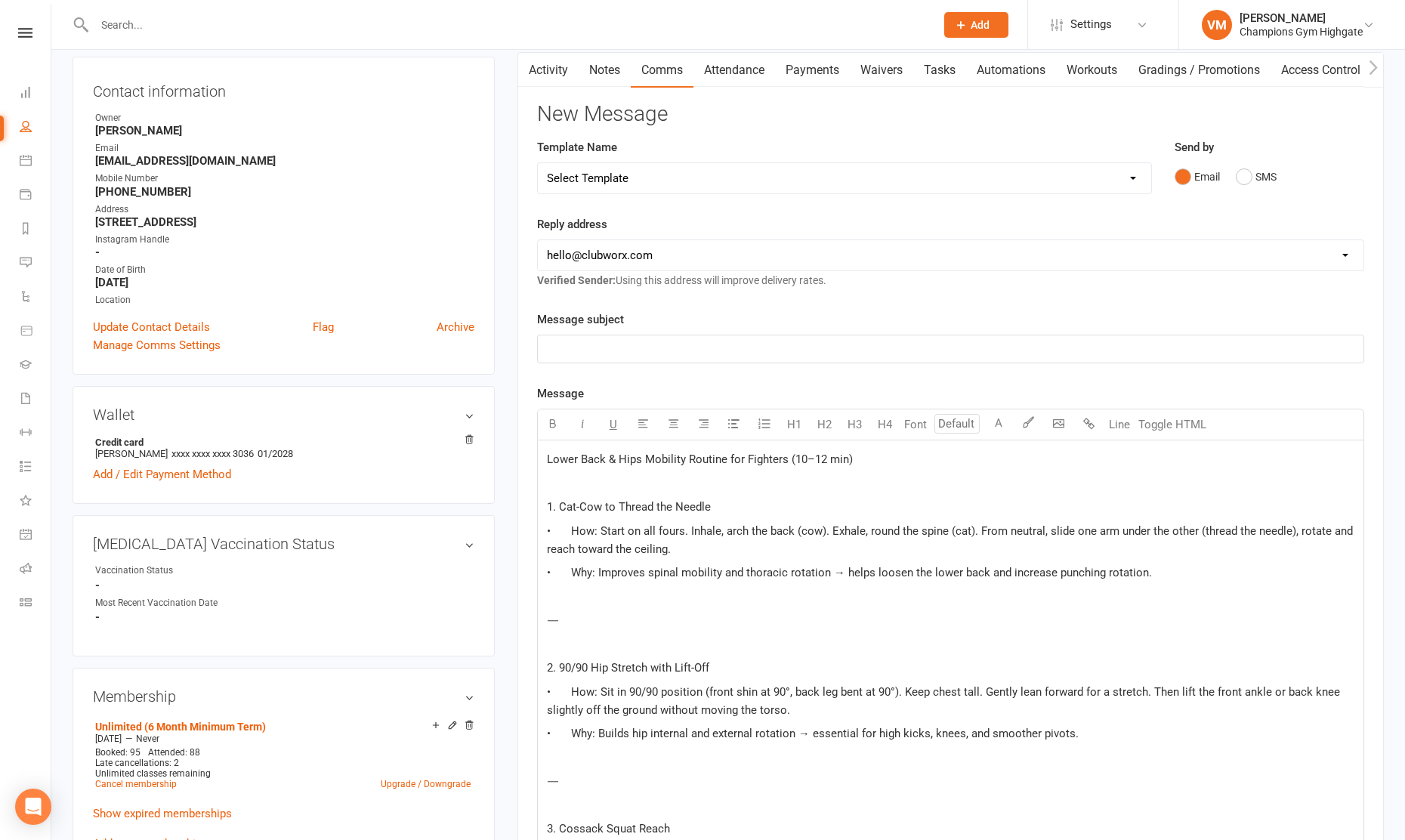
click at [640, 458] on span "Lower Back & Hips Mobility Routine for Fighters (10–12 min)" at bounding box center [699, 459] width 306 height 14
click at [785, 460] on span "Lower Back & Hips Mobility Routine for Fighters (10–12 min)" at bounding box center [699, 459] width 306 height 14
drag, startPoint x: 789, startPoint y: 459, endPoint x: 730, endPoint y: 458, distance: 59.0
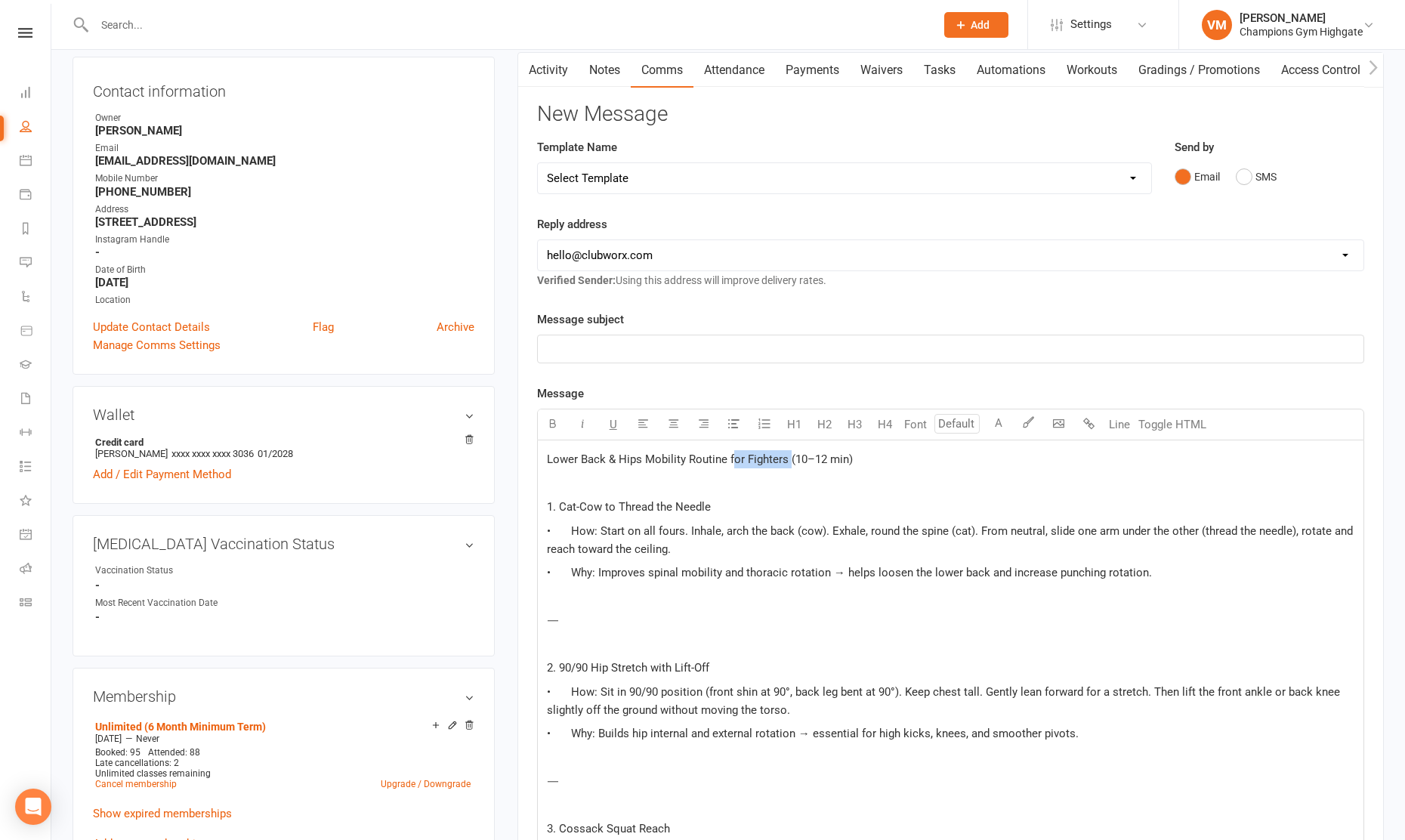
click at [730, 458] on span "Lower Back & Hips Mobility Routine for Fighters (10–12 min)" at bounding box center [699, 459] width 306 height 14
drag, startPoint x: 727, startPoint y: 458, endPoint x: 524, endPoint y: 457, distance: 203.0
copy span "Lower Back & Hips Mobility Routine"
click at [586, 352] on p "﻿" at bounding box center [951, 349] width 808 height 18
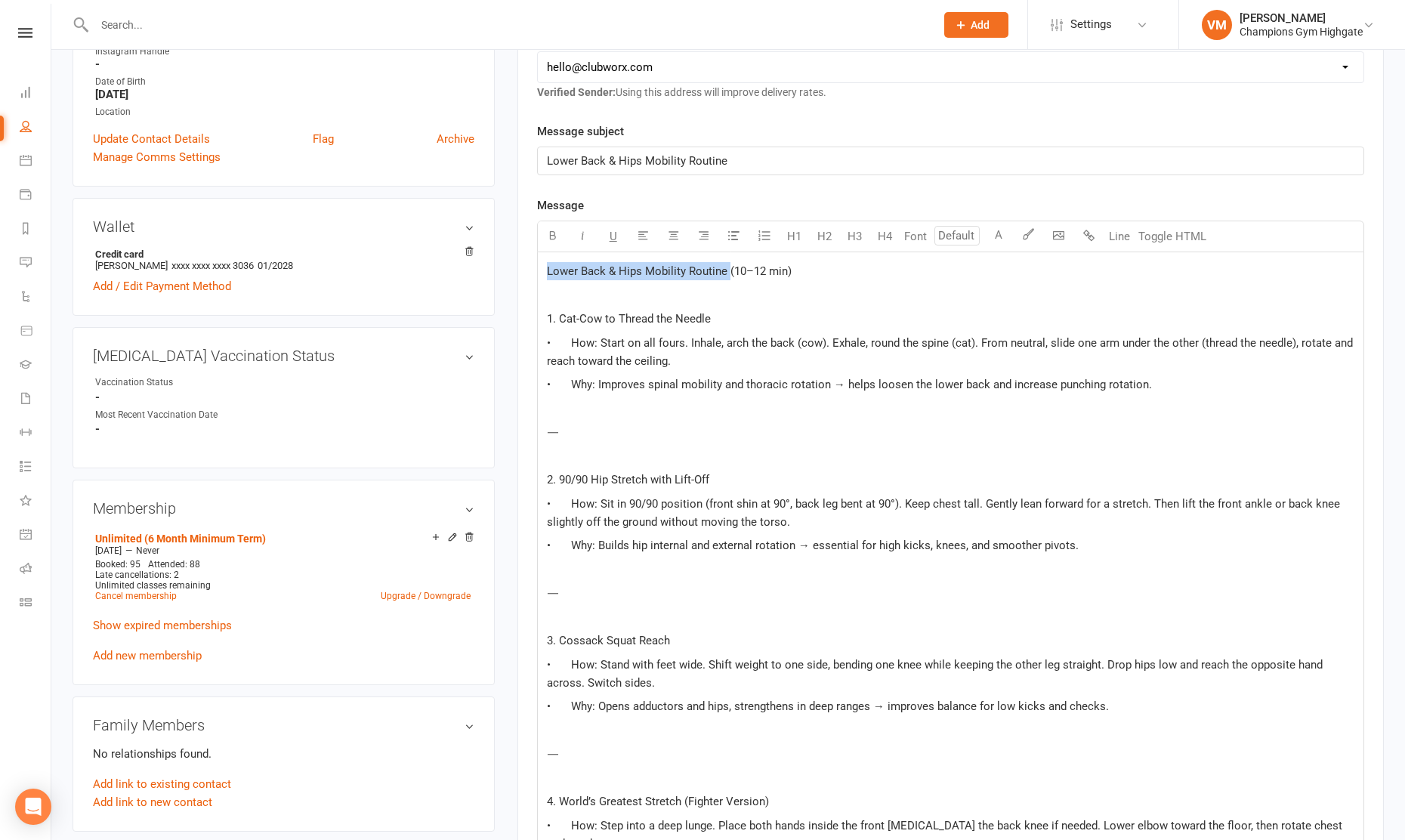
scroll to position [345, 0]
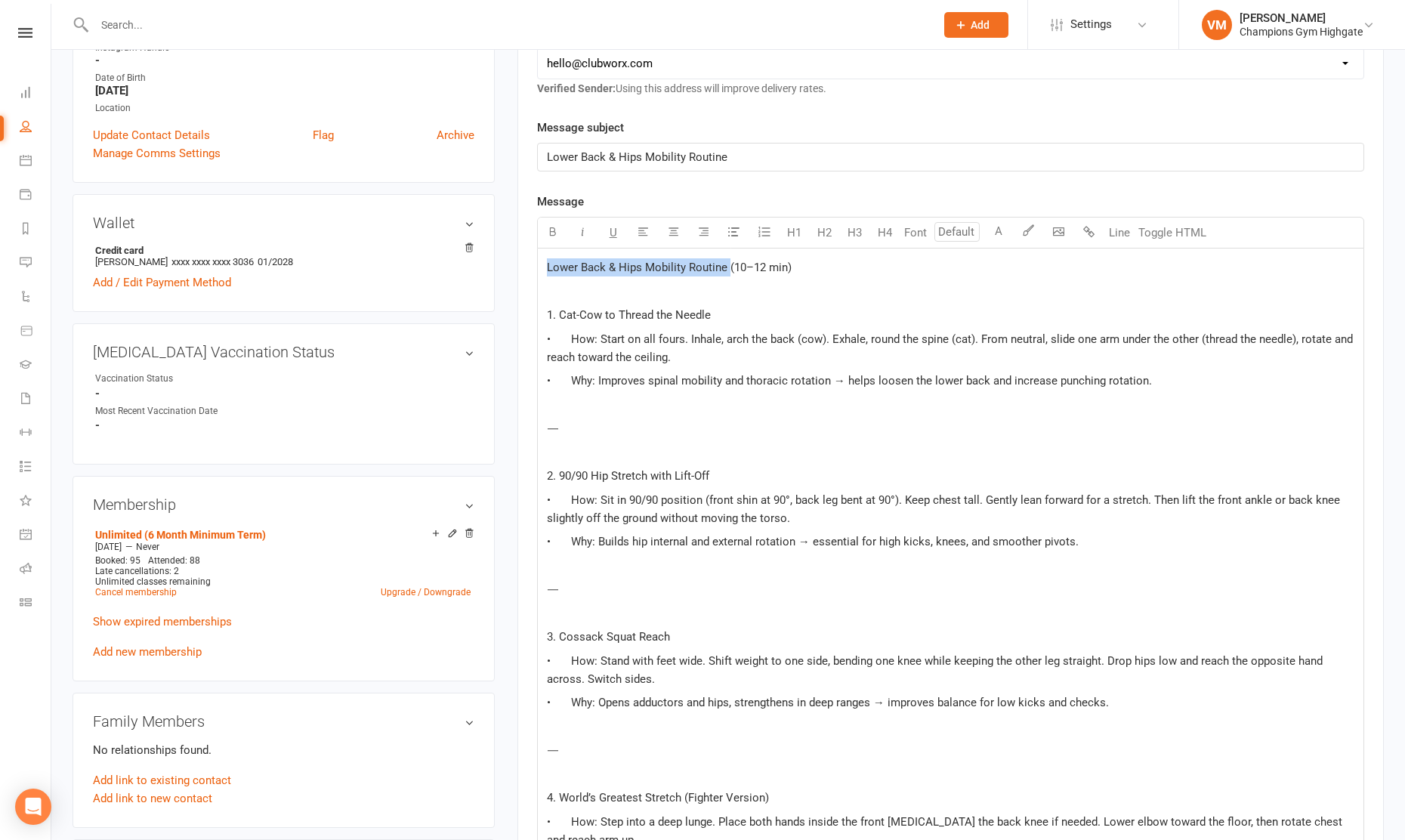
click at [551, 276] on p "Lower Back & Hips Mobility Routine (10–12 min)" at bounding box center [951, 268] width 808 height 18
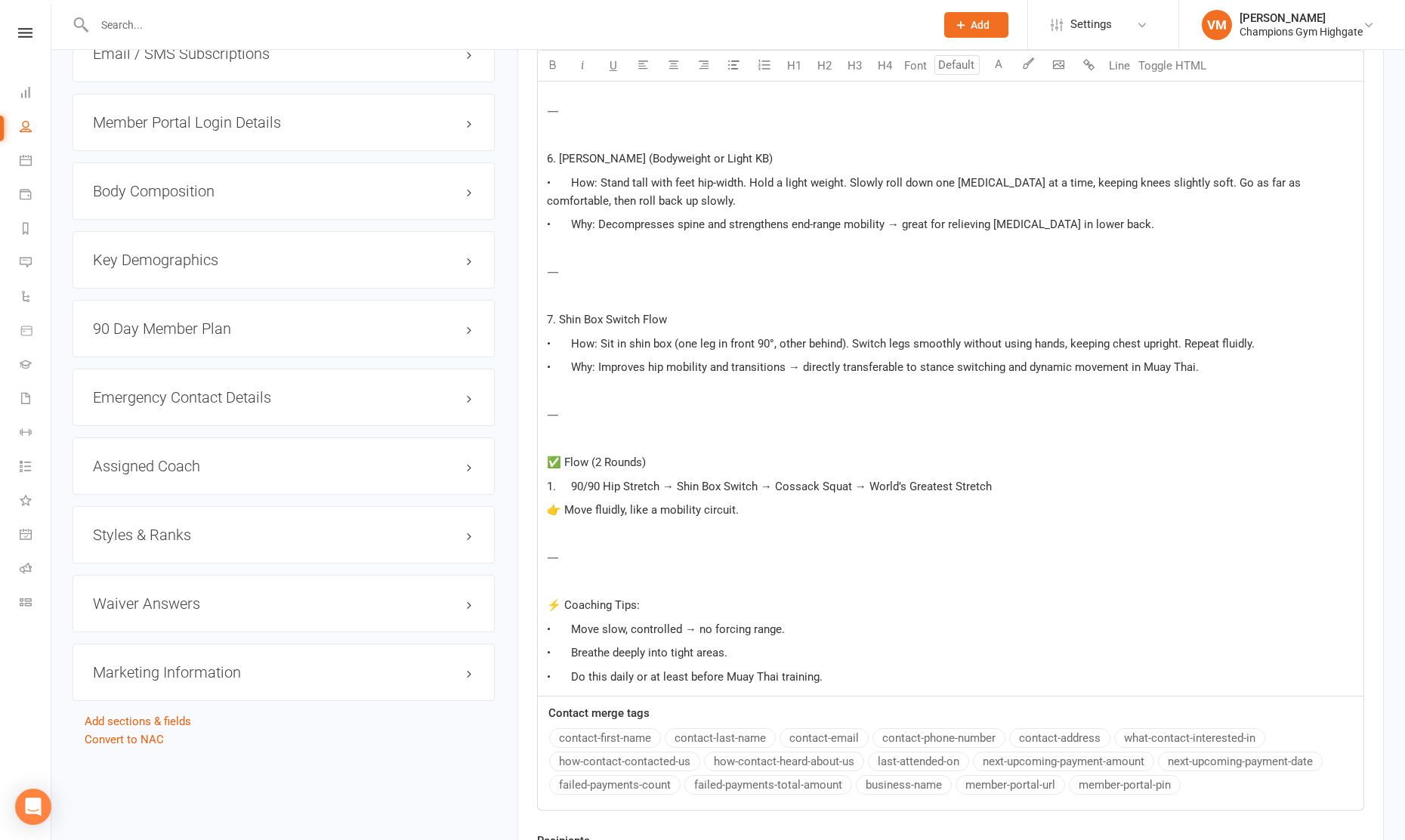
scroll to position [1493, 0]
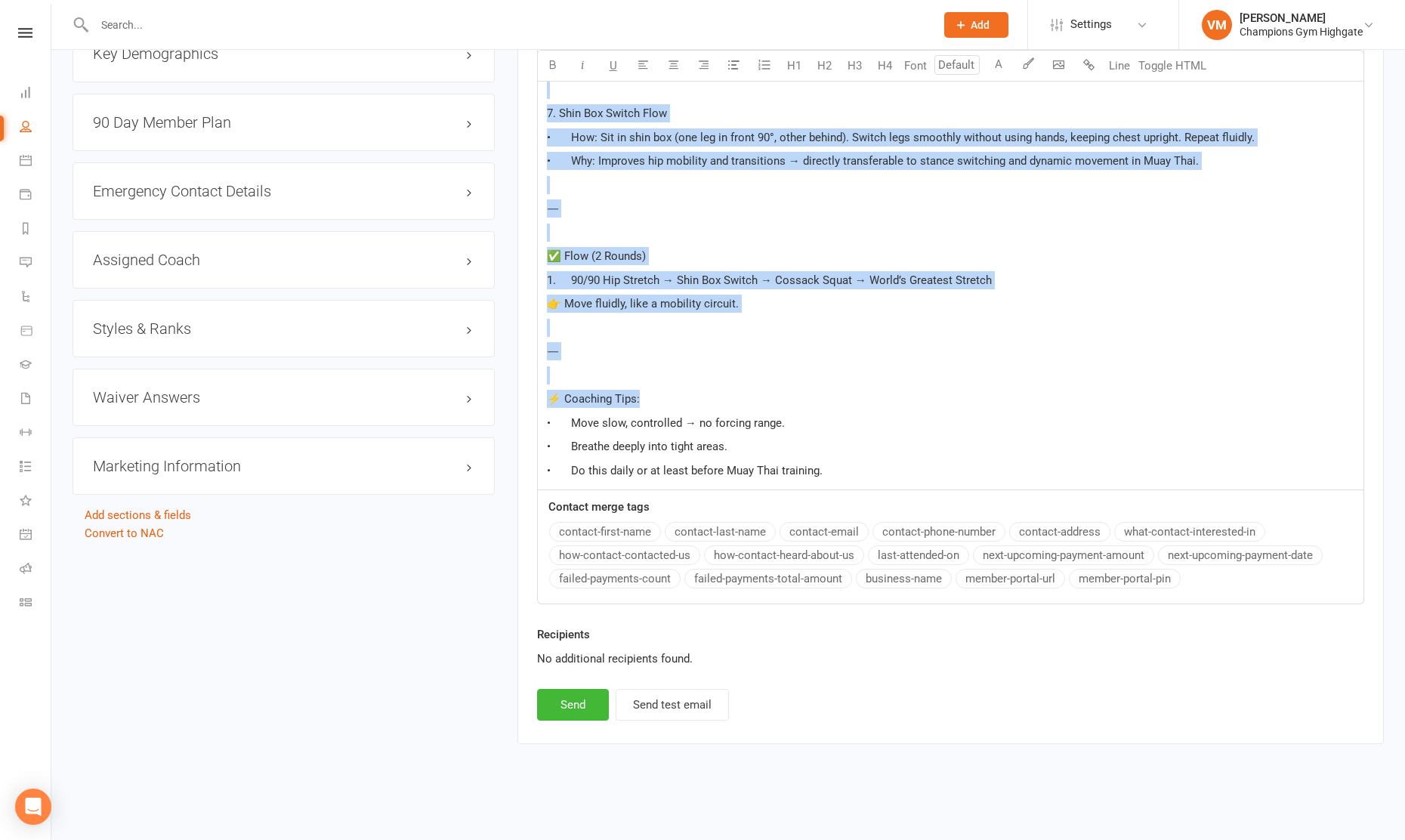
drag, startPoint x: 547, startPoint y: 268, endPoint x: 798, endPoint y: 402, distance: 284.5
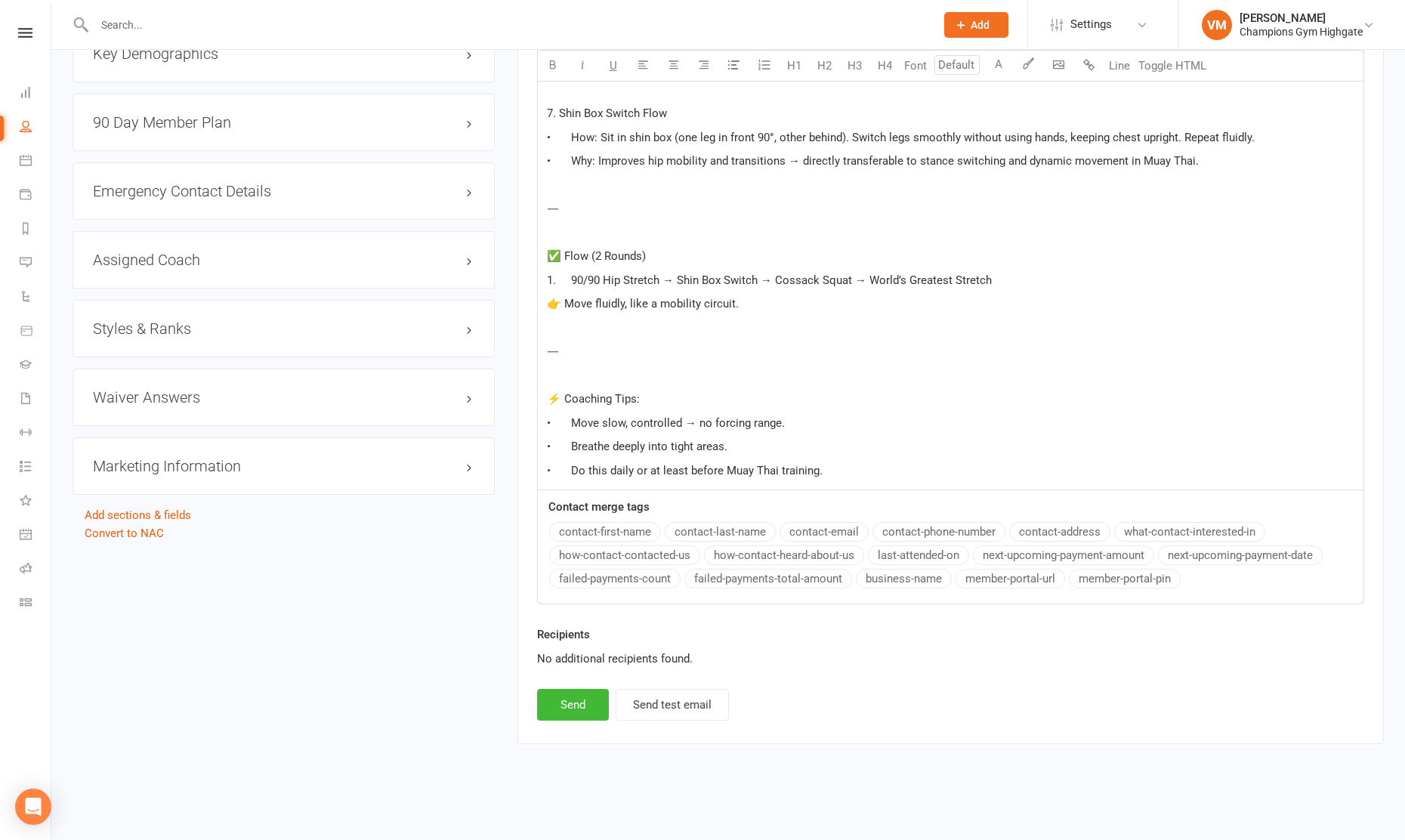
click at [599, 395] on span "⚡ Coaching Tips:" at bounding box center [593, 398] width 93 height 14
click at [591, 395] on span "⚡ Coaching Tips:" at bounding box center [593, 398] width 93 height 14
click at [559, 302] on span "👉 Move fluidly, like a mobility circuit." at bounding box center [643, 304] width 192 height 14
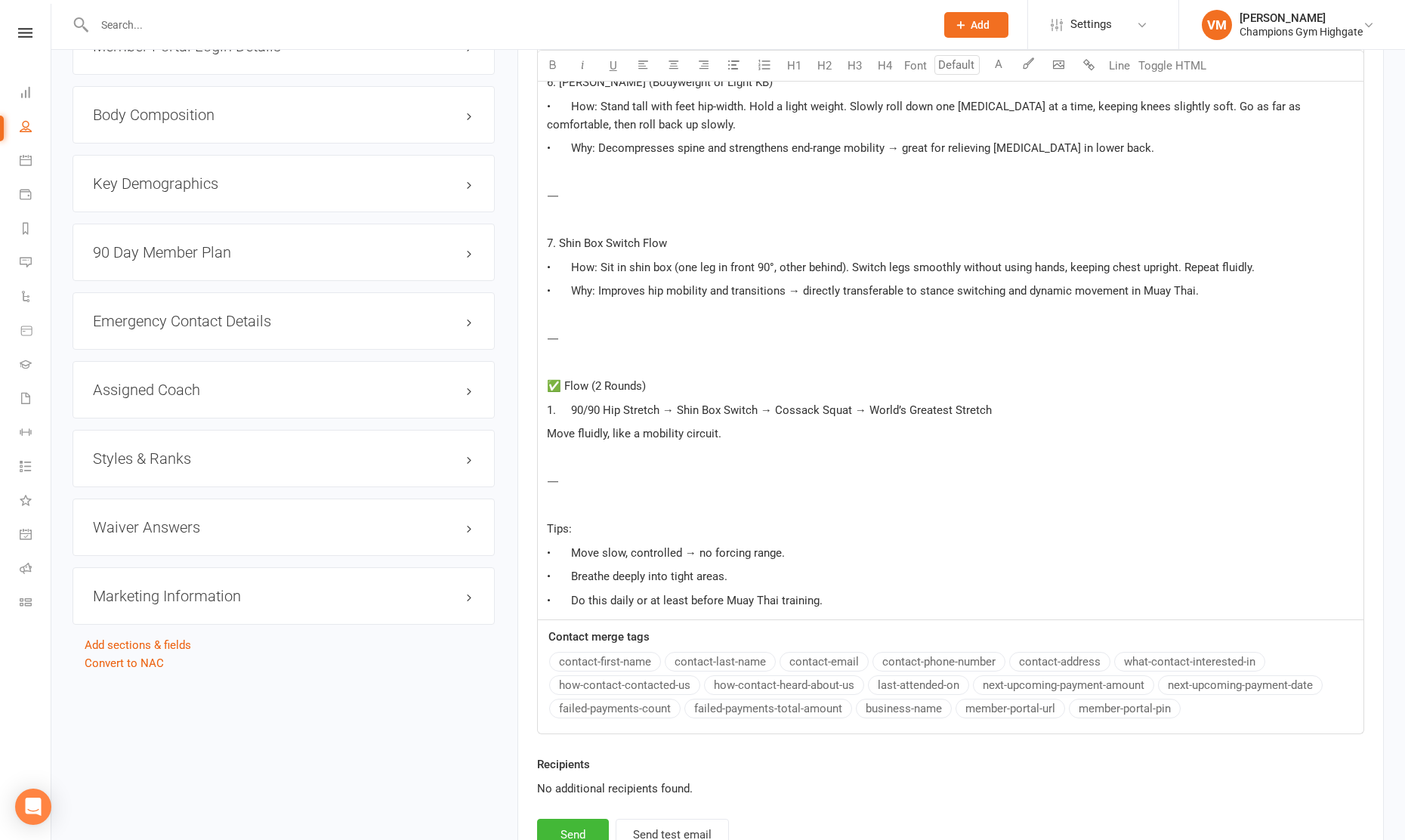
scroll to position [1362, 0]
drag, startPoint x: 557, startPoint y: 244, endPoint x: 668, endPoint y: 242, distance: 111.0
click at [668, 243] on p "7. Shin Box Switch Flow" at bounding box center [951, 244] width 808 height 18
copy span "Shin Box Switch Flow"
click at [556, 383] on span "✅ Flow (2 Rounds)" at bounding box center [596, 386] width 99 height 14
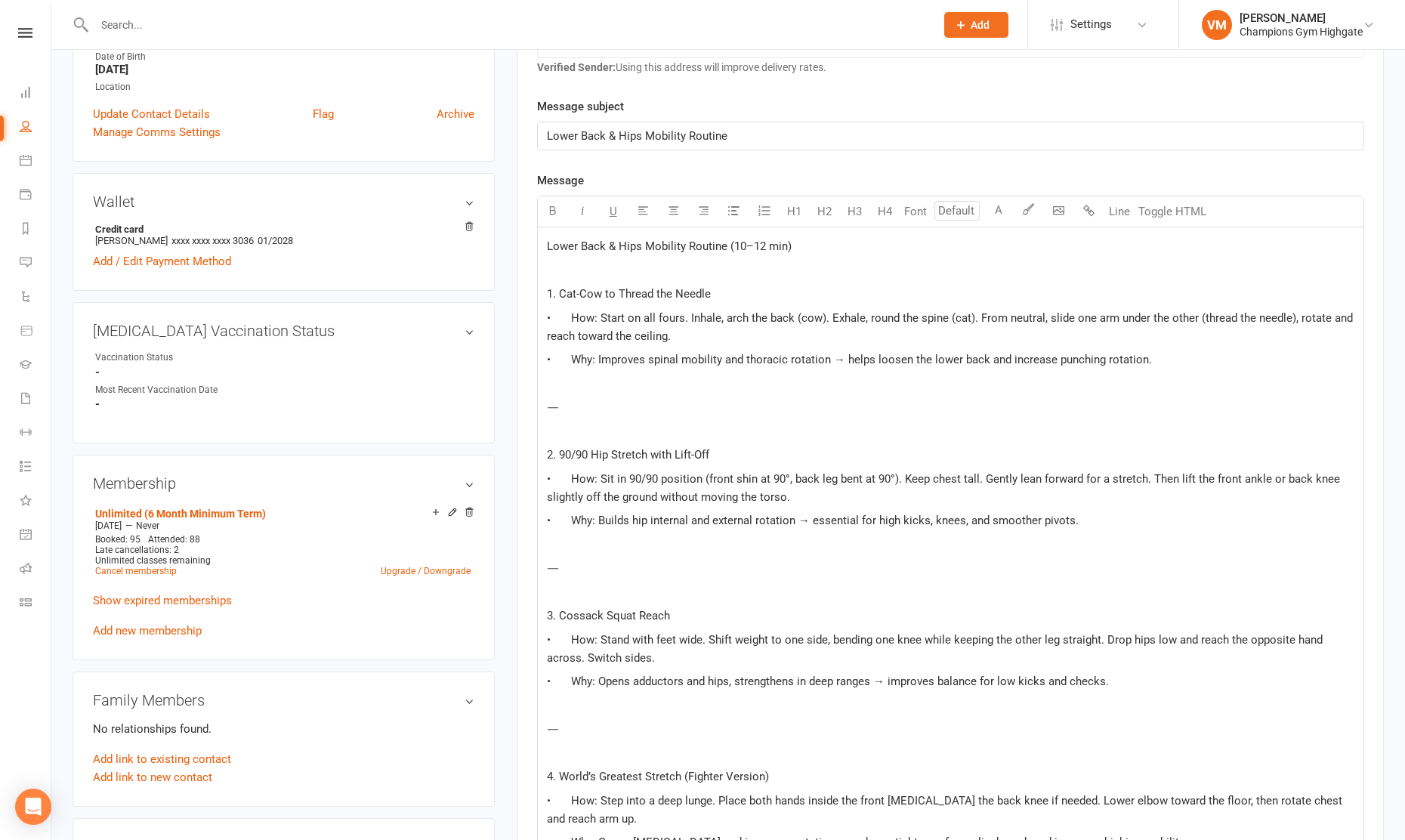
scroll to position [0, 0]
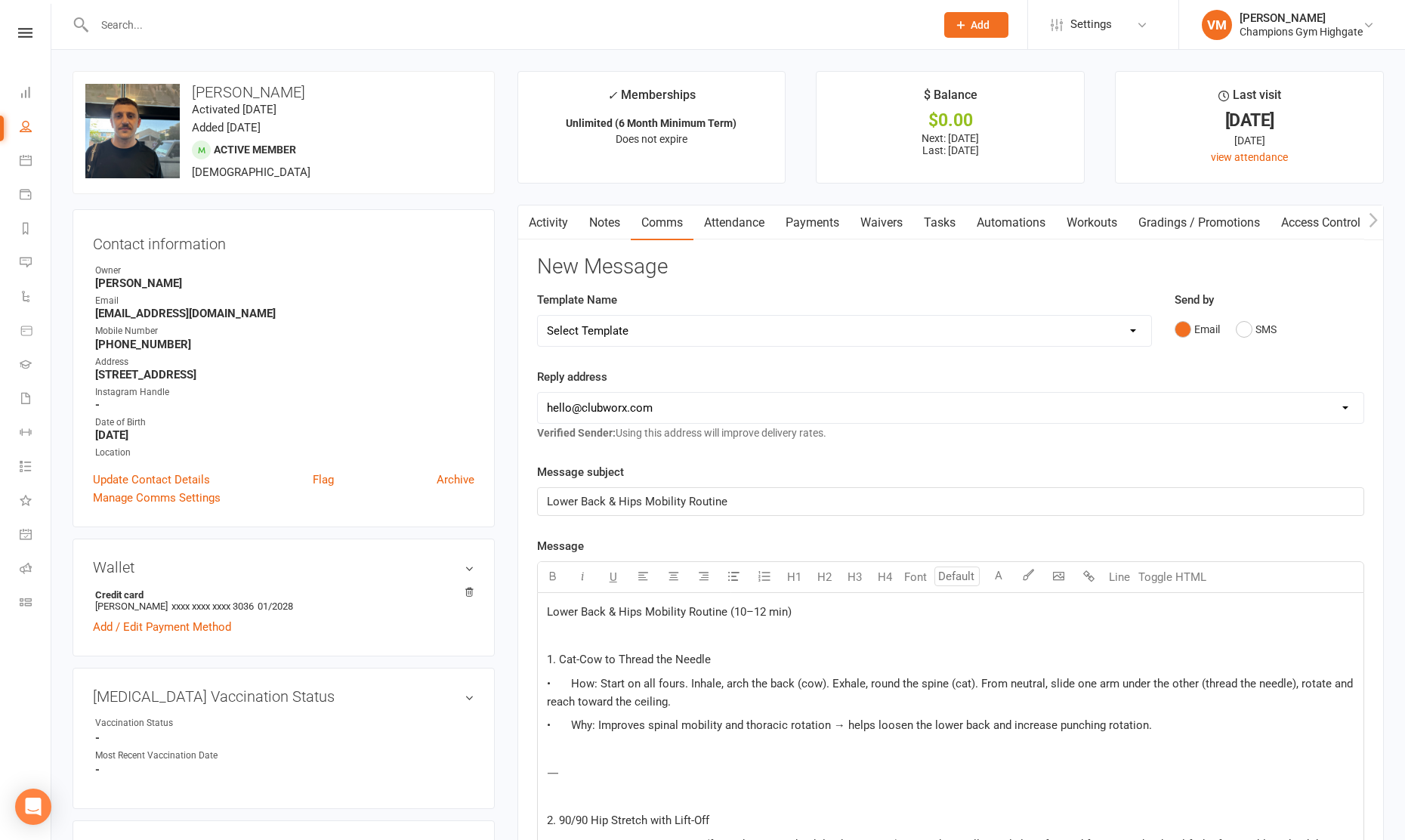
drag, startPoint x: 856, startPoint y: 470, endPoint x: 514, endPoint y: 590, distance: 362.4
copy div "Lorem Ipsu & Dolo Sitametc Adipisc (20–26 eli) ﻿ 7. Sed-Doe te Incidi utl Etdol…"
click at [650, 658] on span "1. Cat-Cow to Thread the Needle" at bounding box center [628, 659] width 164 height 14
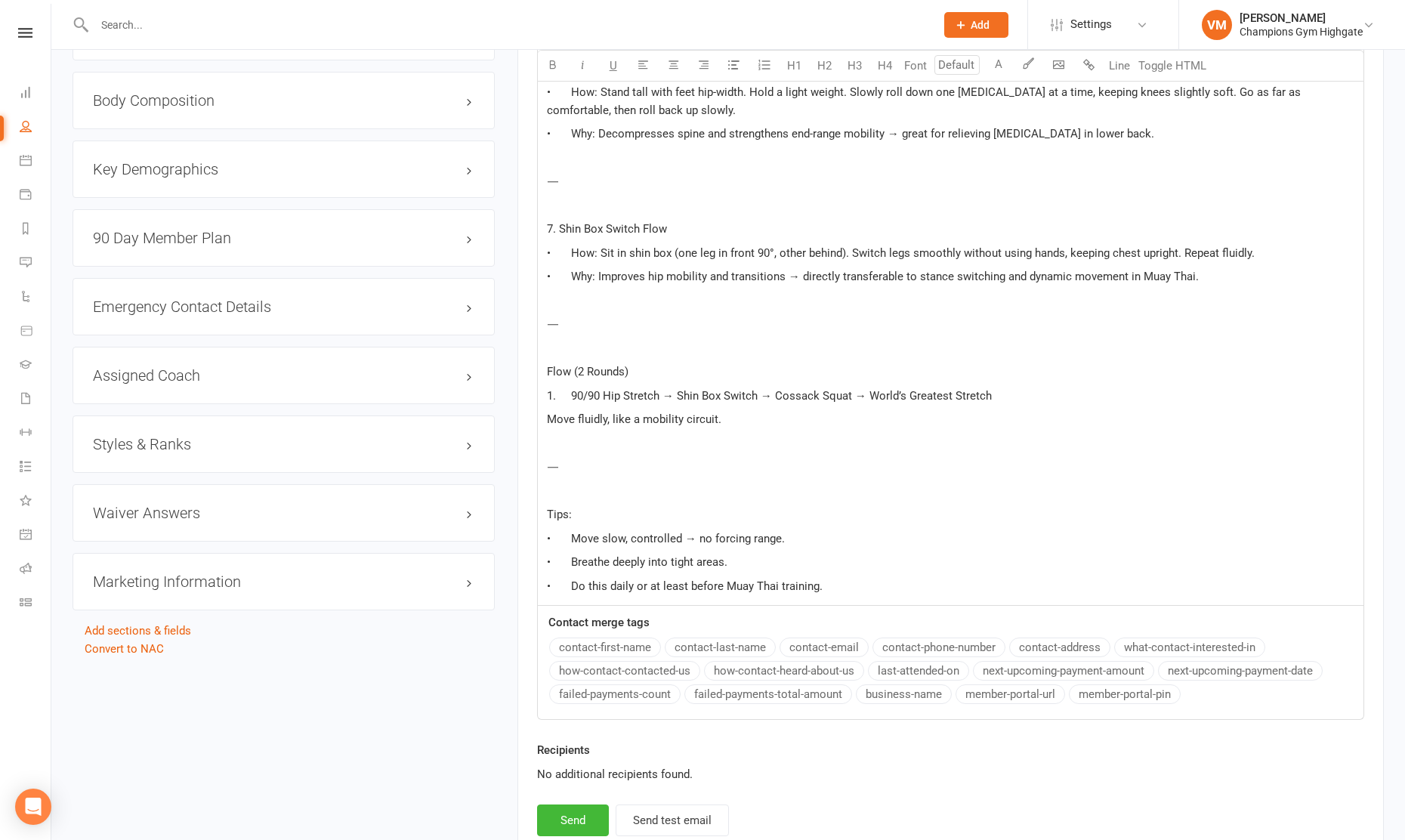
scroll to position [1449, 0]
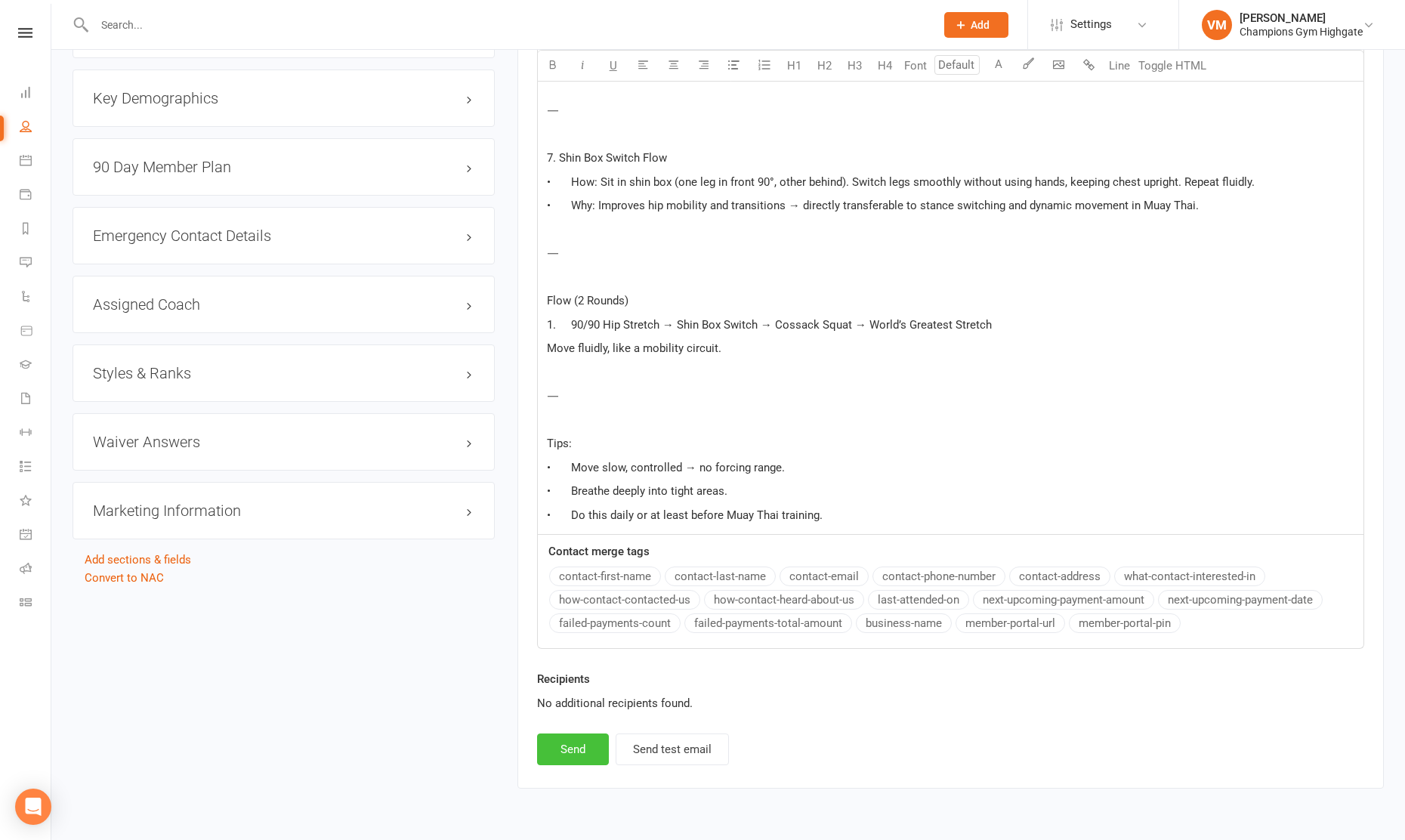
click at [571, 749] on button "Send" at bounding box center [572, 749] width 72 height 32
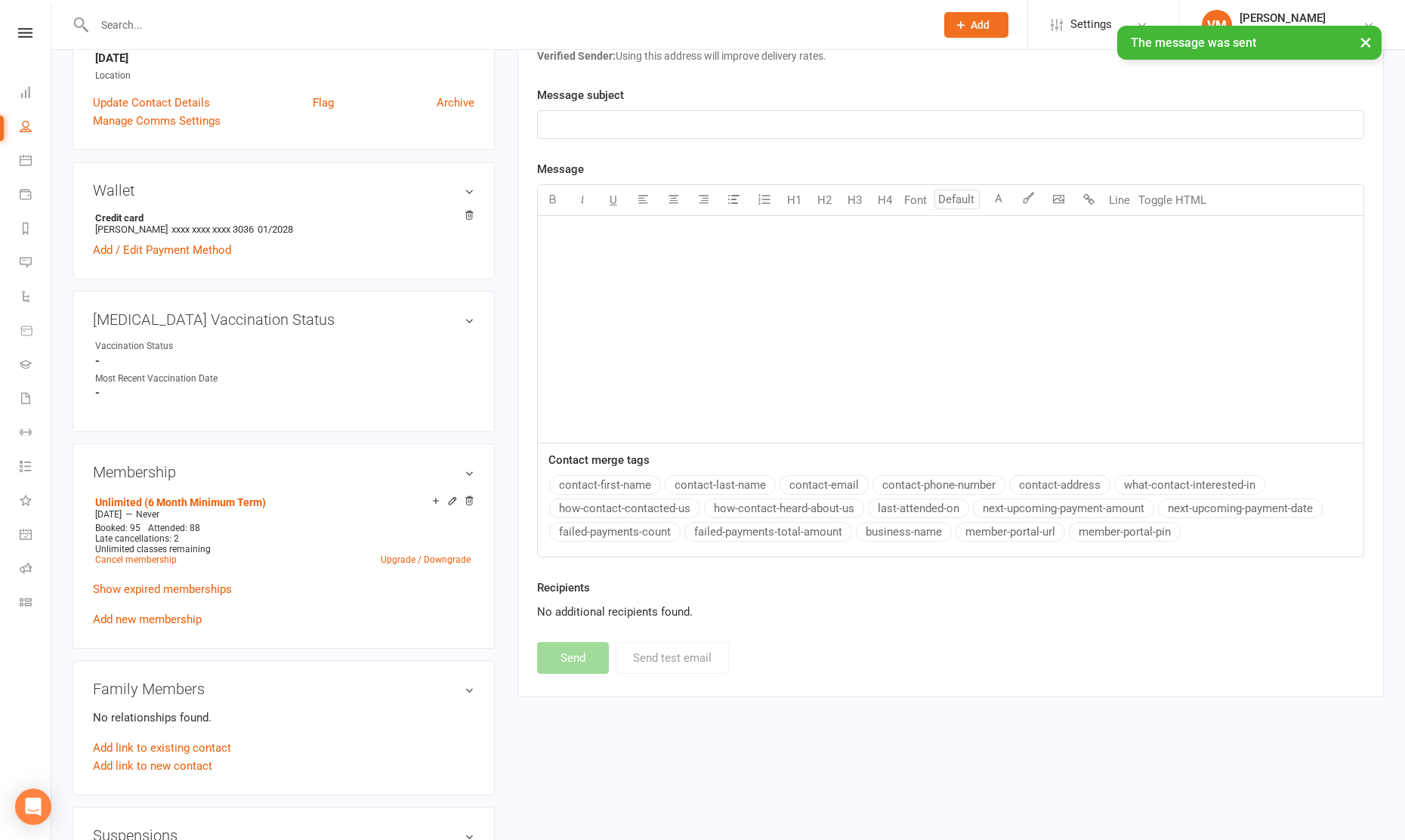
scroll to position [0, 0]
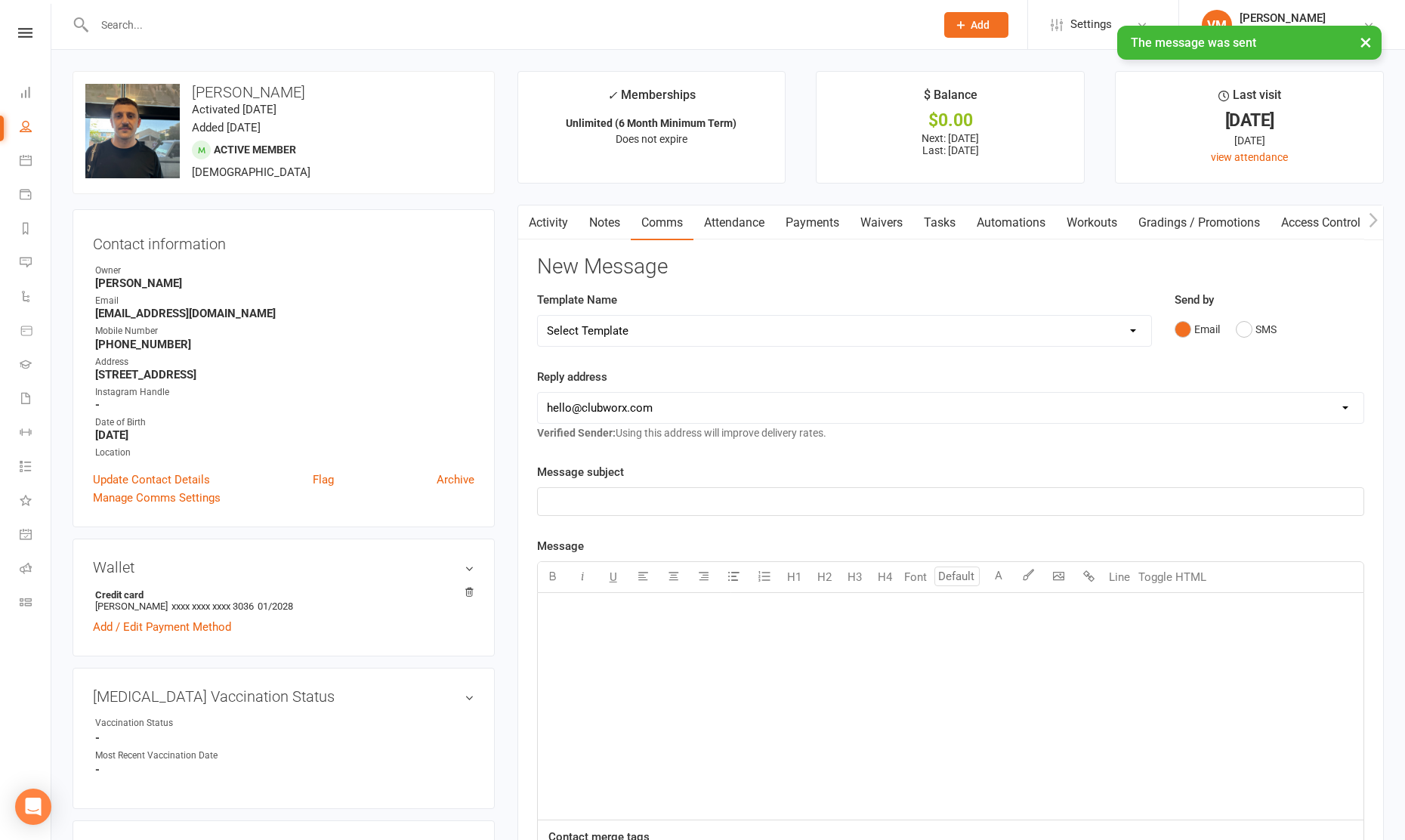
click at [610, 209] on link "Notes" at bounding box center [604, 223] width 52 height 35
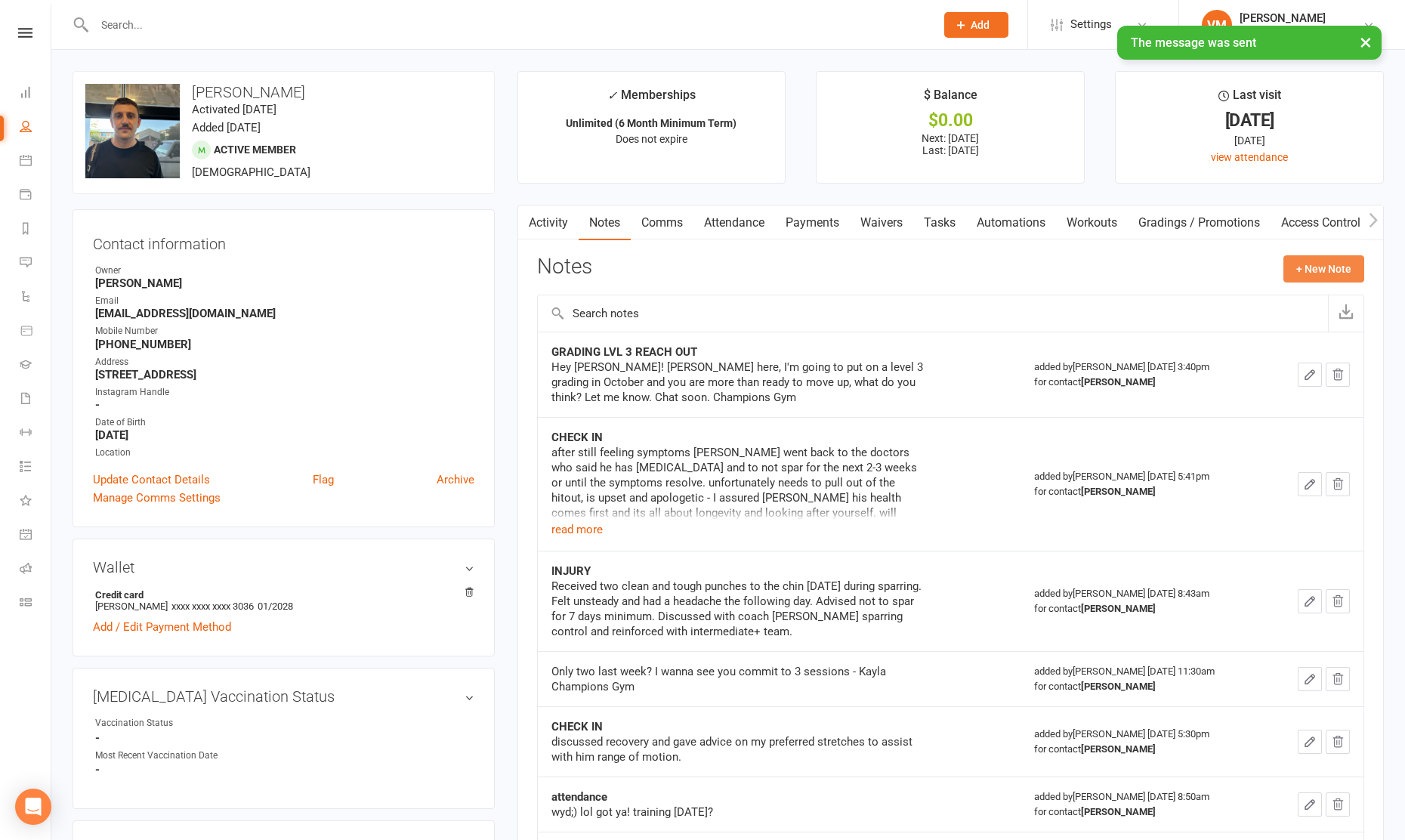
click at [1310, 261] on button "+ New Note" at bounding box center [1323, 269] width 81 height 27
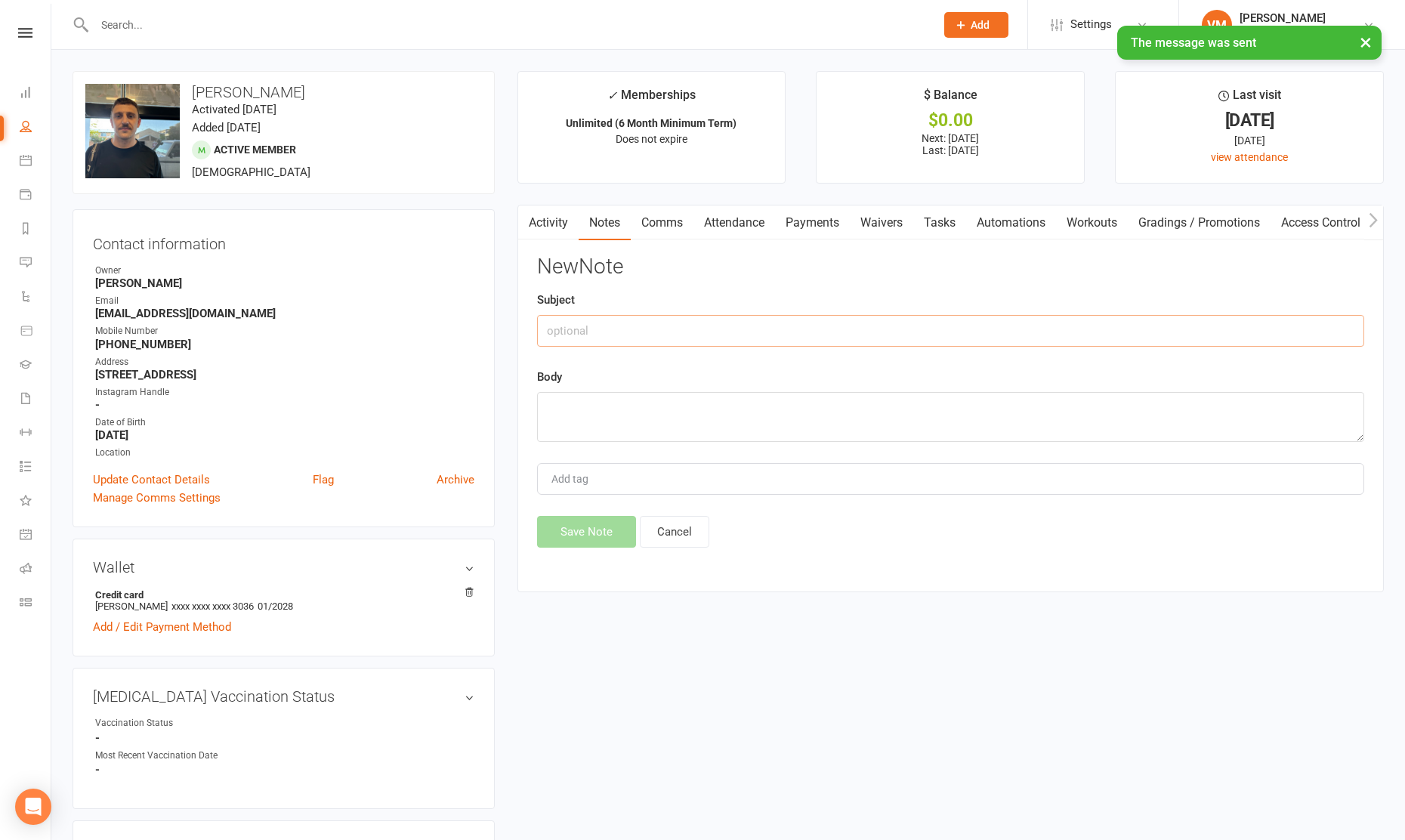
click at [878, 337] on input "text" at bounding box center [951, 331] width 827 height 32
type input "s"
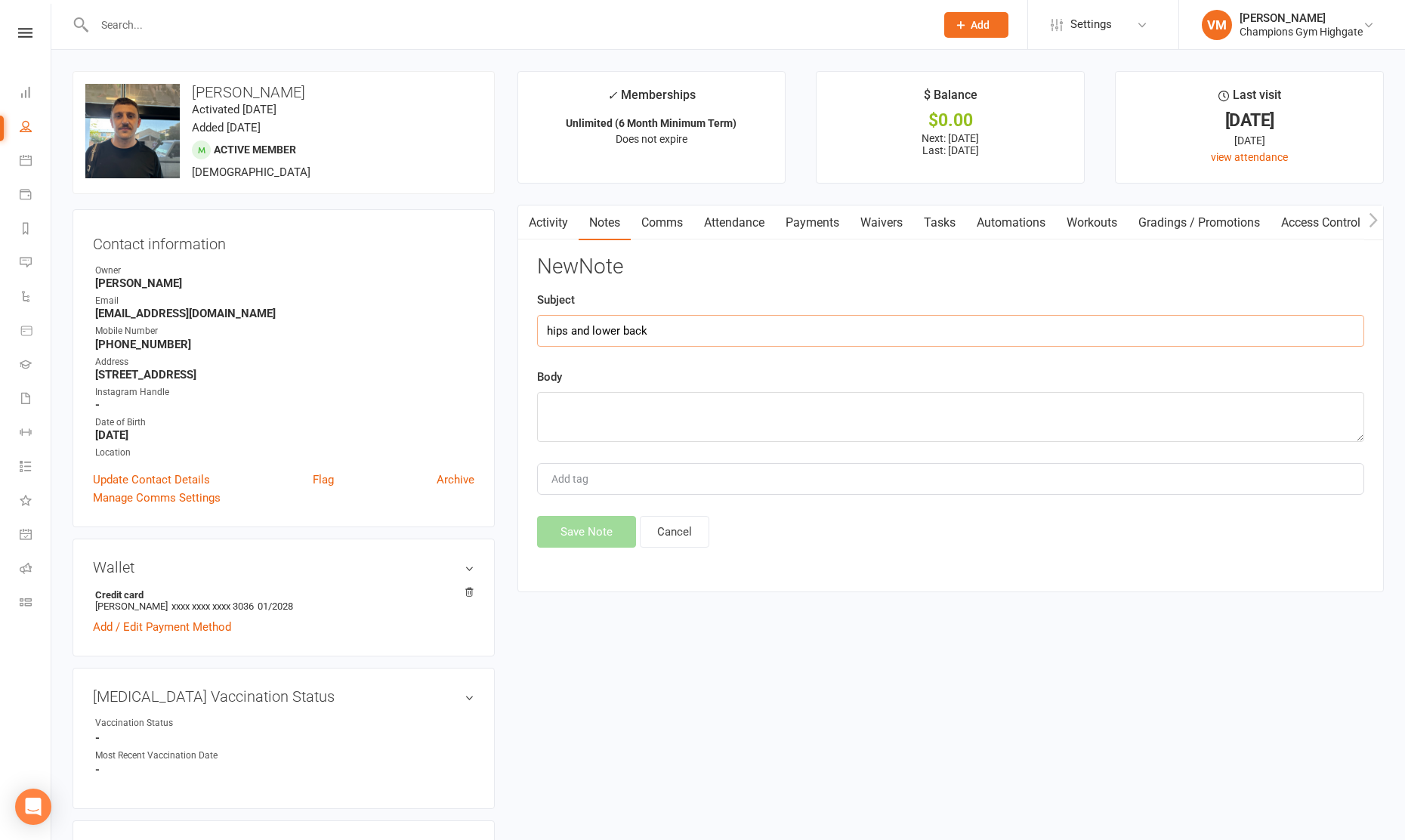
type input "hips and lower back"
click at [802, 403] on textarea at bounding box center [951, 417] width 827 height 50
paste textarea "Lorem Ipsu & Dolo Sitametc Adipisc (70–05 eli) 1. Sed-Doe te Incidi utl Etdolo …"
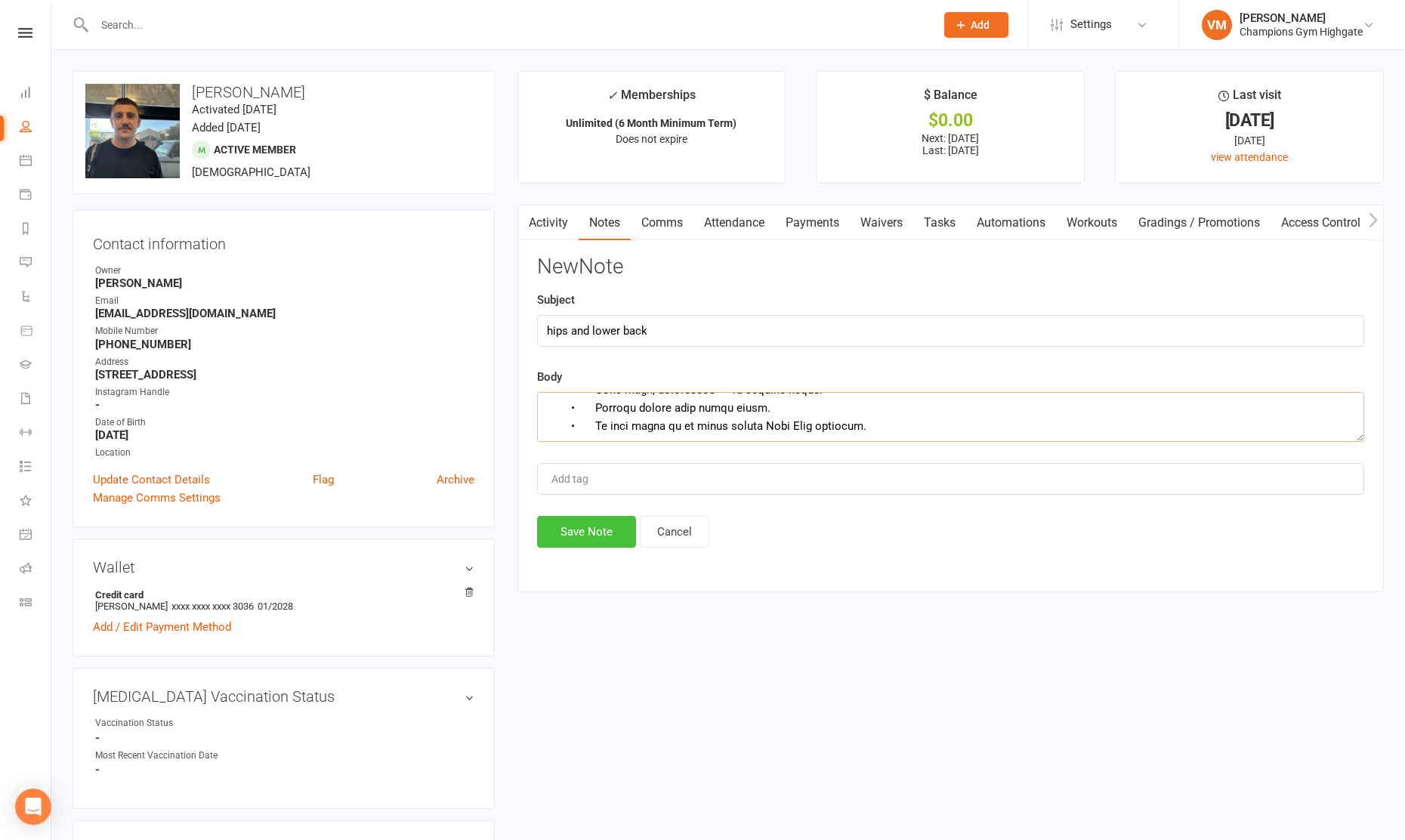
type textarea "Lorem Ipsu & Dolo Sitametc Adipisc (70–05 eli) 1. Sed-Doe te Incidi utl Etdolo …"
click at [593, 538] on button "Save Note" at bounding box center [586, 532] width 99 height 32
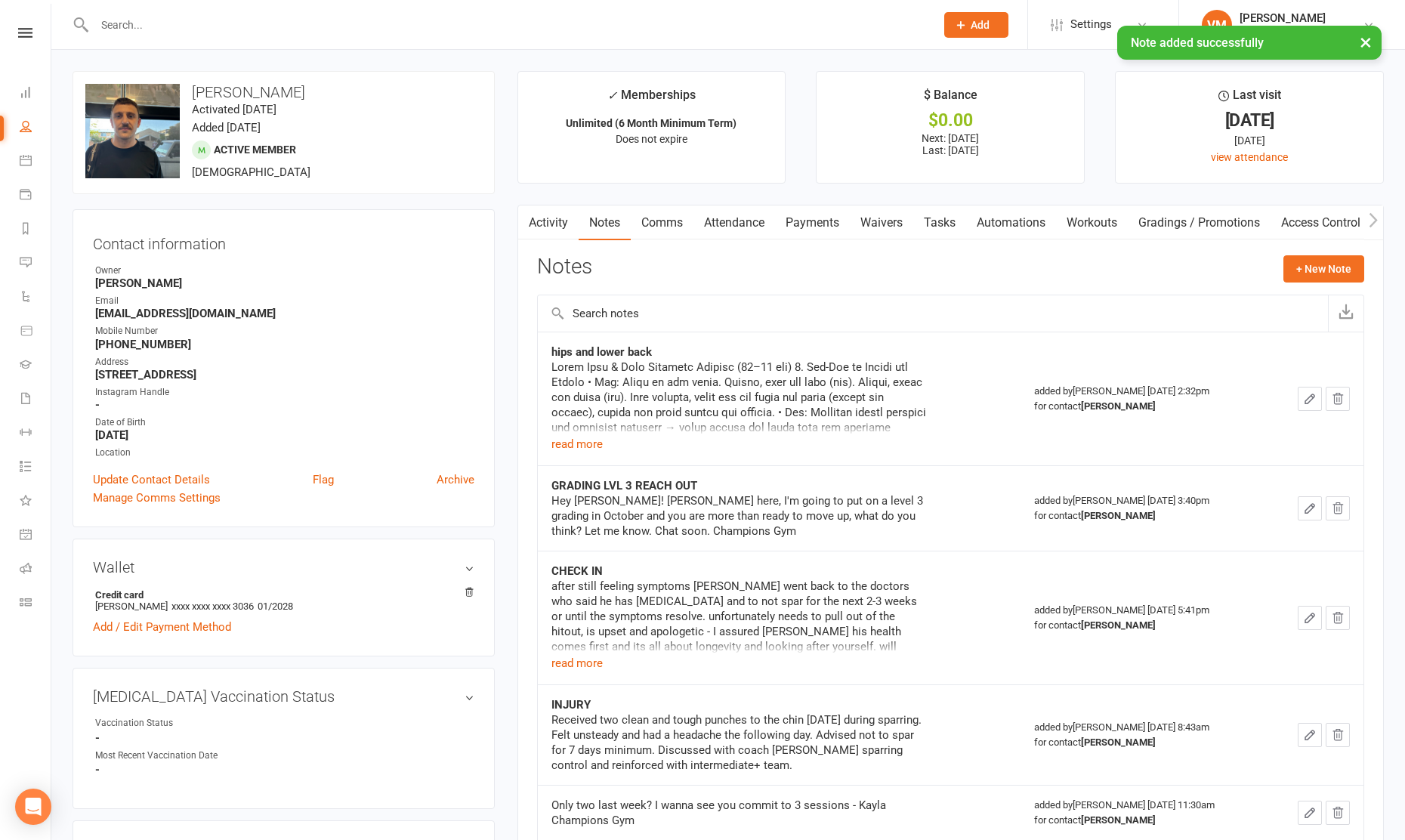
click at [211, 21] on input "text" at bounding box center [507, 25] width 835 height 21
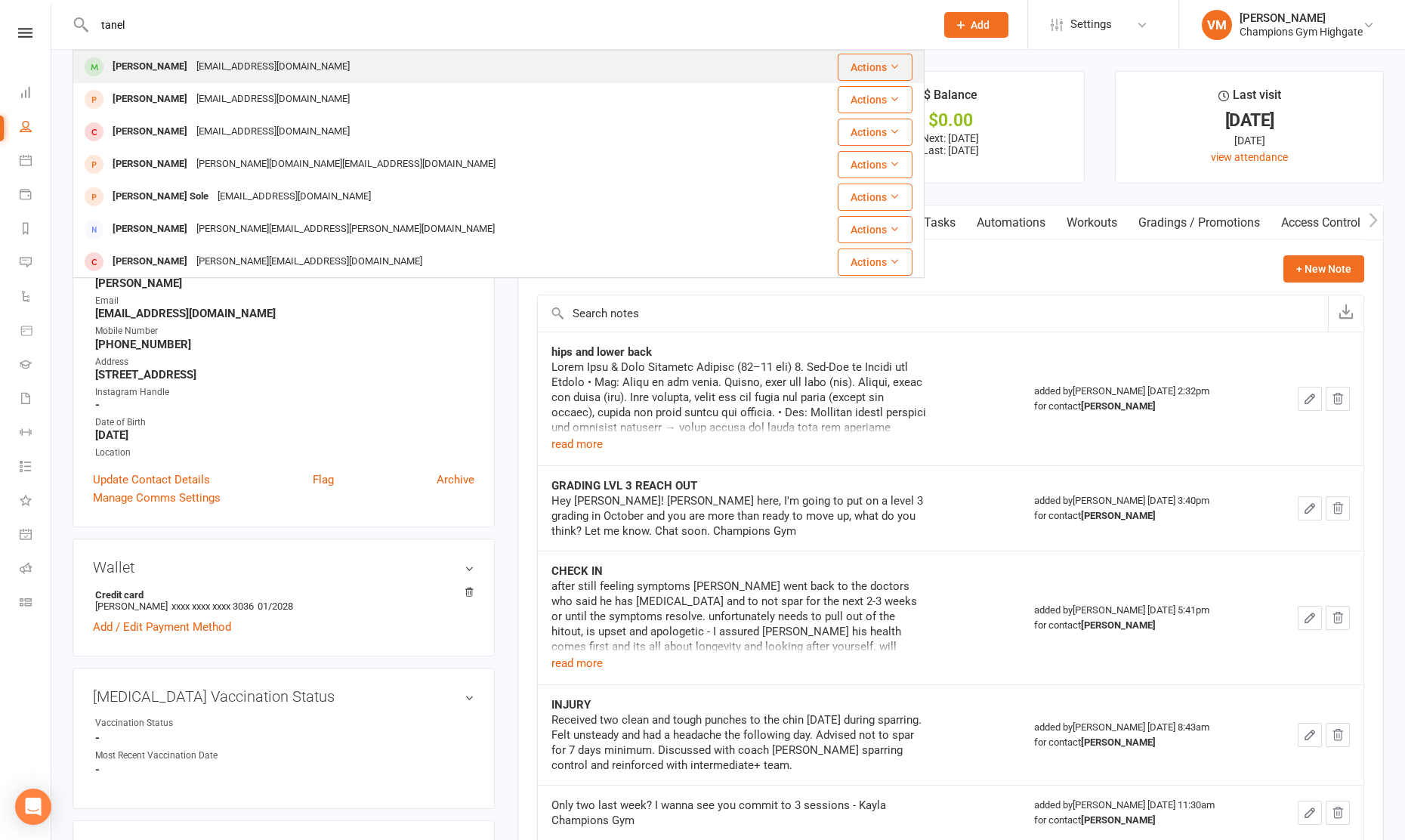
type input "tanel"
click at [192, 67] on div "[EMAIL_ADDRESS][DOMAIN_NAME]" at bounding box center [273, 67] width 163 height 22
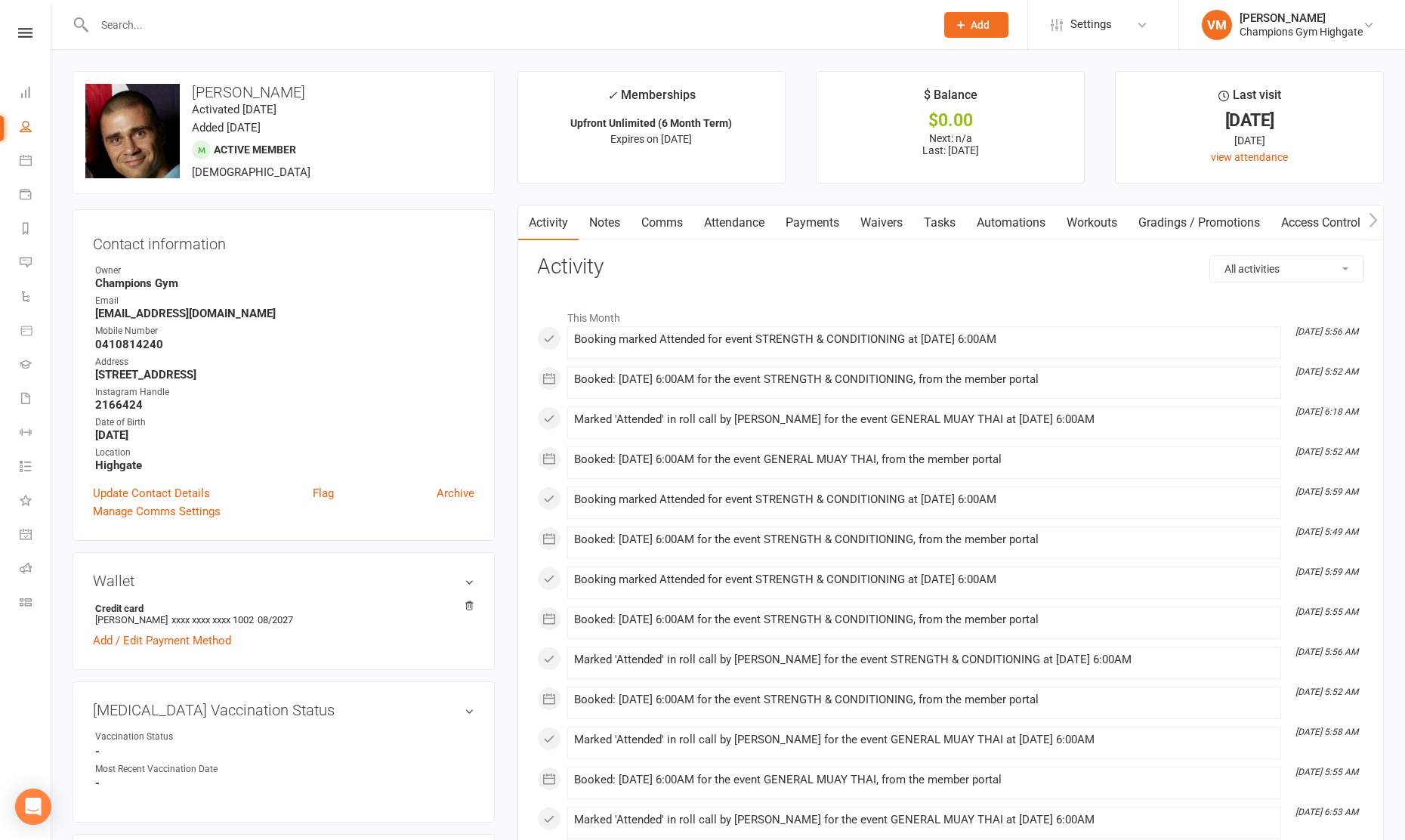
click at [666, 225] on link "Comms" at bounding box center [662, 223] width 63 height 35
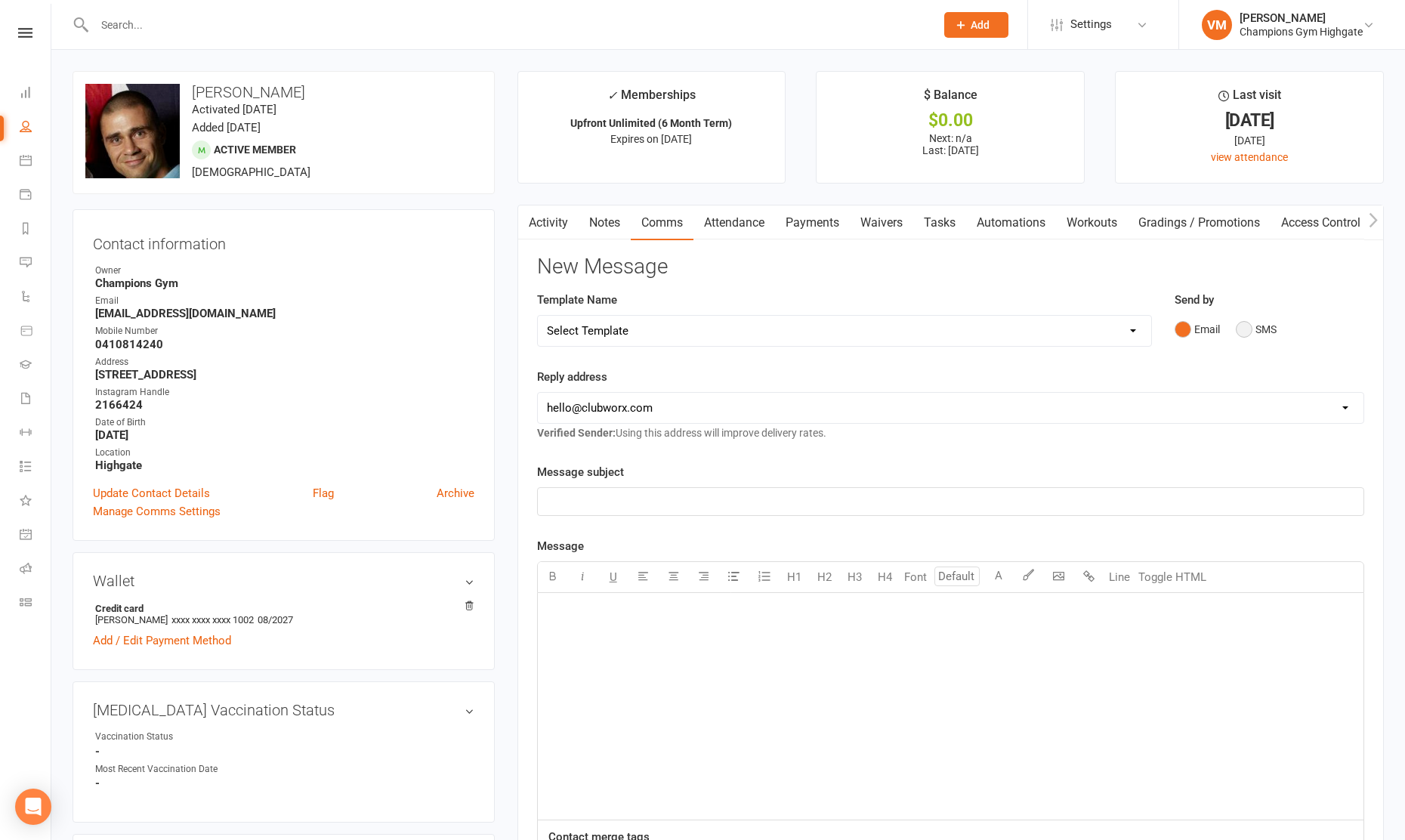
click at [1239, 329] on button "SMS" at bounding box center [1256, 330] width 41 height 29
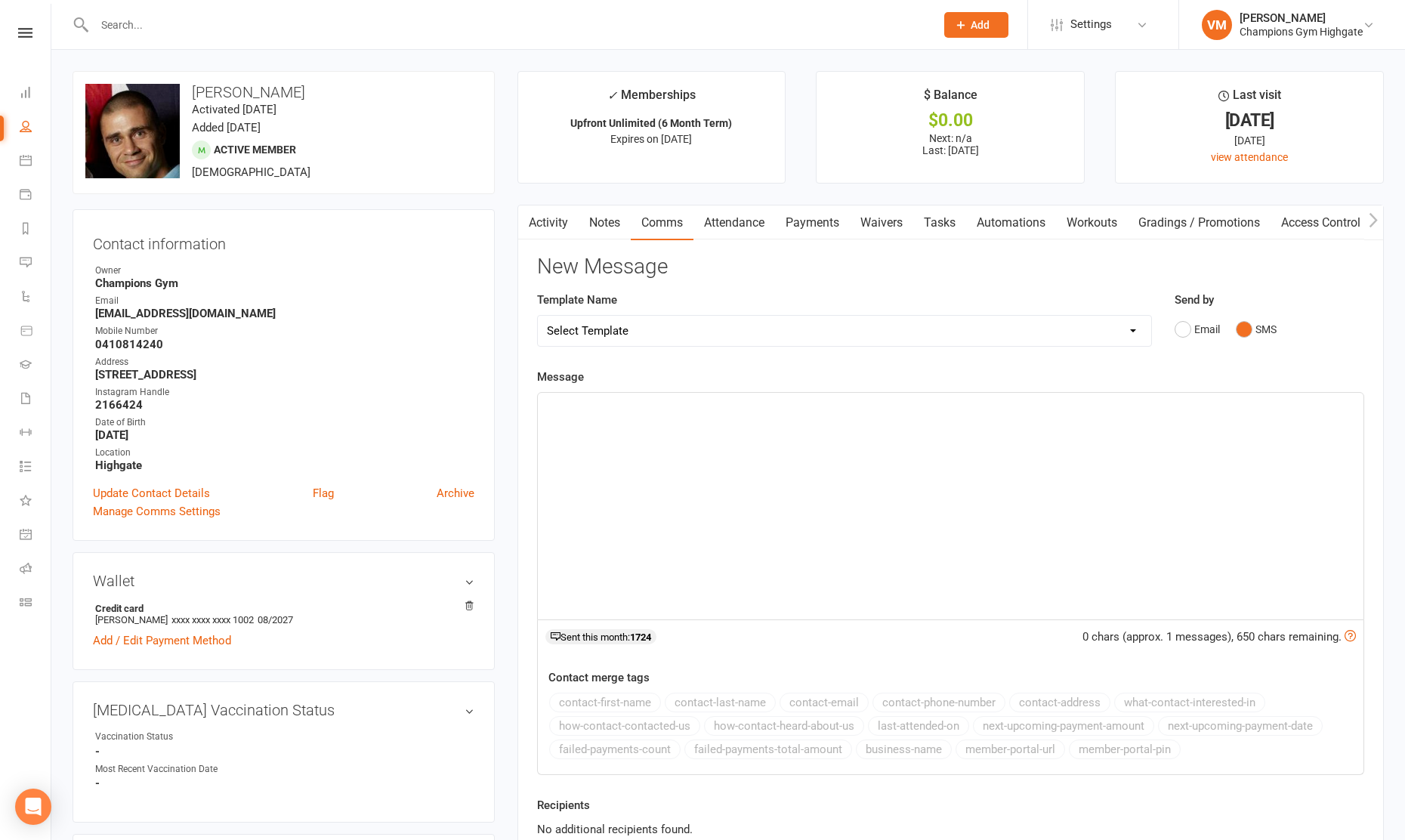
click at [723, 445] on div "﻿" at bounding box center [951, 506] width 826 height 227
click at [1184, 330] on button "Email" at bounding box center [1197, 330] width 45 height 29
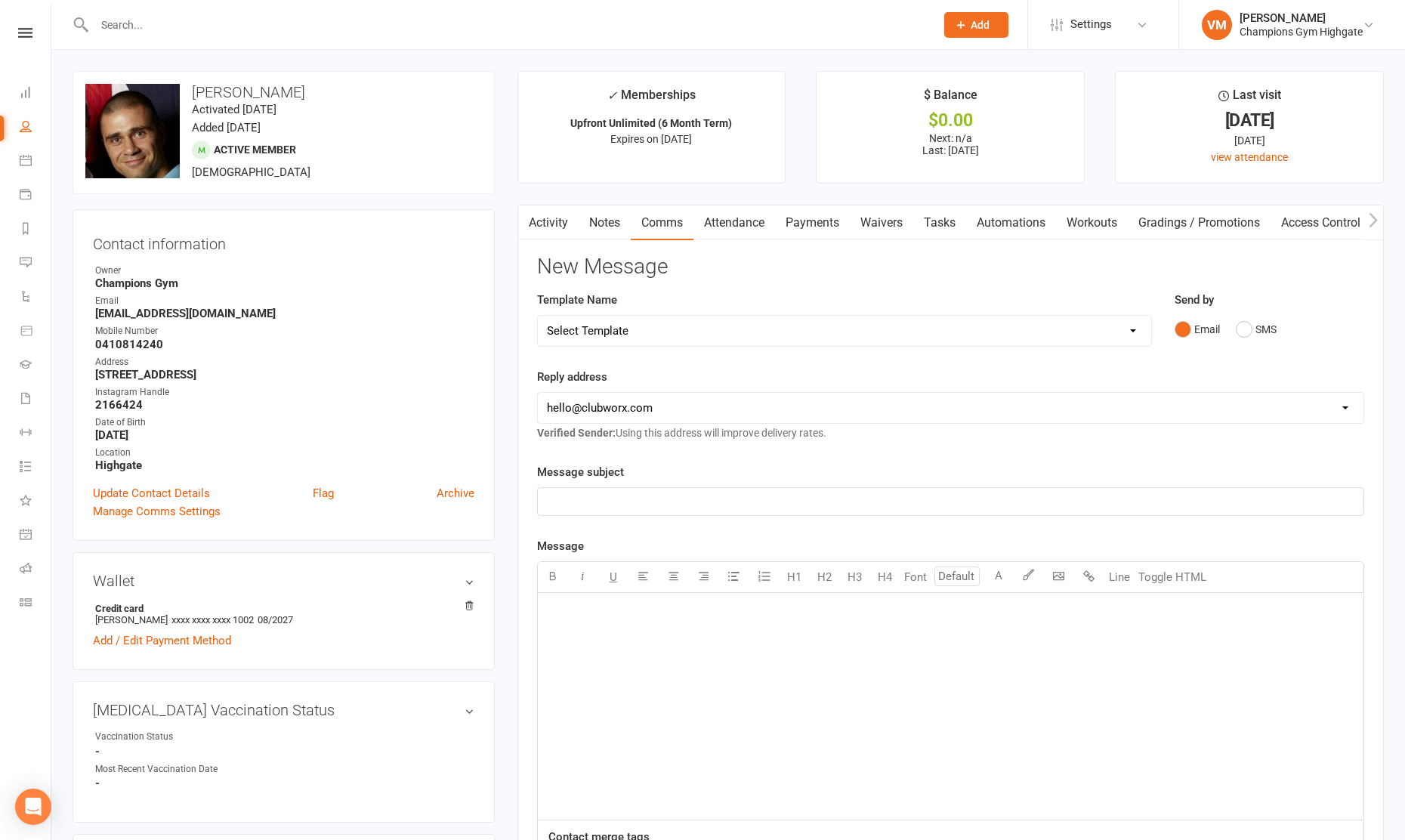
click at [591, 621] on div "﻿" at bounding box center [951, 706] width 826 height 227
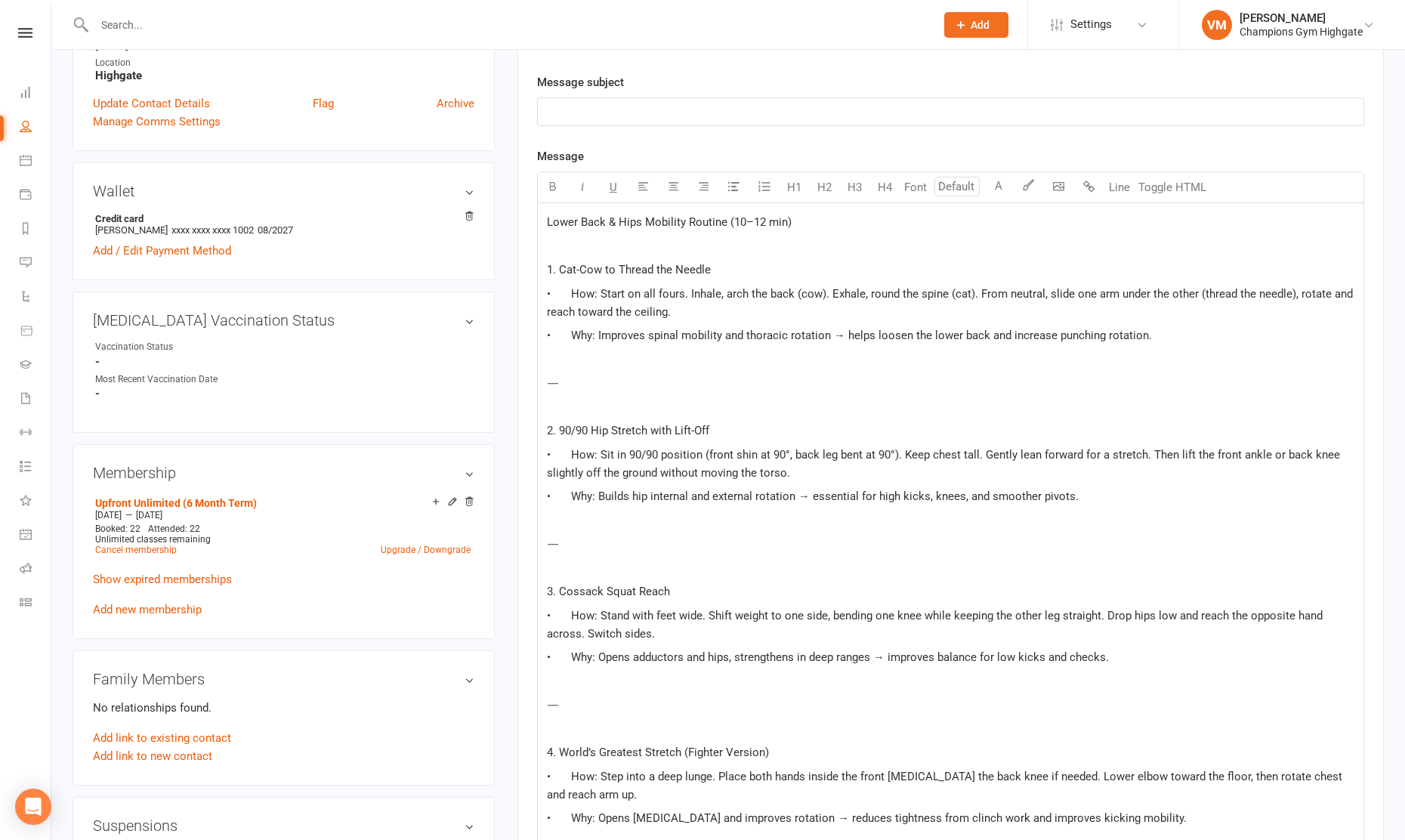
scroll to position [206, 0]
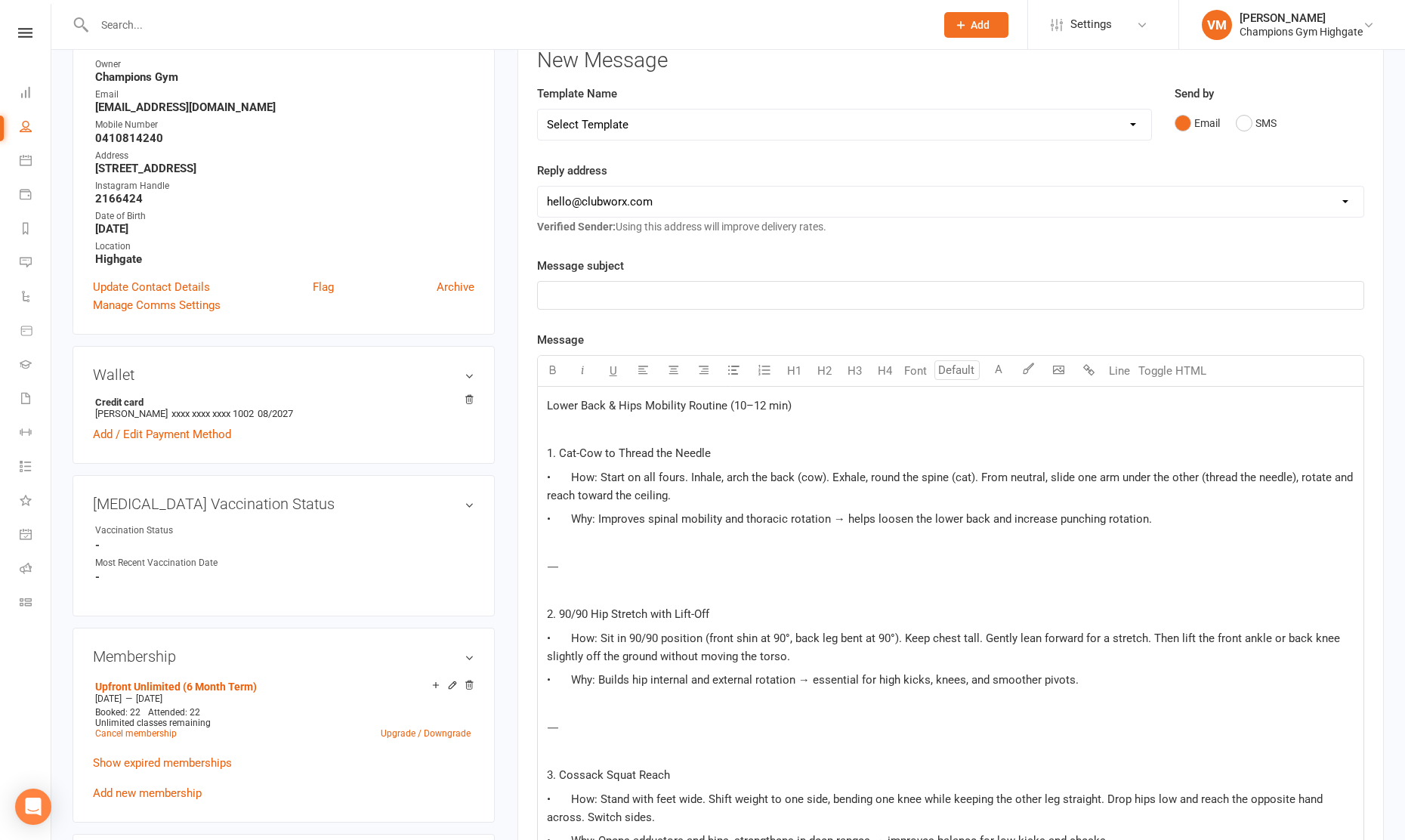
click at [602, 408] on span "Lower Back & Hips Mobility Routine (10–12 min)" at bounding box center [669, 405] width 245 height 14
drag, startPoint x: 727, startPoint y: 404, endPoint x: 540, endPoint y: 402, distance: 187.0
copy span "Lower Back & Hips Mobility Routine"
click at [596, 289] on p "﻿" at bounding box center [951, 296] width 808 height 18
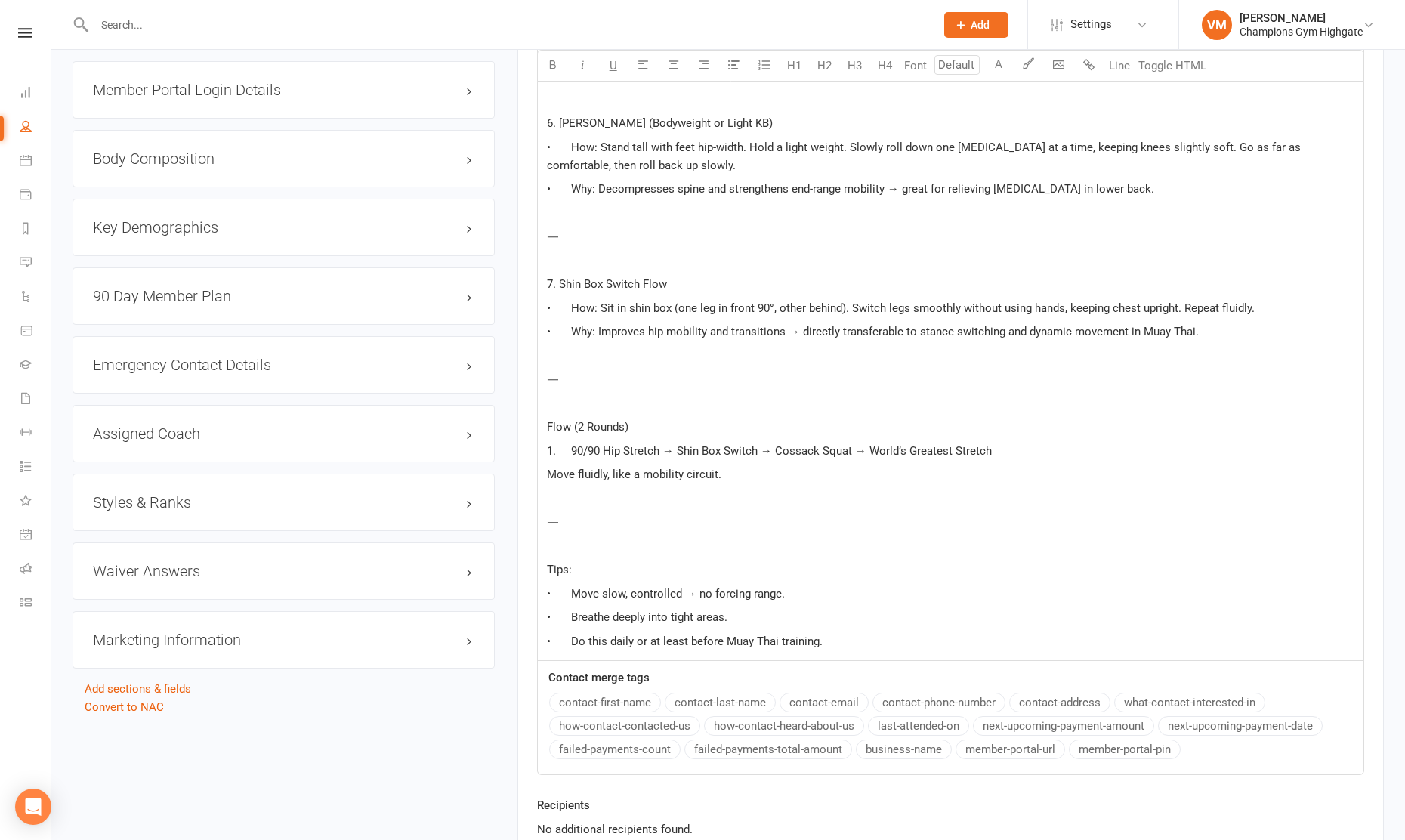
scroll to position [1493, 0]
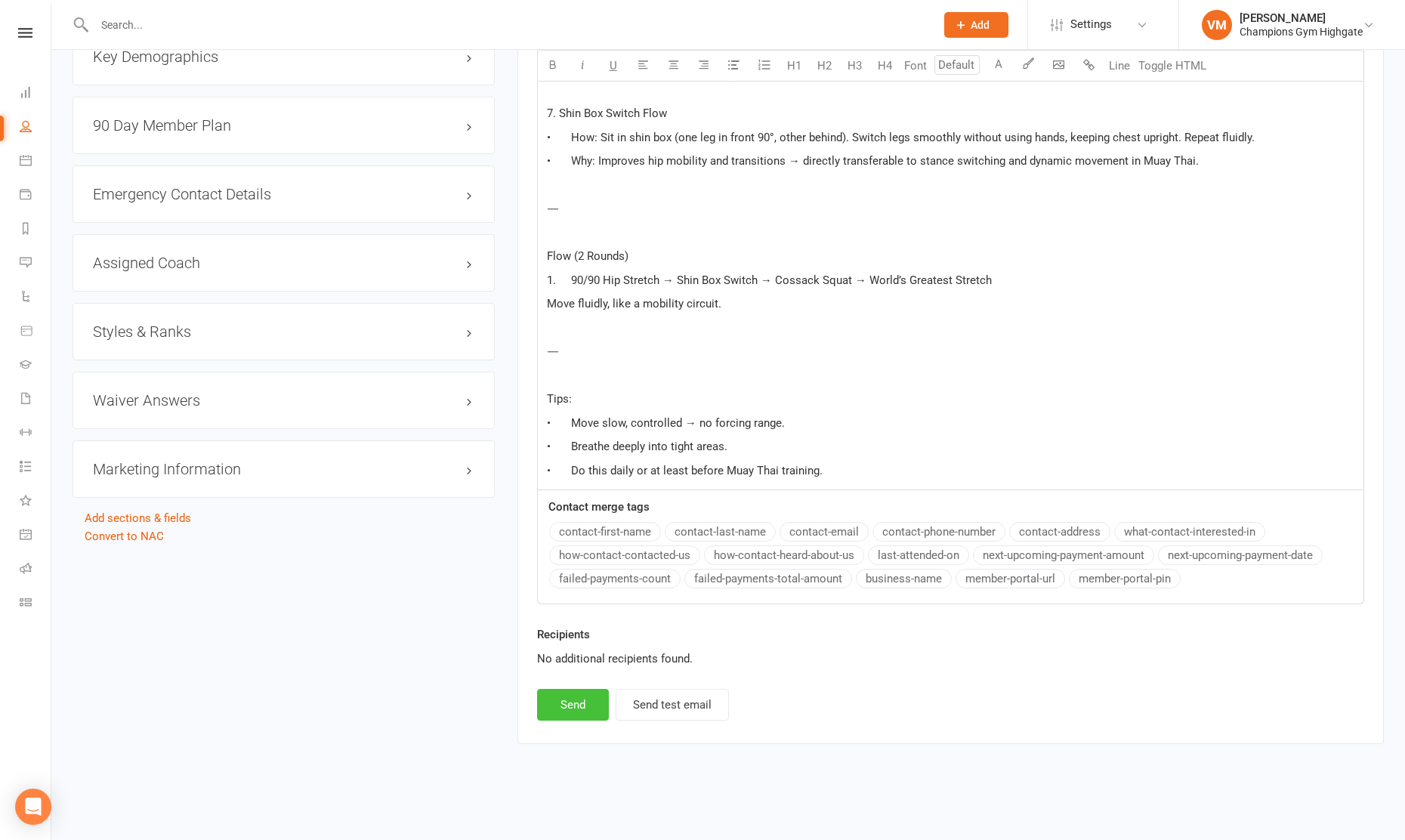
click at [562, 699] on button "Send" at bounding box center [572, 705] width 72 height 32
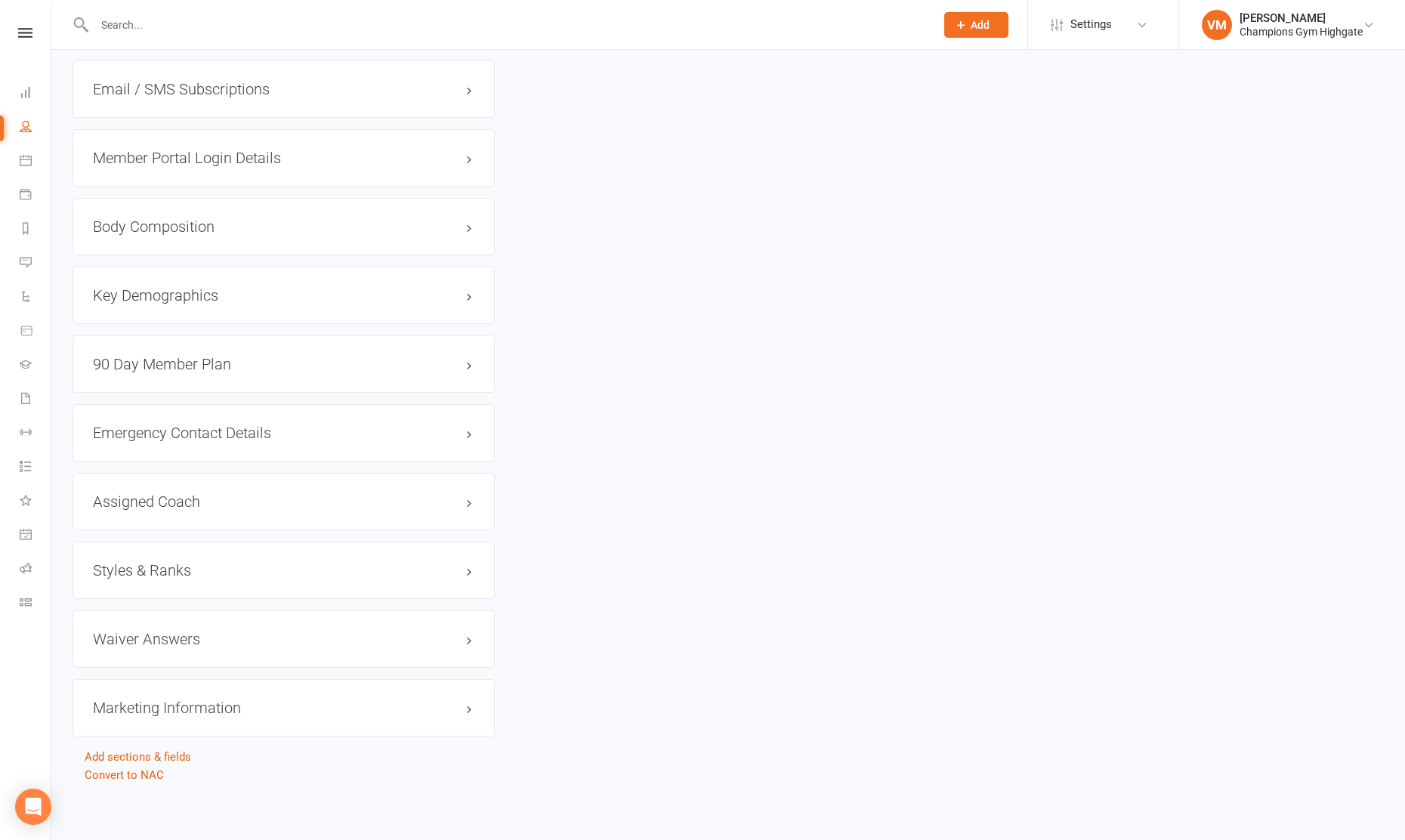
scroll to position [0, 0]
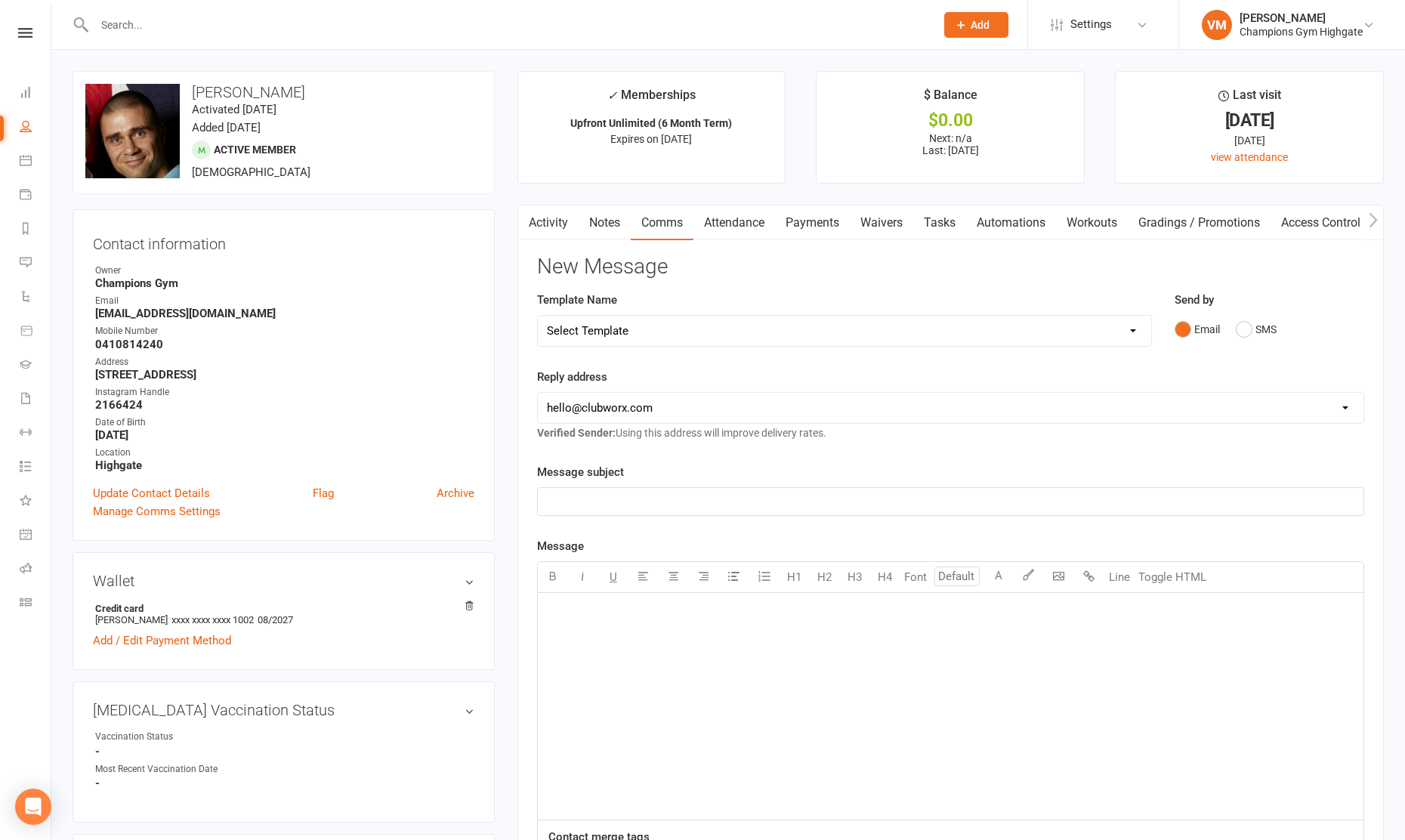
click at [601, 220] on link "Notes" at bounding box center [604, 223] width 52 height 35
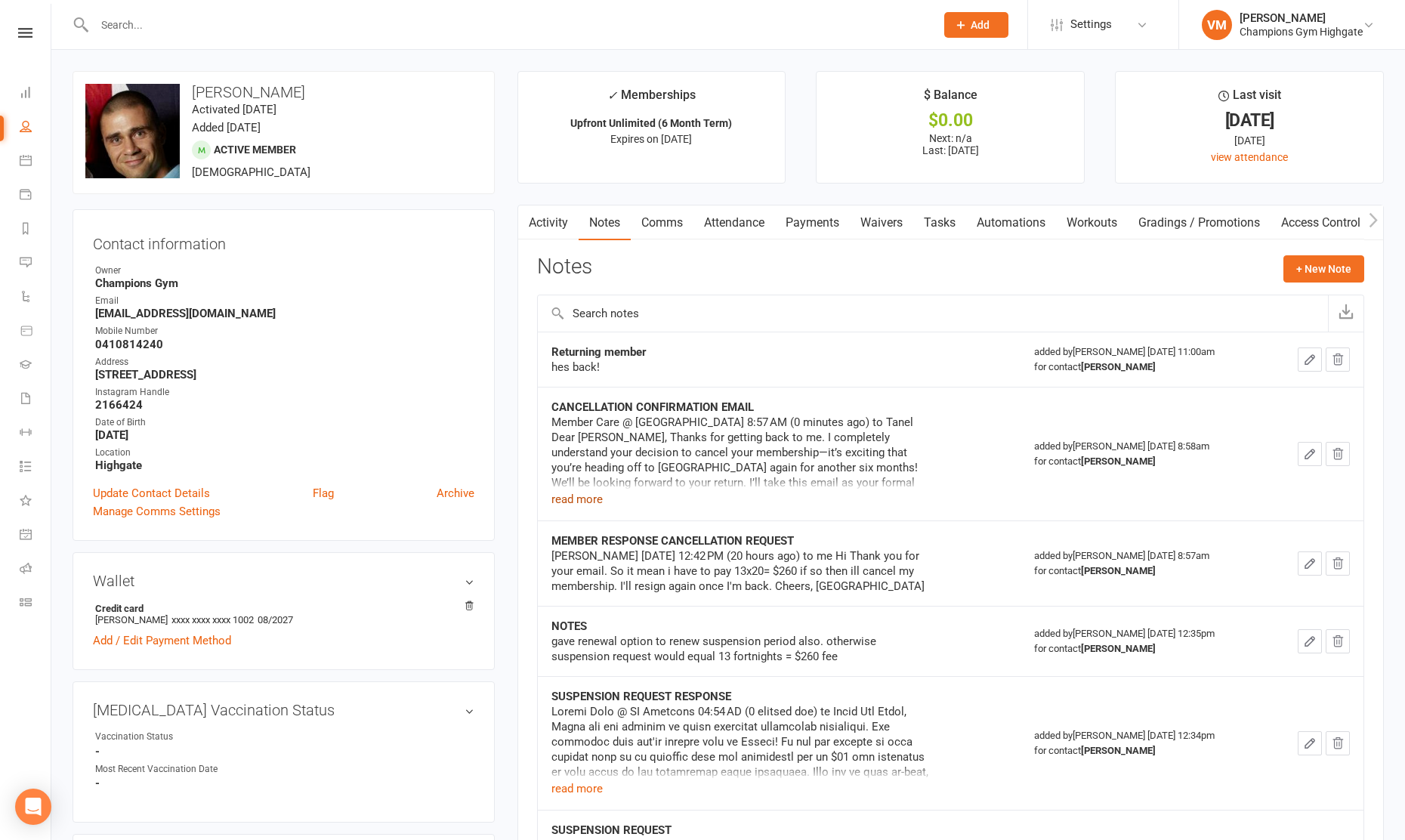
click at [592, 497] on button "read more" at bounding box center [577, 499] width 51 height 18
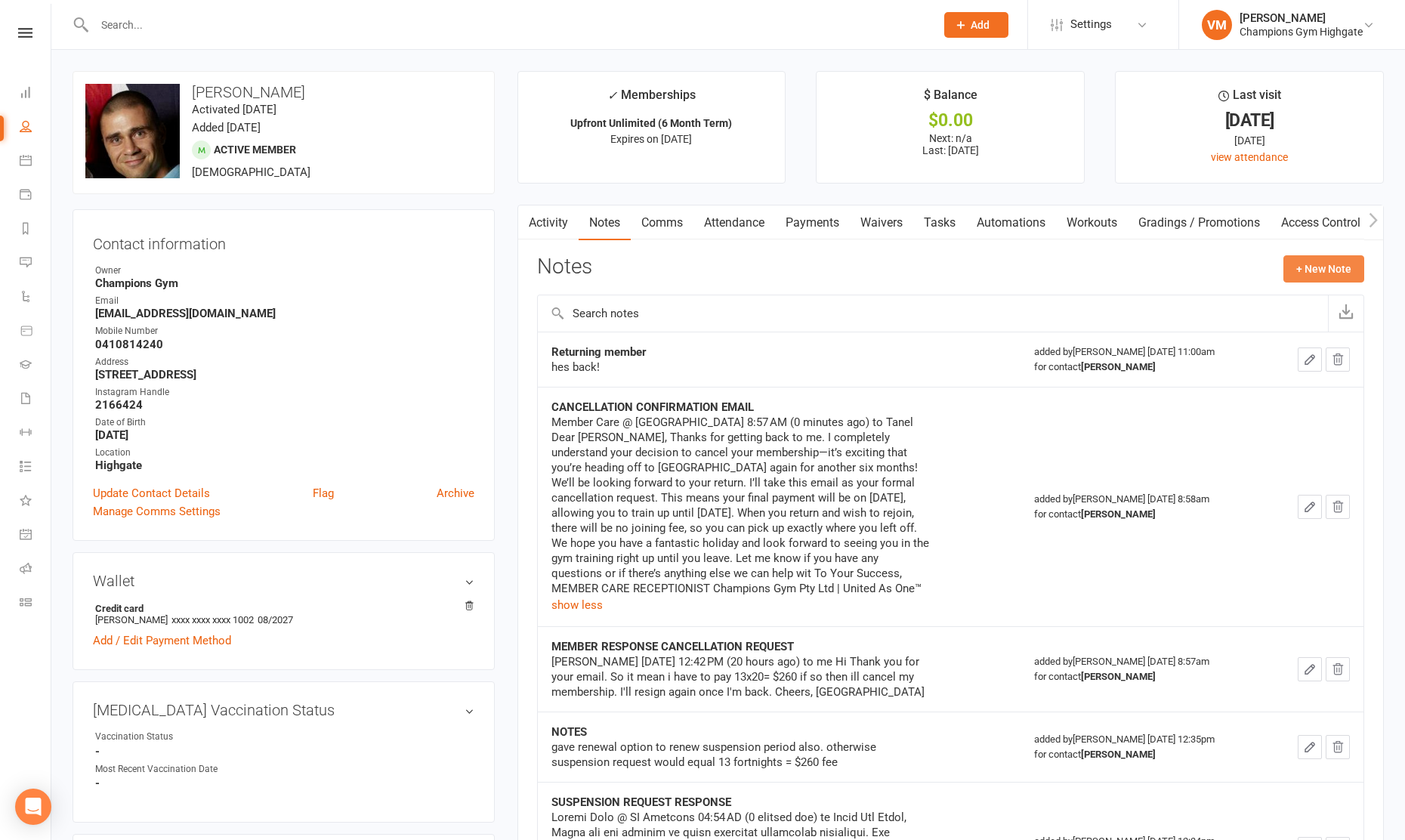
click at [1299, 265] on button "+ New Note" at bounding box center [1323, 269] width 81 height 27
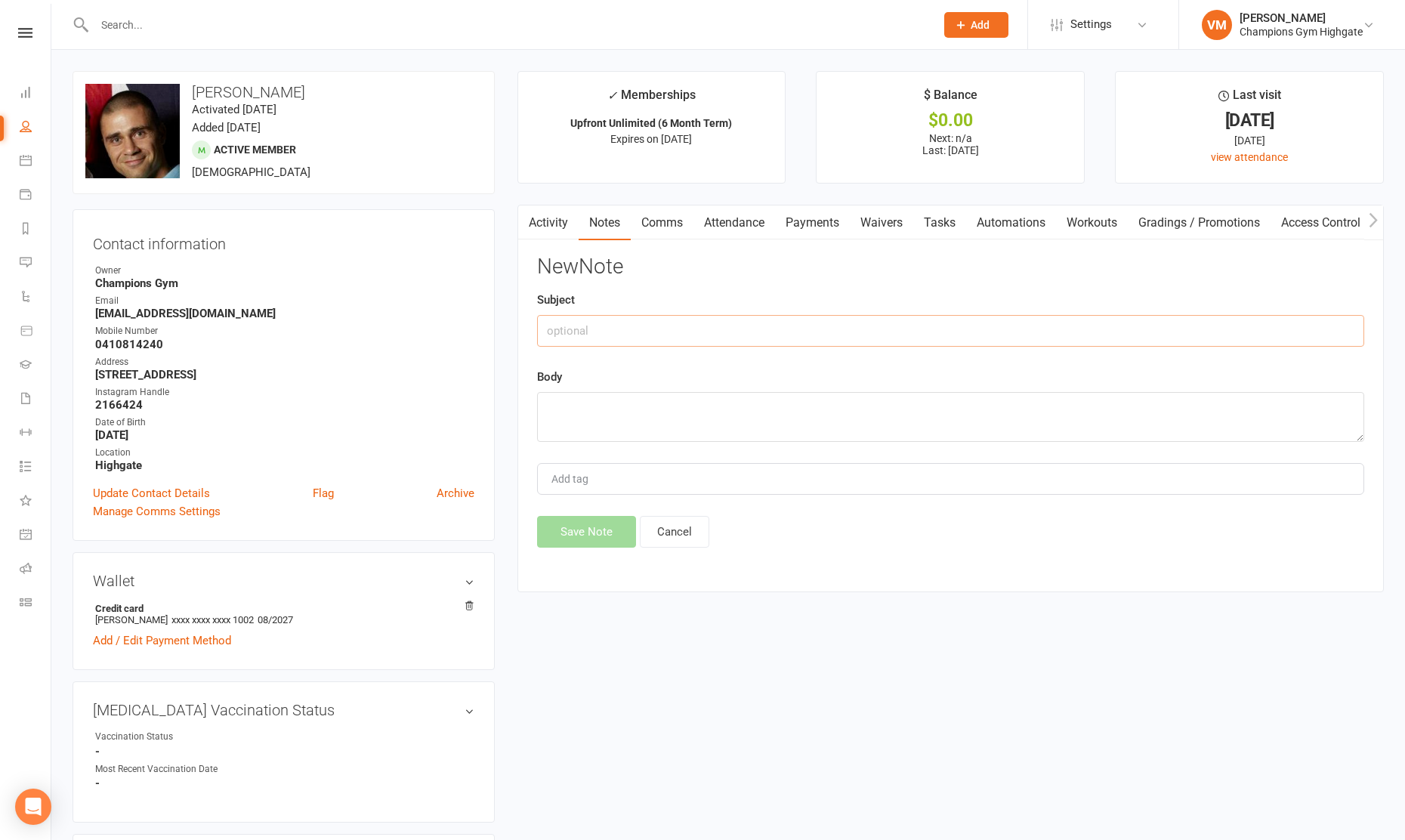
click at [569, 337] on input "text" at bounding box center [951, 331] width 827 height 32
type input "lower back issue"
click at [557, 418] on textarea at bounding box center [951, 417] width 827 height 50
paste textarea "Lower Back & Hips Mobility Routine"
drag, startPoint x: 588, startPoint y: 536, endPoint x: 768, endPoint y: 414, distance: 217.4
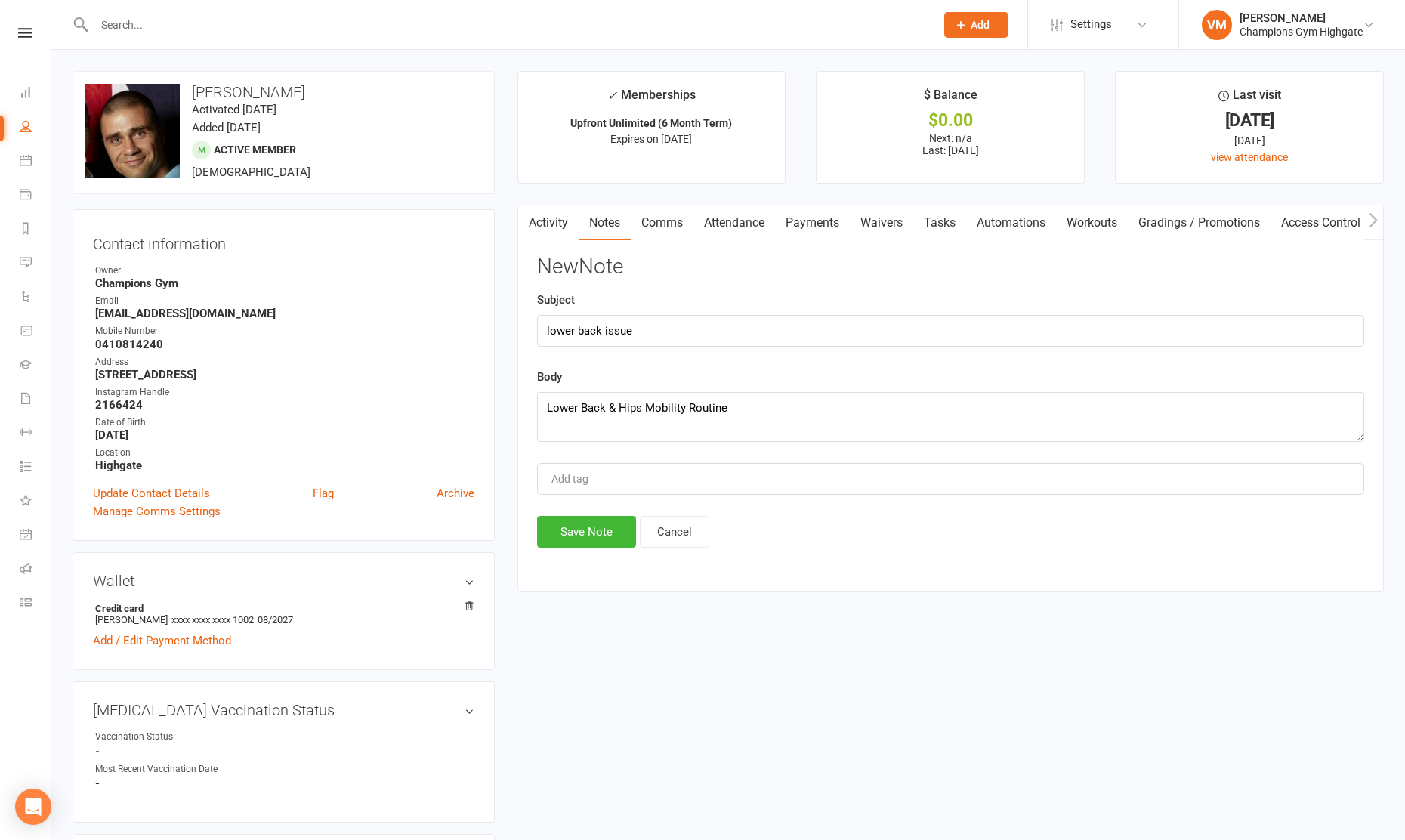
click at [768, 414] on div "New Note Subject lower back issue Body Lower Back & Hips Mobility Routine Add t…" at bounding box center [951, 401] width 827 height 293
click at [768, 414] on textarea "Lower Back & Hips Mobility Routine" at bounding box center [951, 417] width 827 height 50
click at [740, 402] on textarea "Lower Back & Hips Mobility Routine" at bounding box center [951, 417] width 827 height 50
type textarea "Lower Back & Hips Mobility Routine mail sent"
drag, startPoint x: 581, startPoint y: 533, endPoint x: 649, endPoint y: 423, distance: 129.3
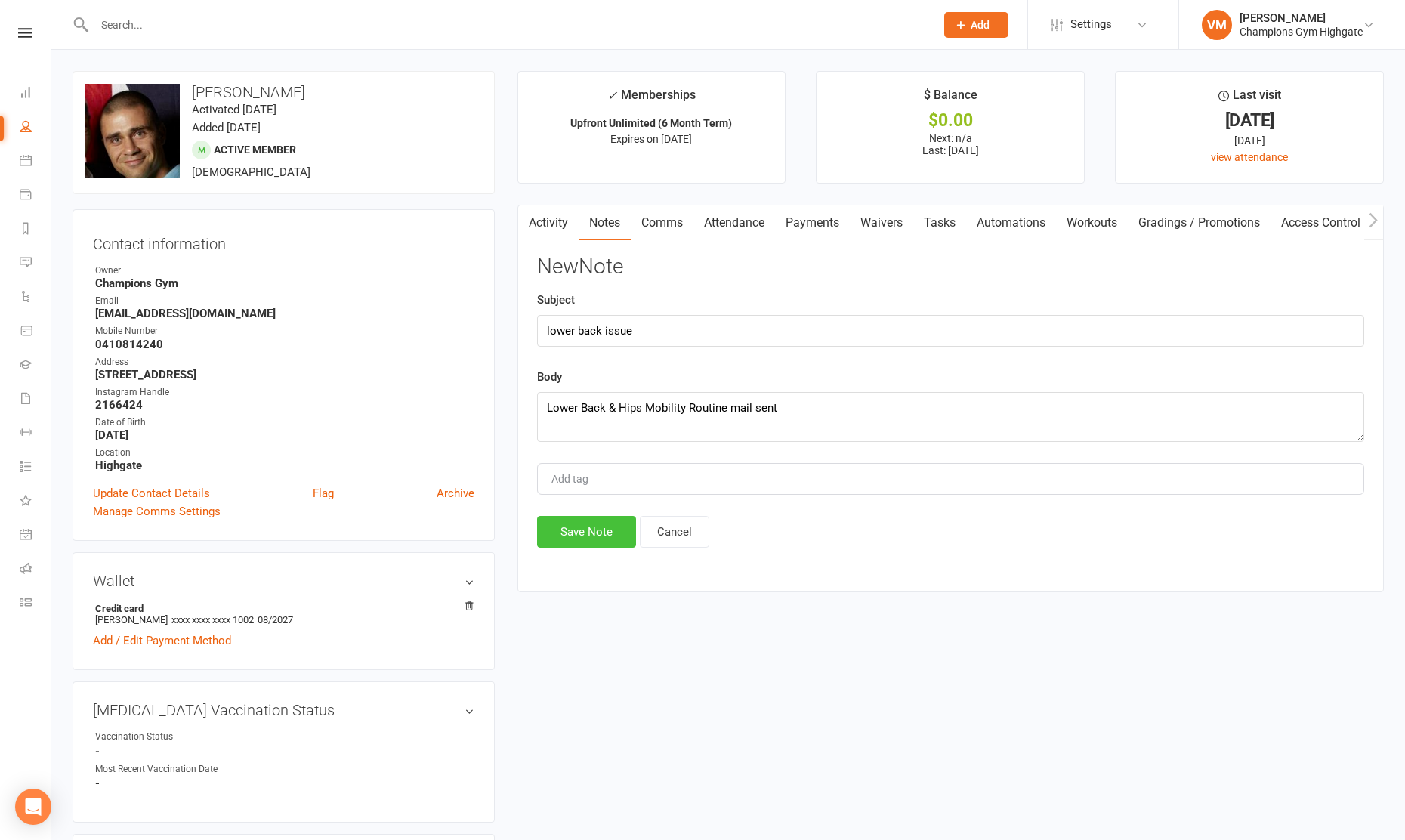
click at [648, 425] on div "New Note Subject lower back issue Body Lower Back & Hips Mobility Routine mail …" at bounding box center [951, 401] width 827 height 293
click at [660, 410] on textarea "Lower Back & Hips Mobility Routine mail sent" at bounding box center [951, 417] width 827 height 50
click at [560, 534] on button "Save Note" at bounding box center [586, 532] width 99 height 32
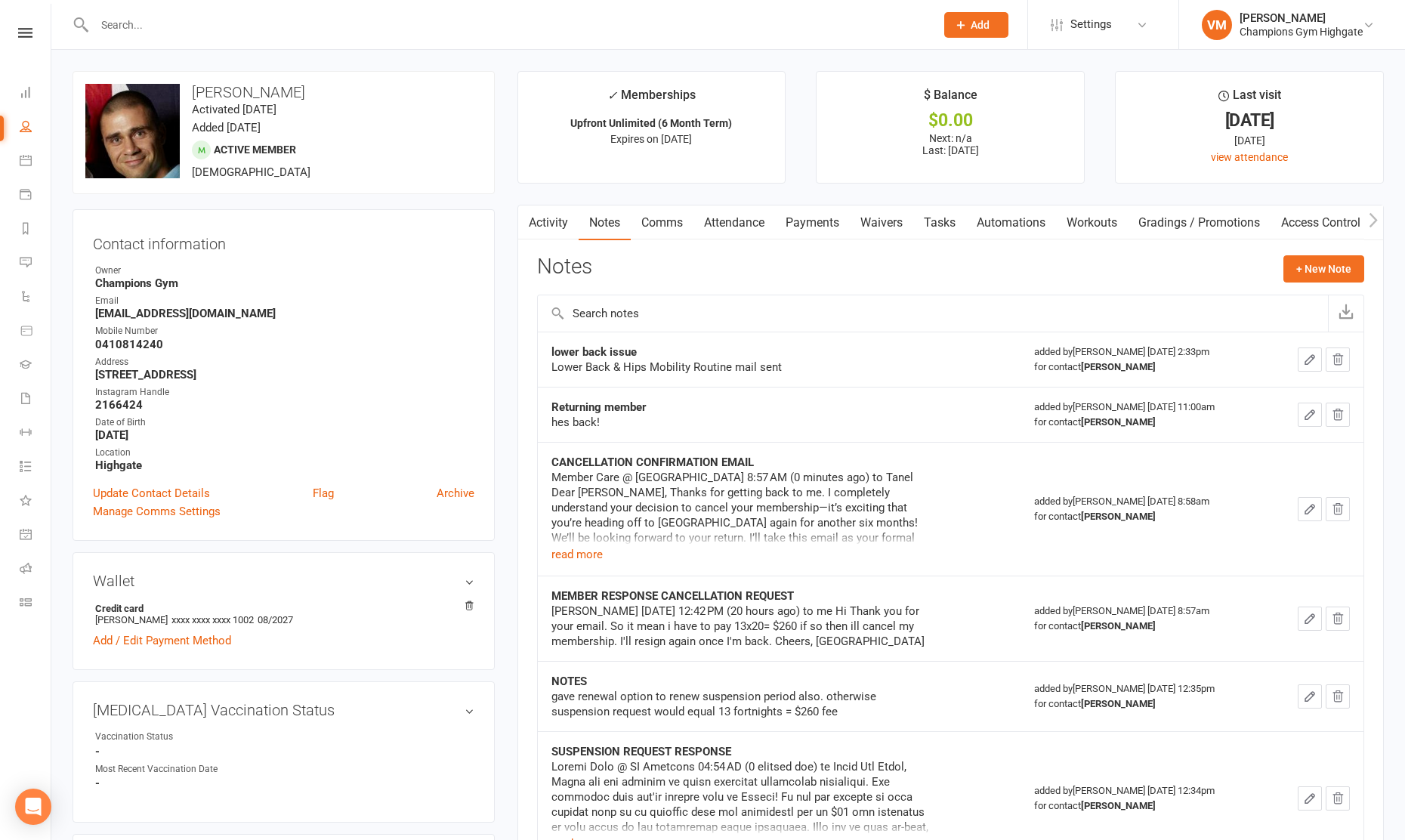
click at [251, 40] on div at bounding box center [498, 24] width 852 height 49
click at [255, 33] on input "text" at bounding box center [507, 25] width 835 height 21
type input "o"
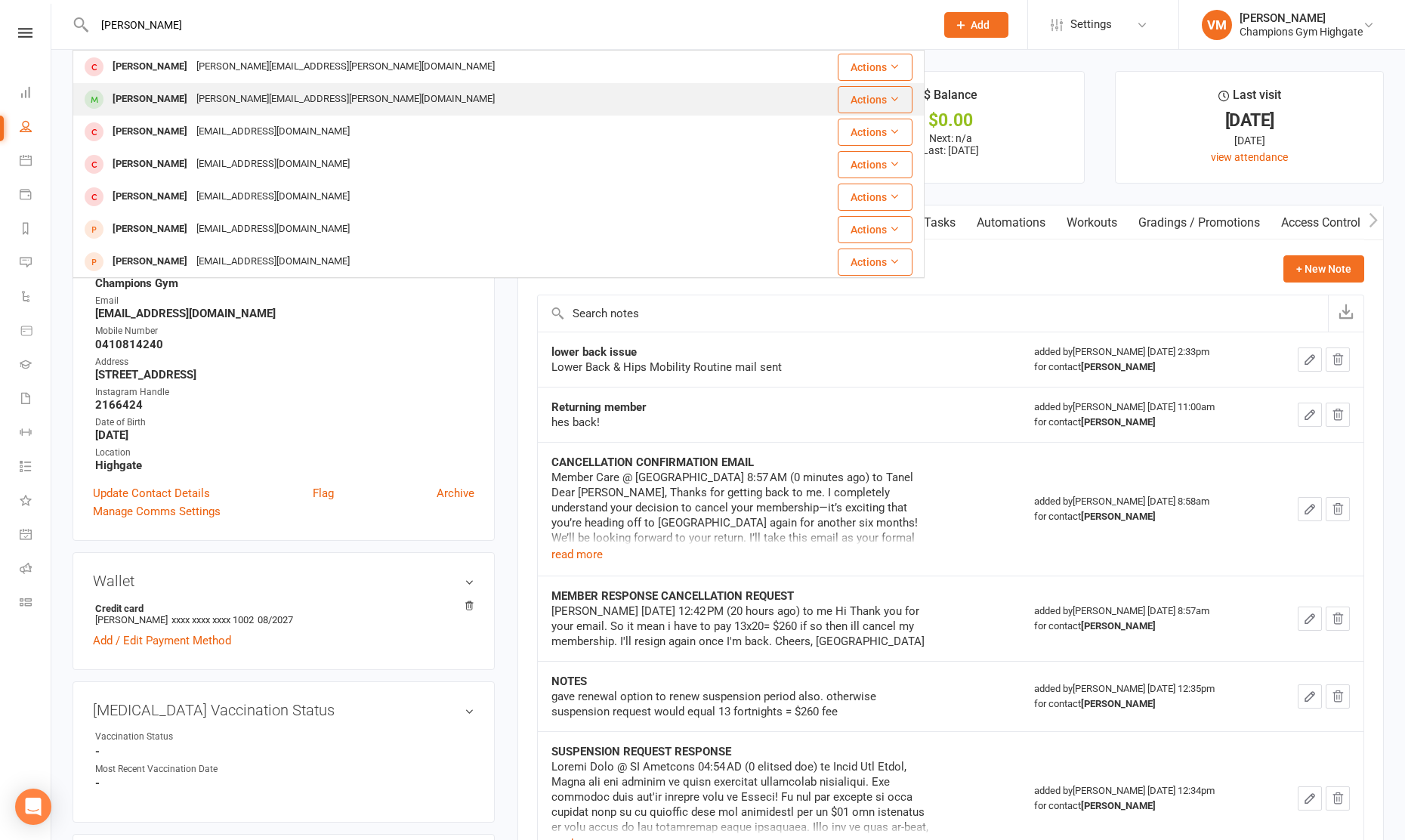
type input "[PERSON_NAME]"
click at [212, 98] on div "[PERSON_NAME][EMAIL_ADDRESS][PERSON_NAME][DOMAIN_NAME]" at bounding box center [346, 99] width 308 height 22
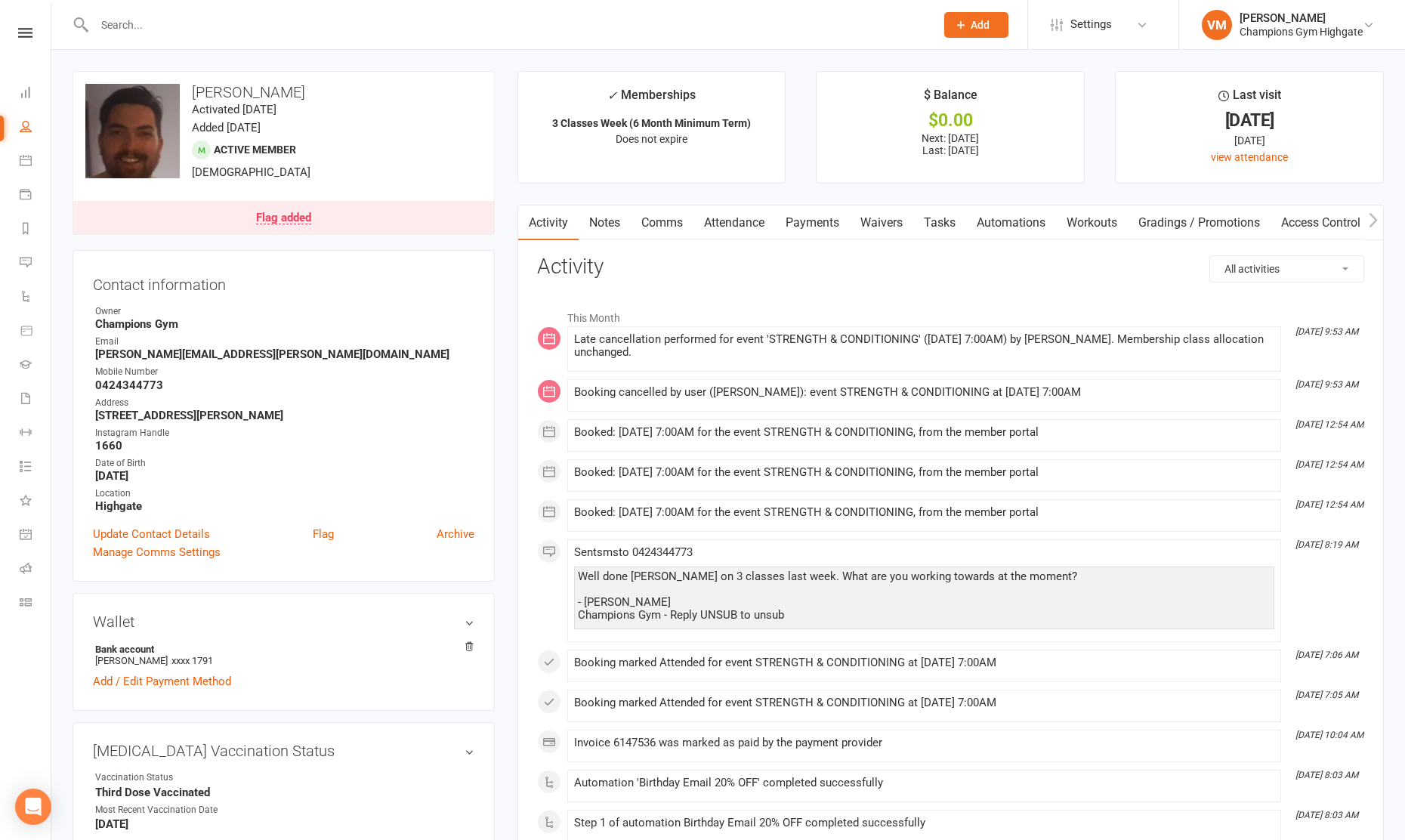
click at [664, 222] on link "Comms" at bounding box center [662, 223] width 63 height 35
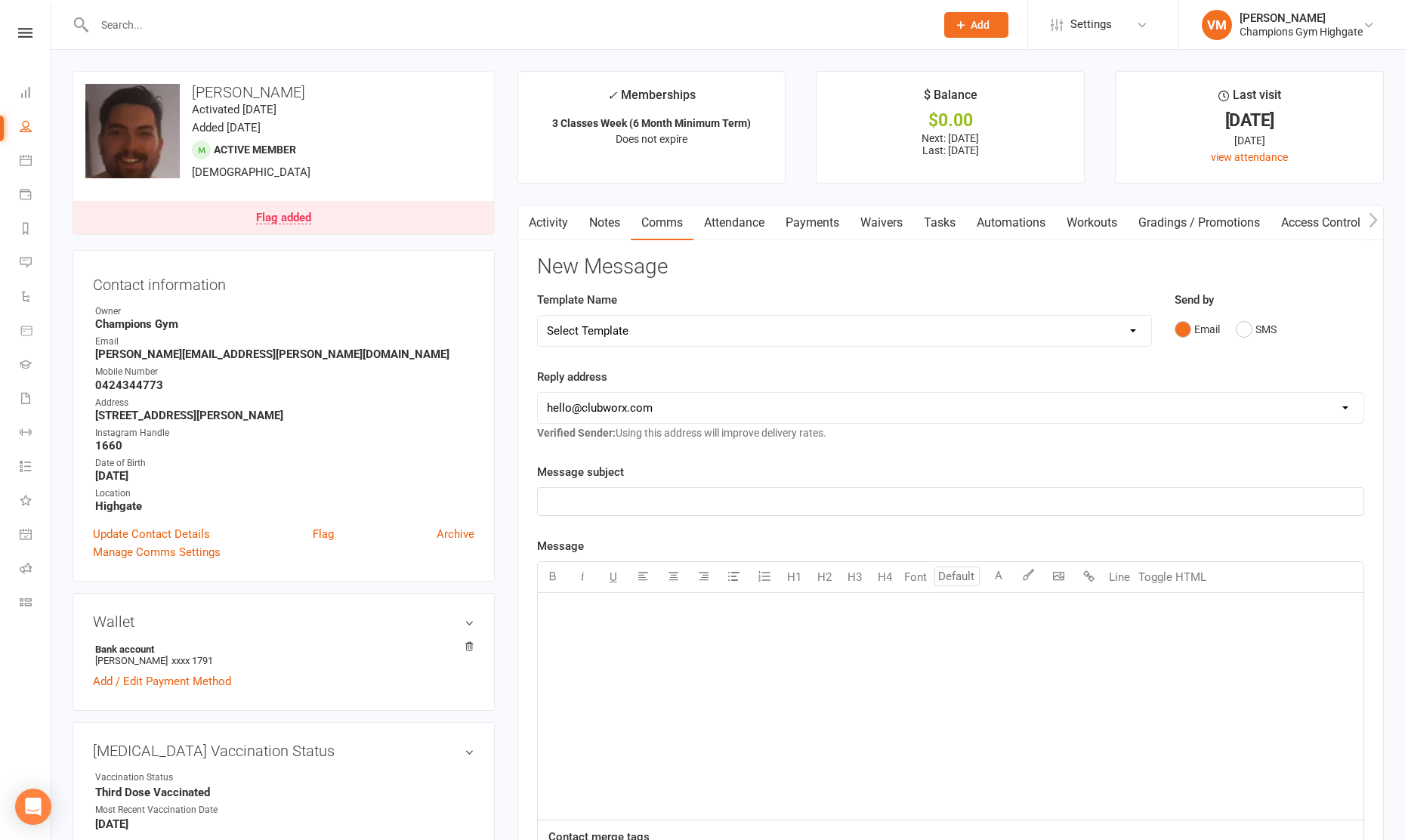
click at [653, 646] on div "﻿" at bounding box center [951, 706] width 826 height 227
click at [625, 508] on p "﻿" at bounding box center [951, 501] width 808 height 18
drag, startPoint x: 783, startPoint y: 501, endPoint x: 734, endPoint y: 500, distance: 49.0
click at [734, 500] on p "Lower Back & Hips Mobility Routine mail sent" at bounding box center [951, 501] width 808 height 18
click at [683, 647] on div "﻿" at bounding box center [951, 706] width 826 height 227
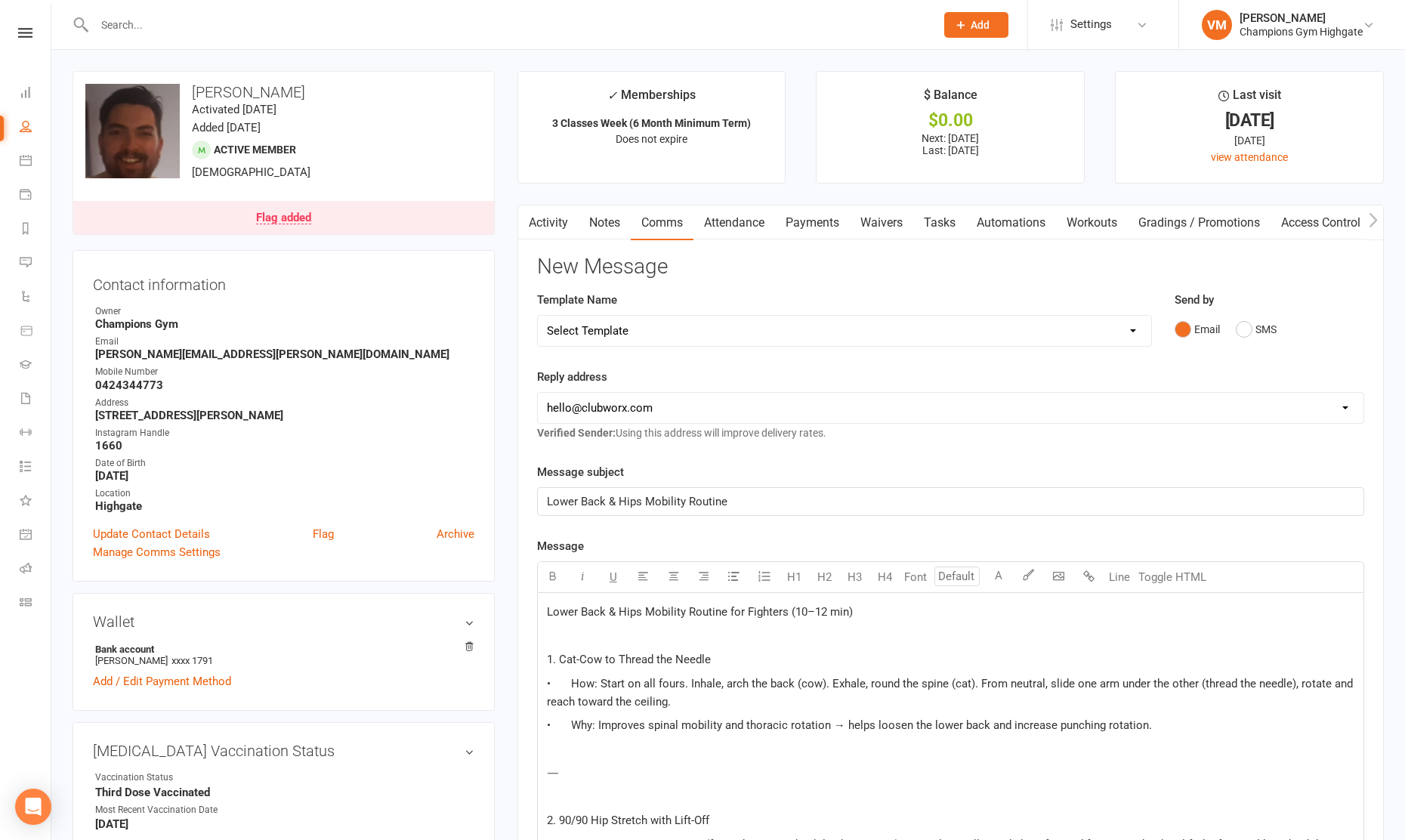
scroll to position [1493, 0]
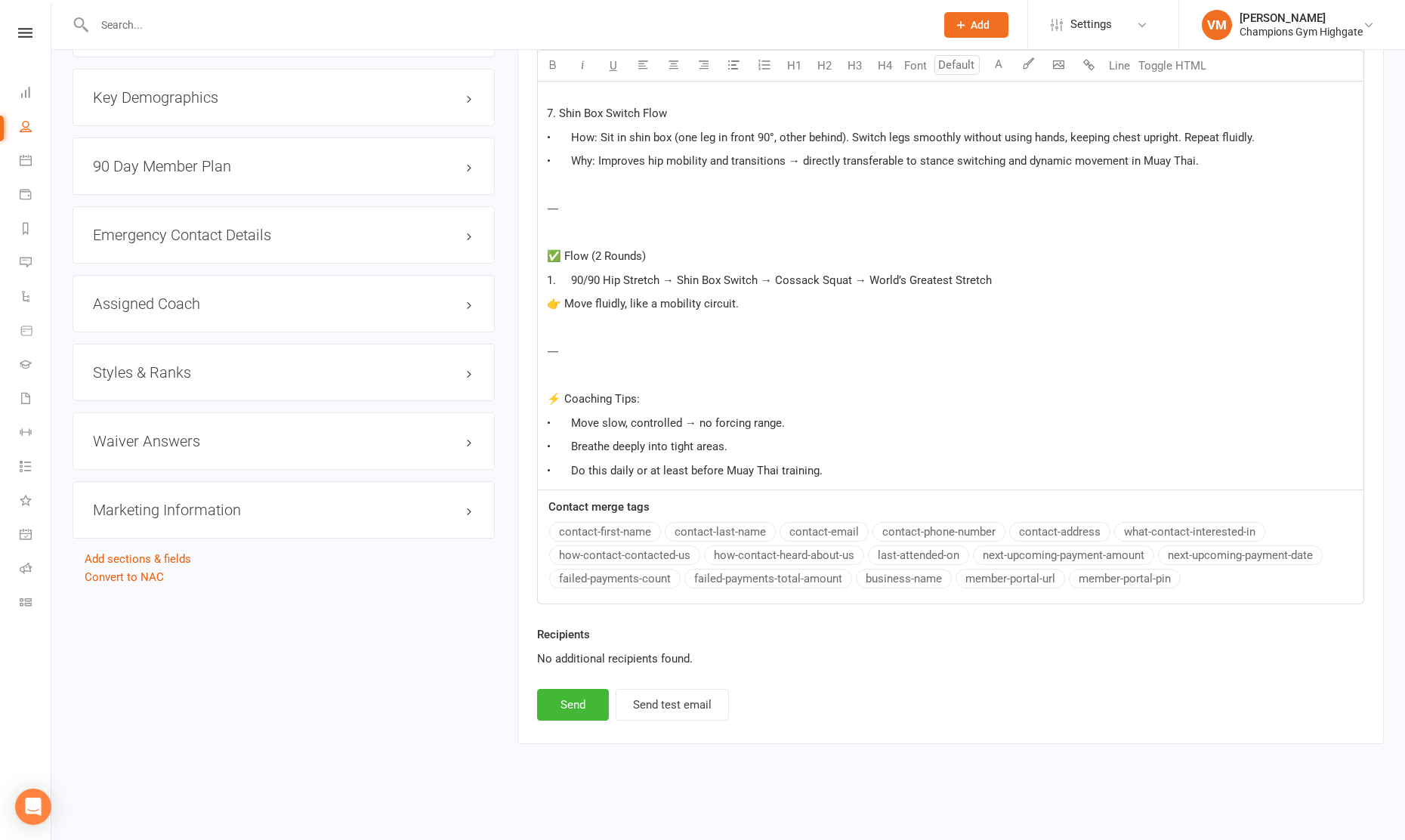
click at [560, 248] on p "✅ Flow (2 Rounds)" at bounding box center [951, 256] width 808 height 18
click at [562, 299] on span "👉 Move fluidly, like a mobility circuit." at bounding box center [643, 304] width 192 height 14
drag, startPoint x: 613, startPoint y: 395, endPoint x: 522, endPoint y: 393, distance: 91.0
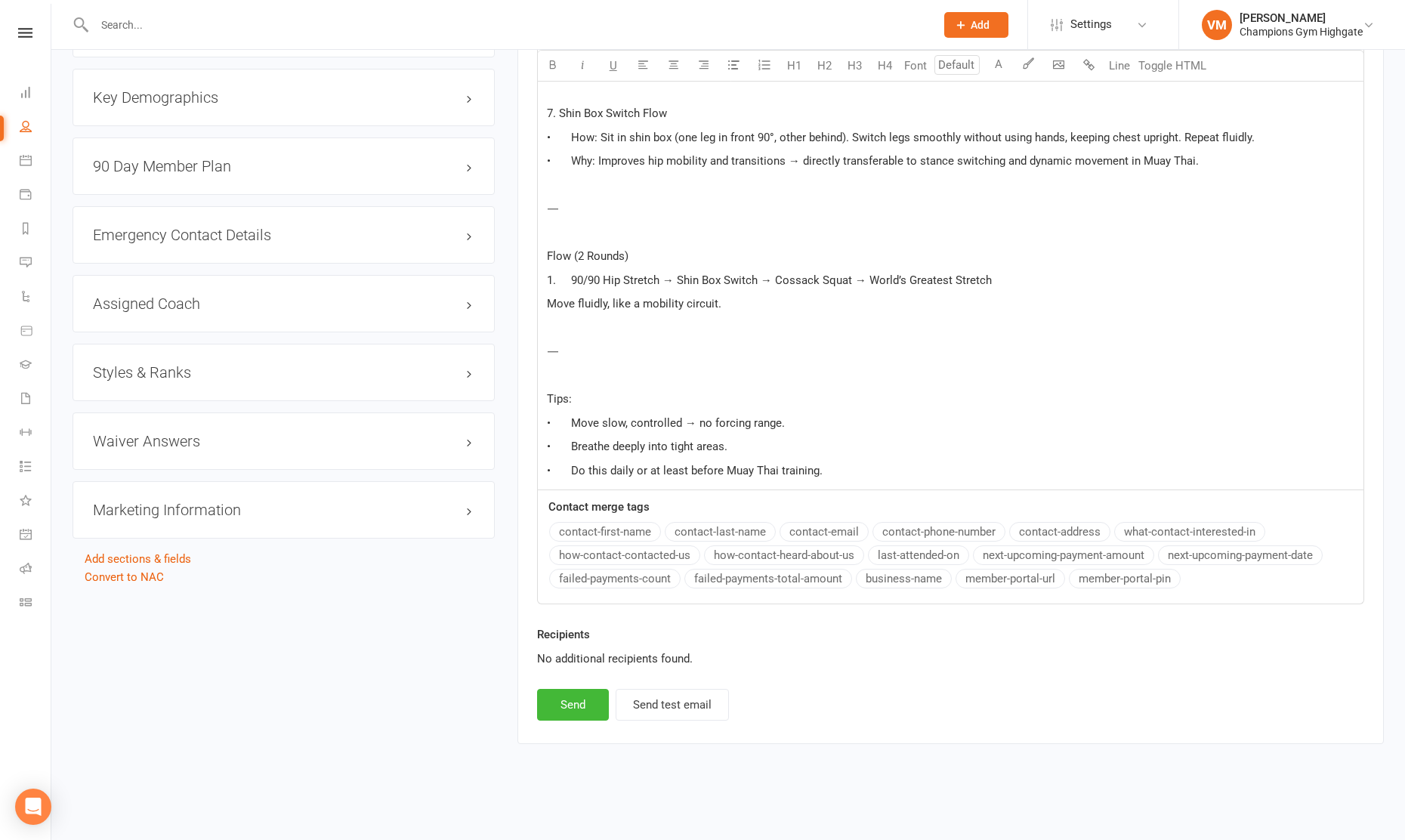
click at [637, 463] on span "• Do this daily or at least before Muay Thai training." at bounding box center [684, 470] width 276 height 14
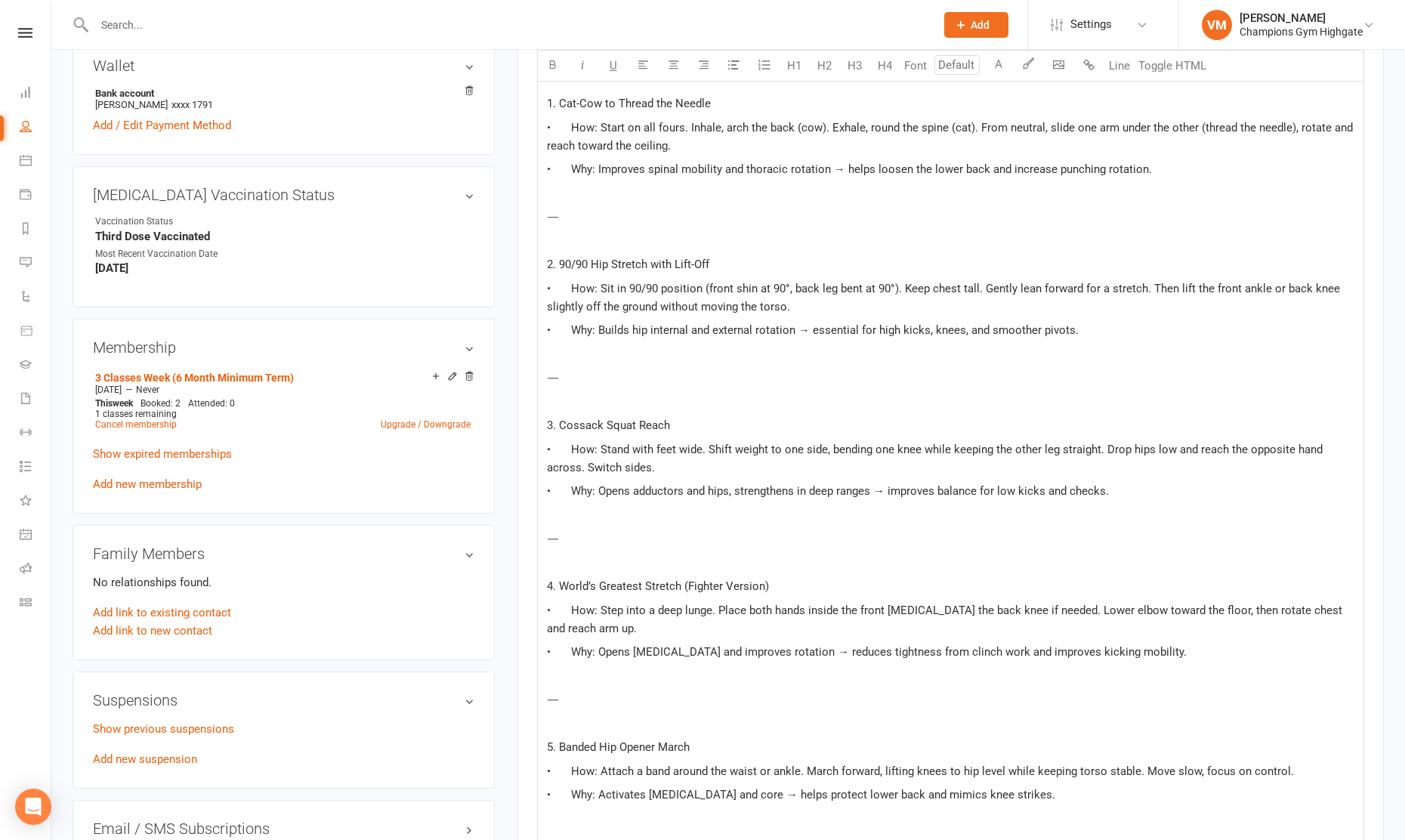
scroll to position [337, 0]
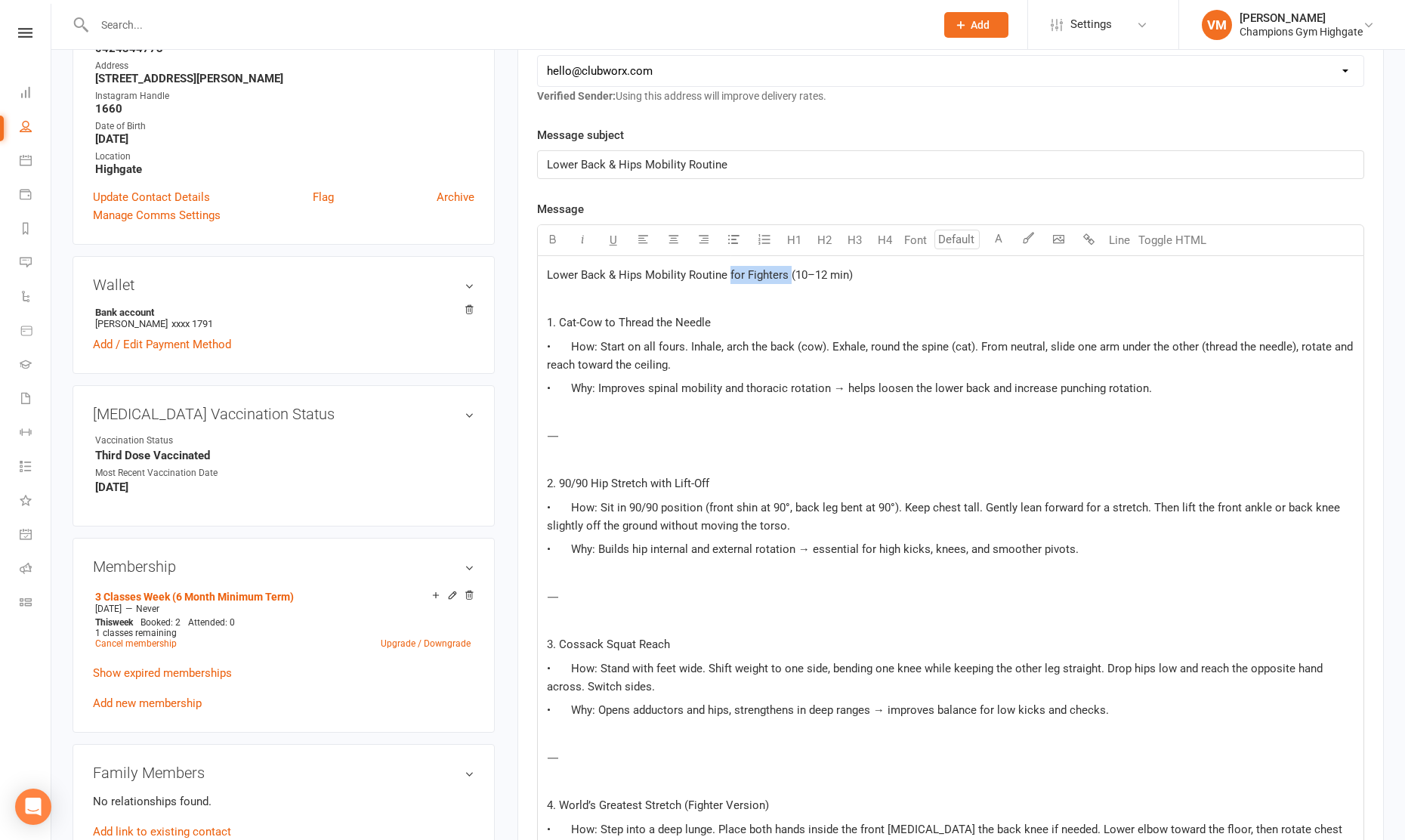
drag, startPoint x: 787, startPoint y: 278, endPoint x: 727, endPoint y: 281, distance: 60.1
click at [727, 281] on span "Lower Back & Hips Mobility Routine for Fighters (10–12 min)" at bounding box center [699, 275] width 306 height 14
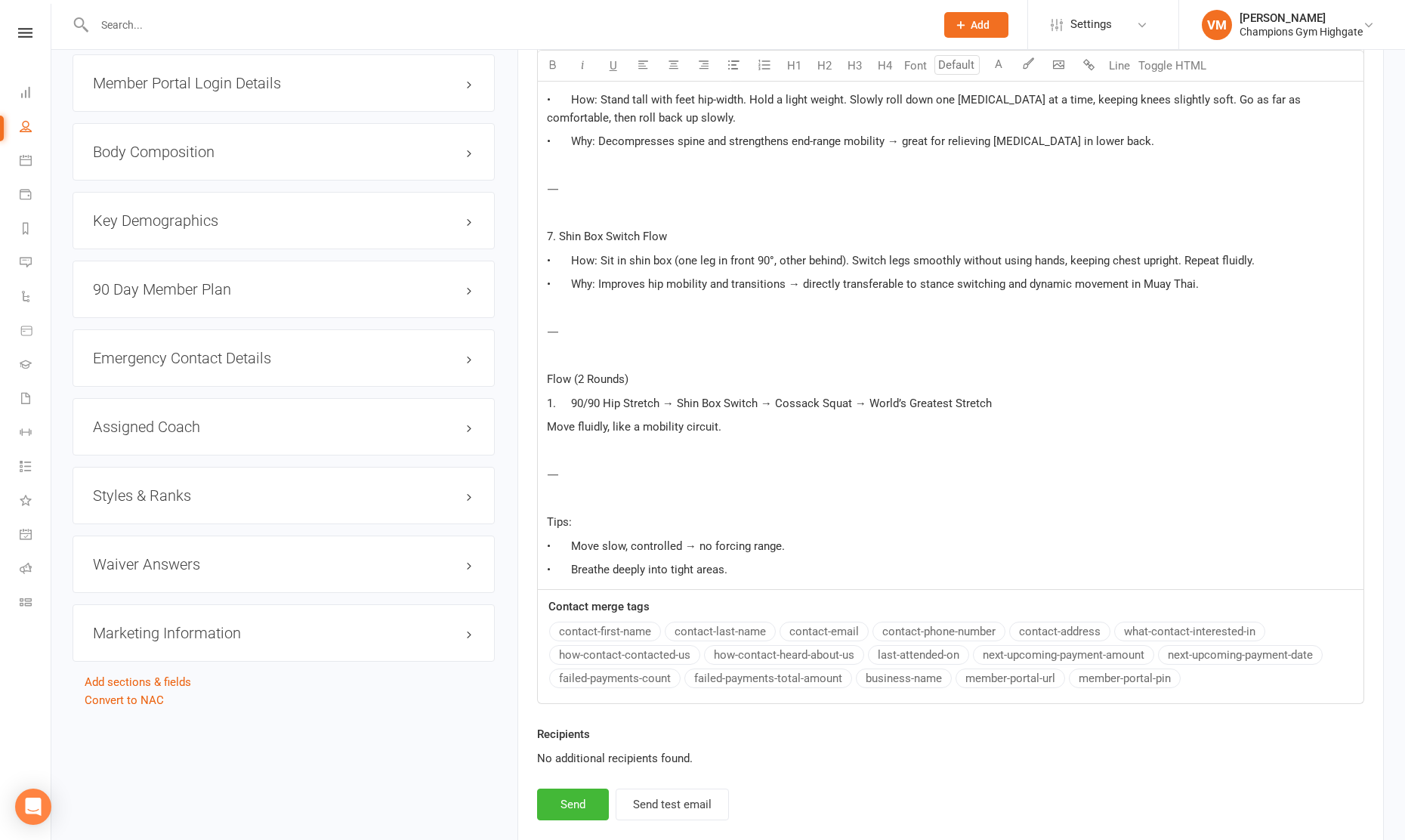
scroll to position [1378, 0]
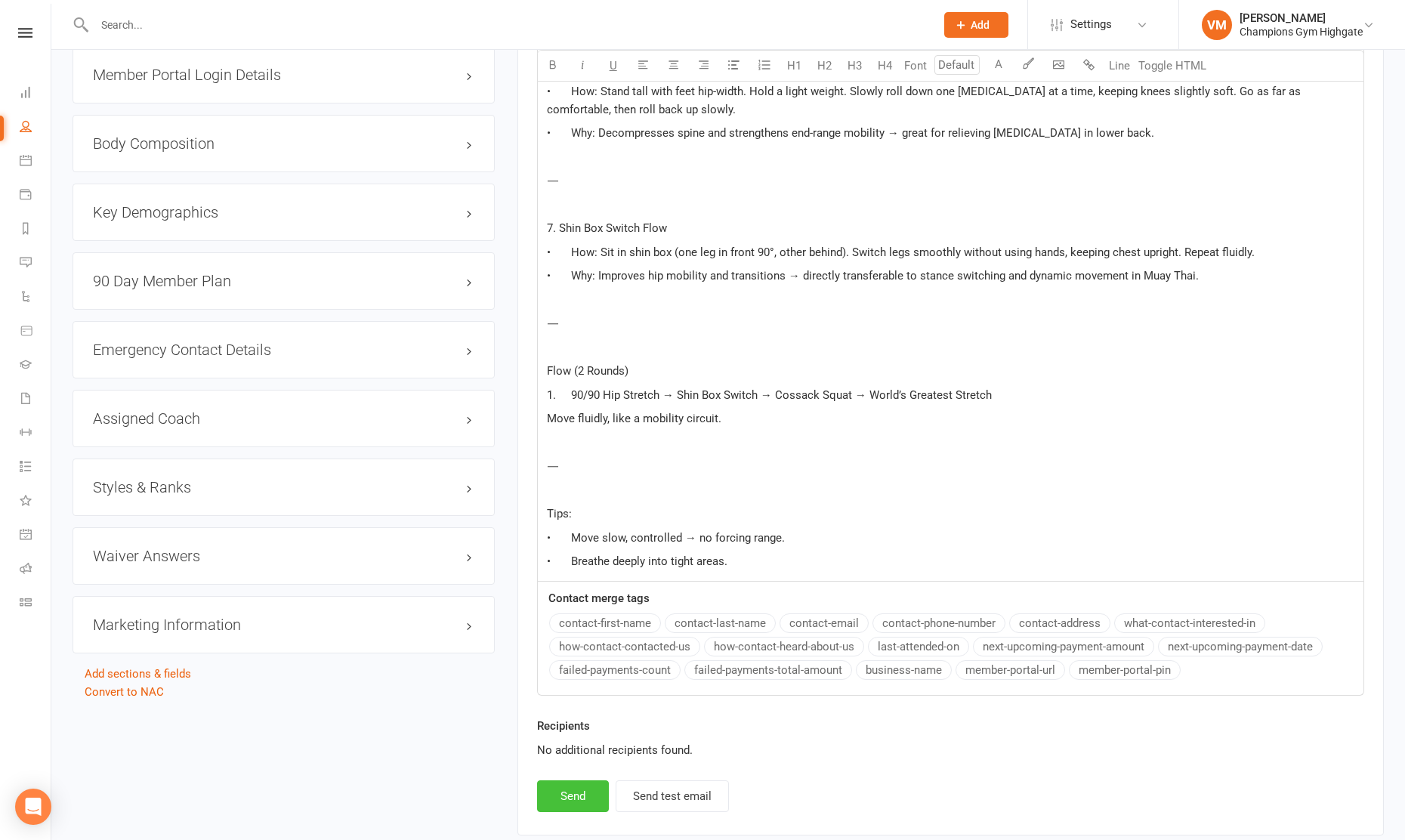
click at [557, 798] on button "Send" at bounding box center [572, 796] width 72 height 32
